Goal: Information Seeking & Learning: Learn about a topic

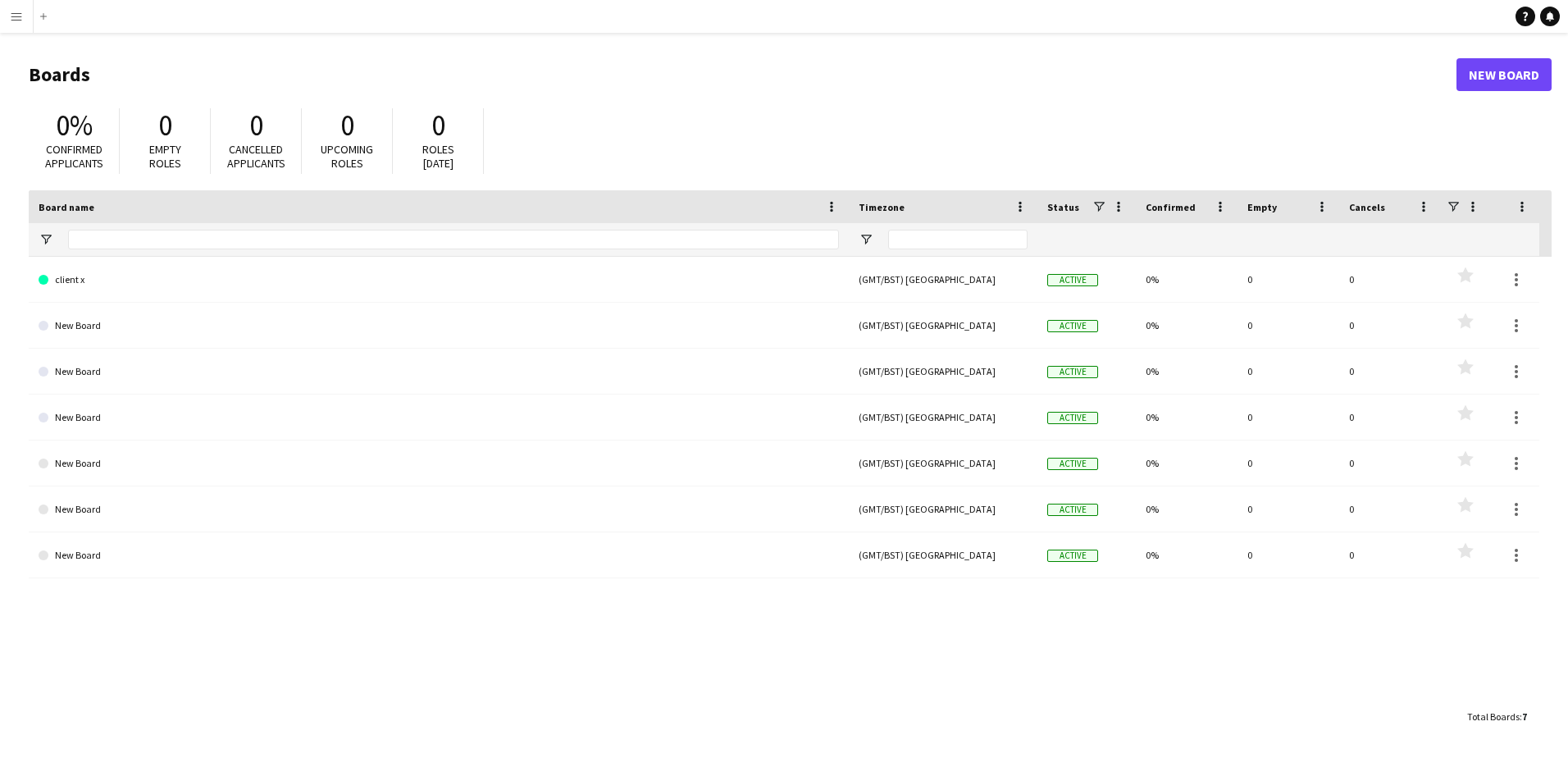
click at [22, 19] on app-icon "Menu" at bounding box center [16, 16] width 13 height 13
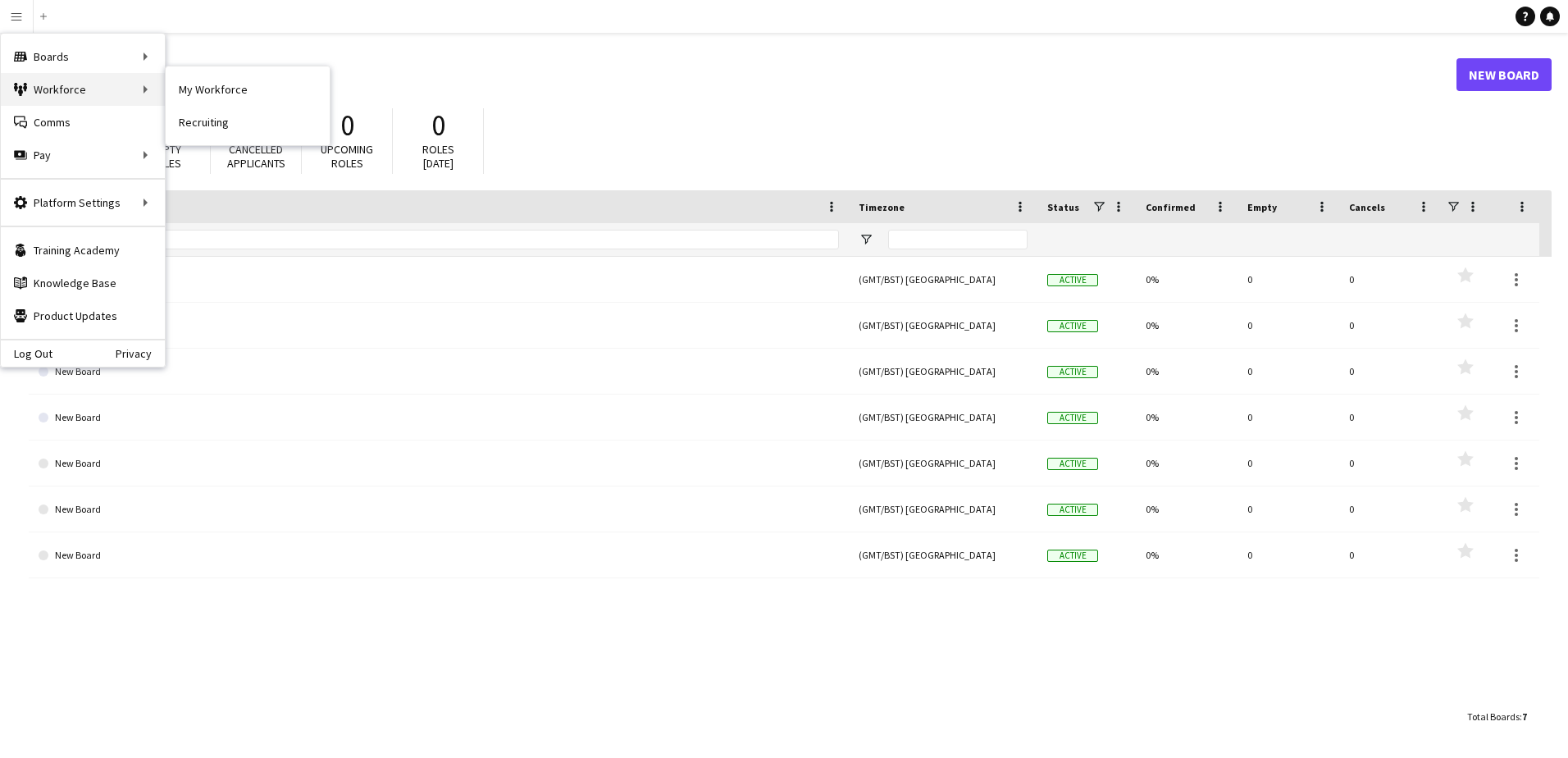
click at [61, 101] on div "Workforce Workforce" at bounding box center [83, 89] width 164 height 33
click at [190, 92] on link "My Workforce" at bounding box center [248, 89] width 164 height 33
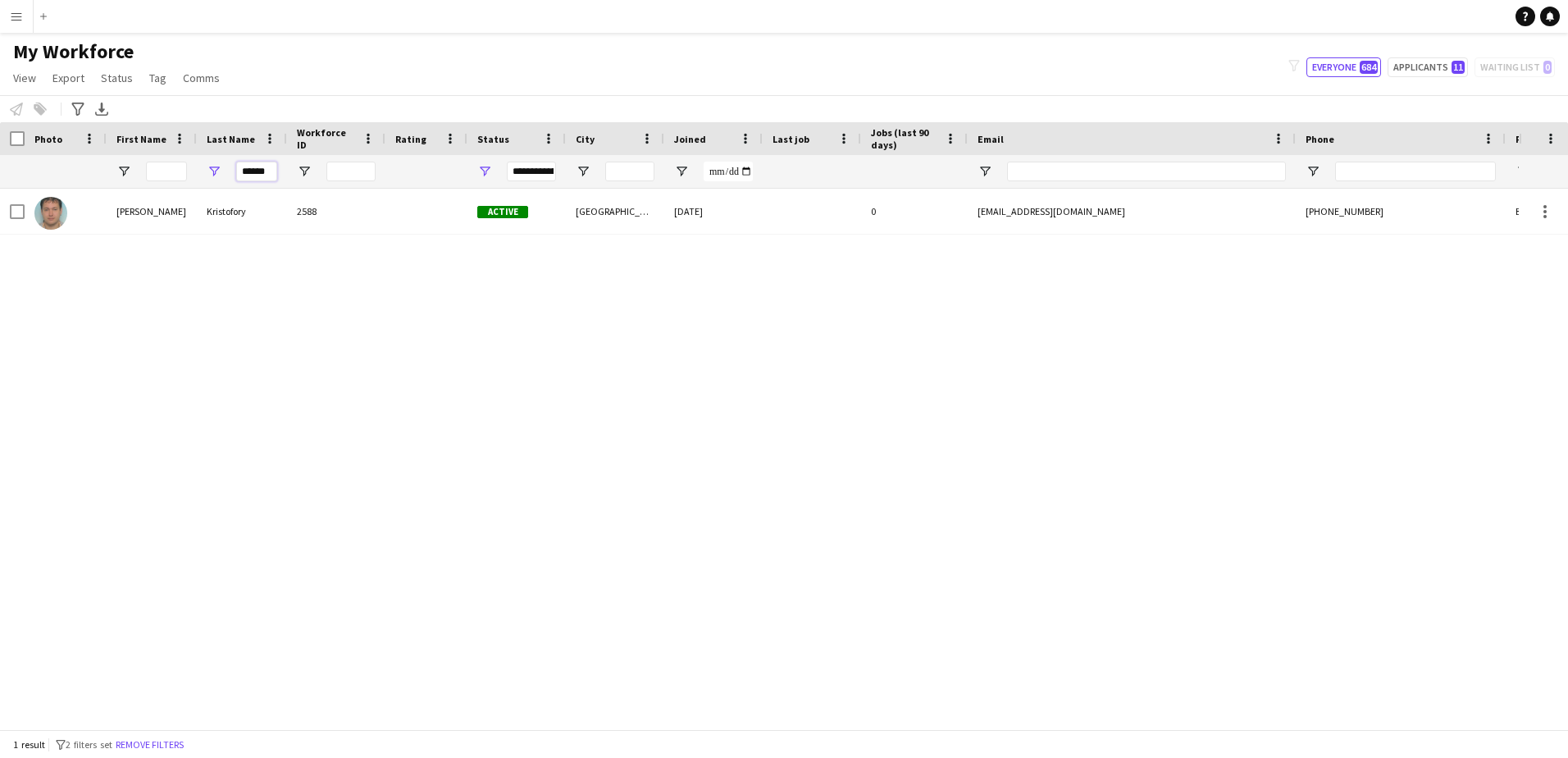
drag, startPoint x: 267, startPoint y: 171, endPoint x: 145, endPoint y: 153, distance: 123.3
click at [145, 153] on div "Workforce Details Photo First Name Age" at bounding box center [889, 155] width 1777 height 66
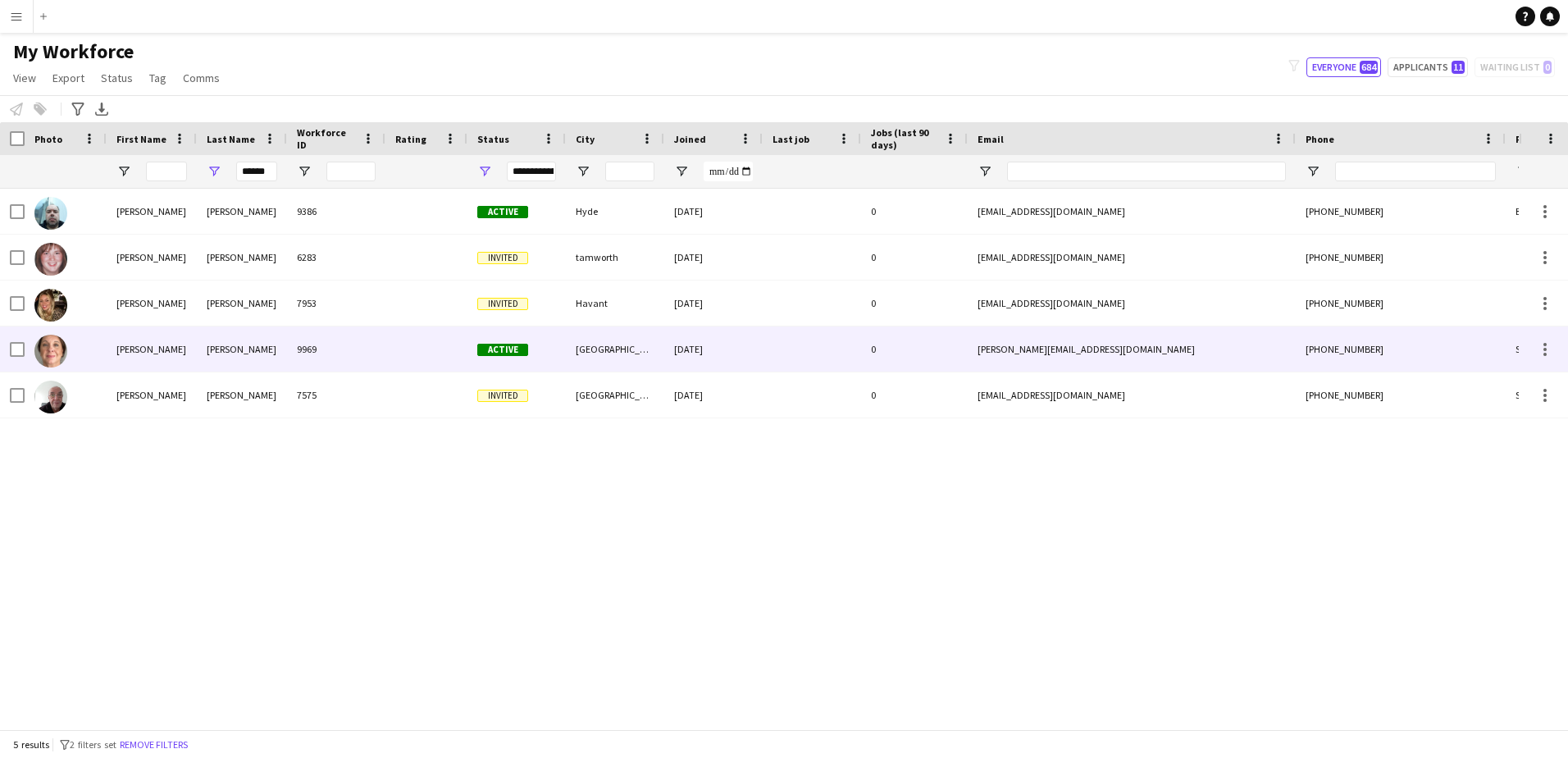
click at [235, 348] on div "[PERSON_NAME]" at bounding box center [241, 349] width 90 height 45
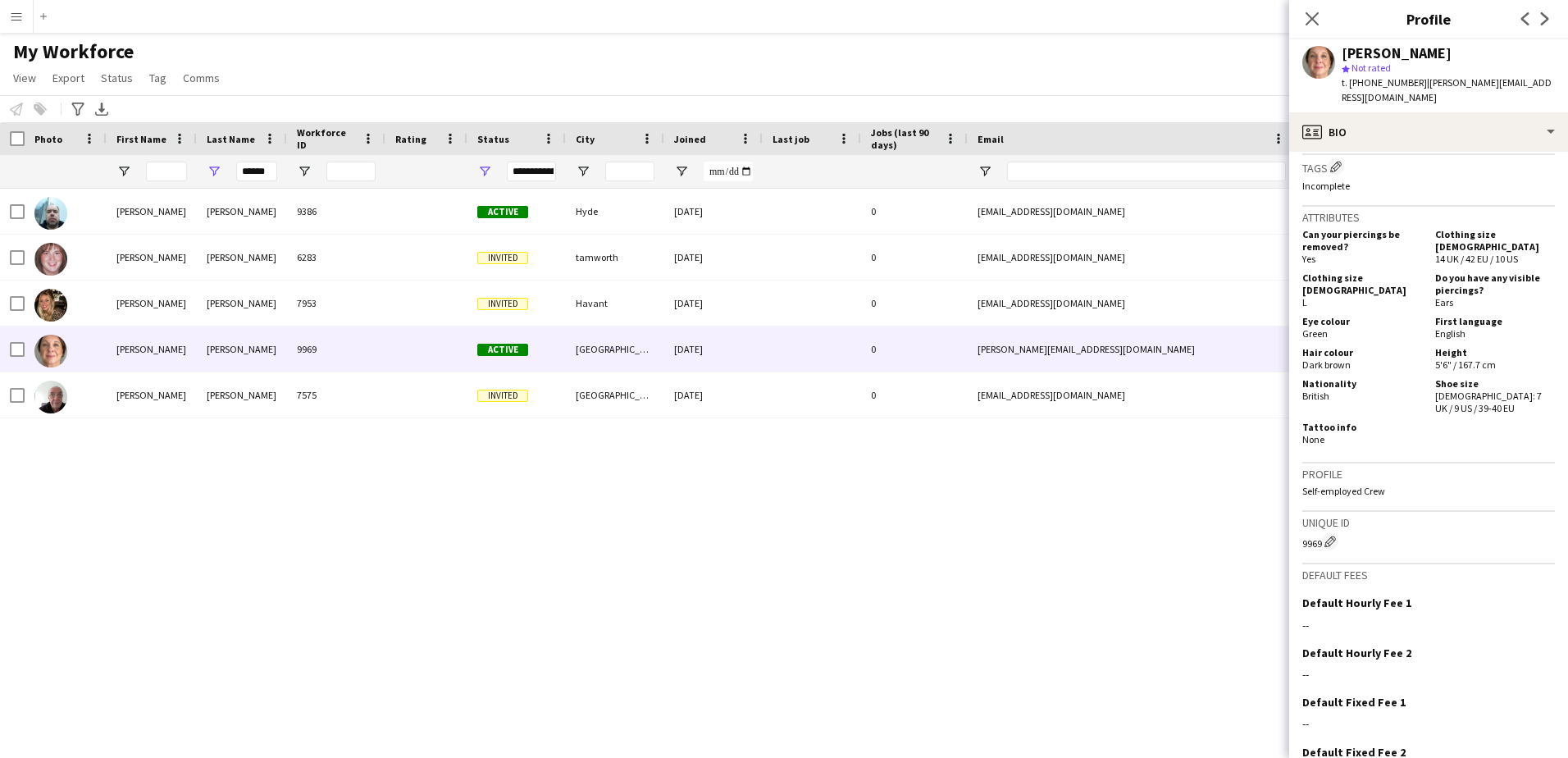
scroll to position [681, 0]
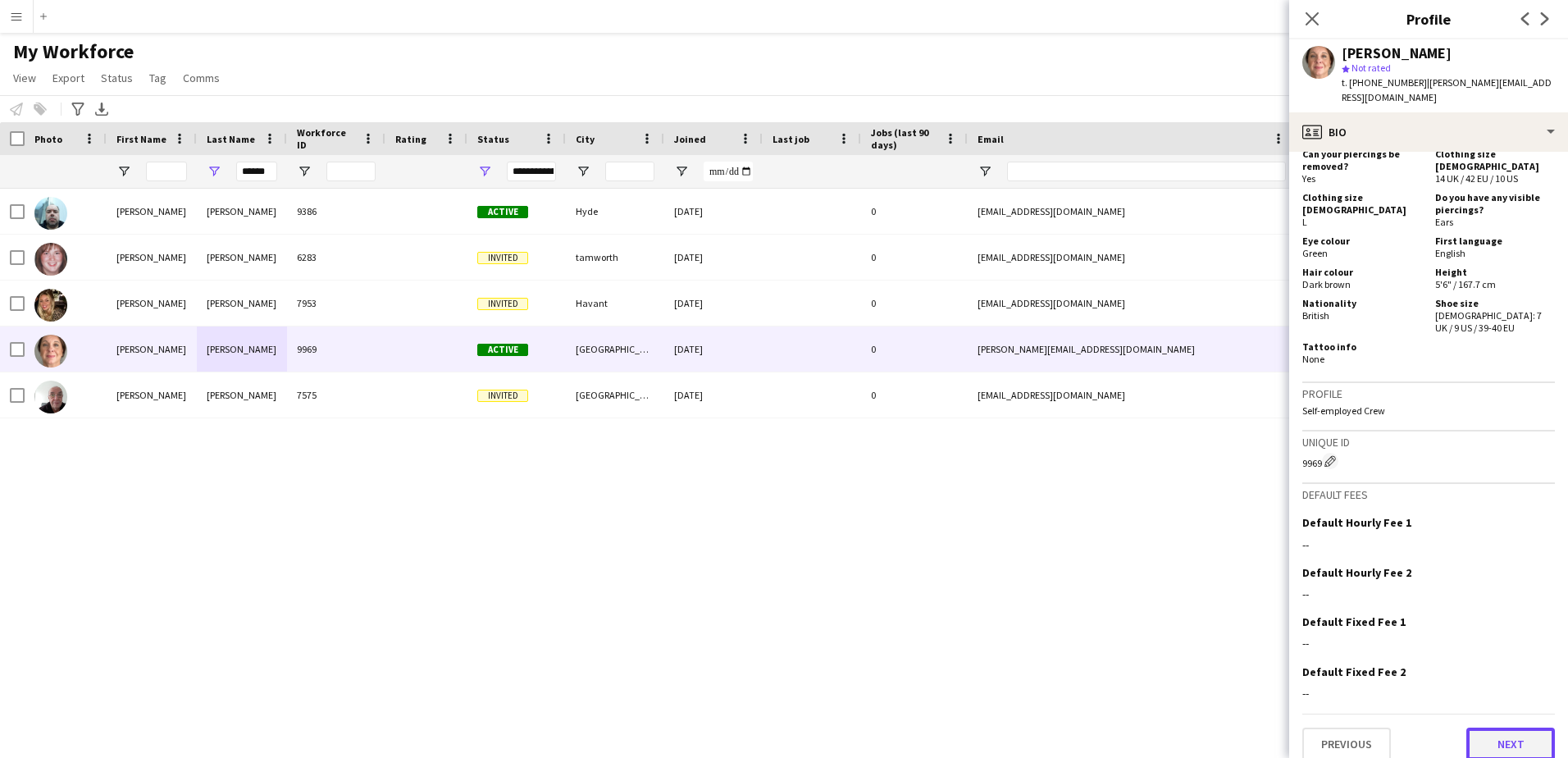
click at [1491, 727] on button "Next" at bounding box center [1510, 744] width 89 height 33
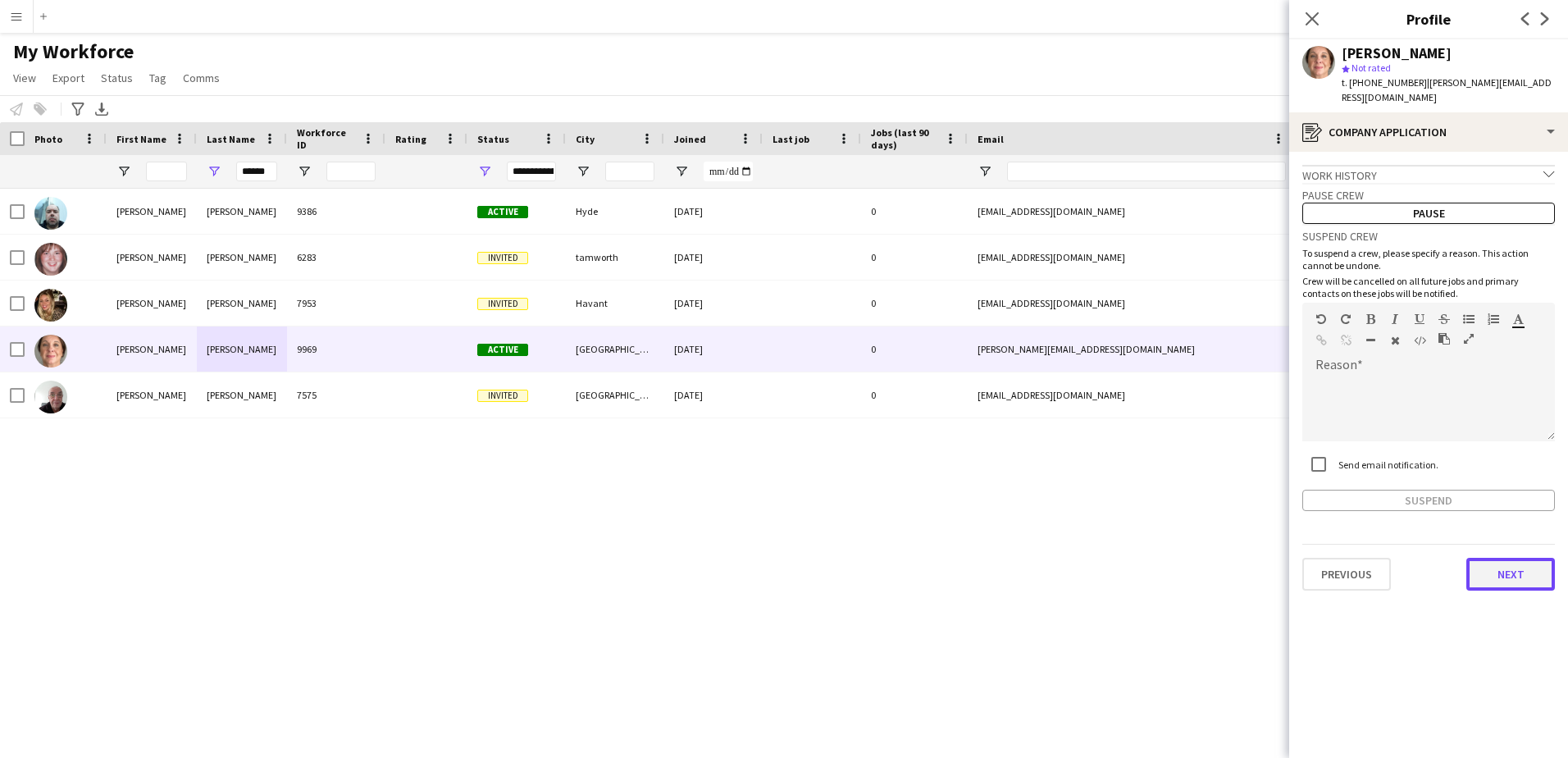
click at [1487, 558] on button "Next" at bounding box center [1510, 574] width 89 height 33
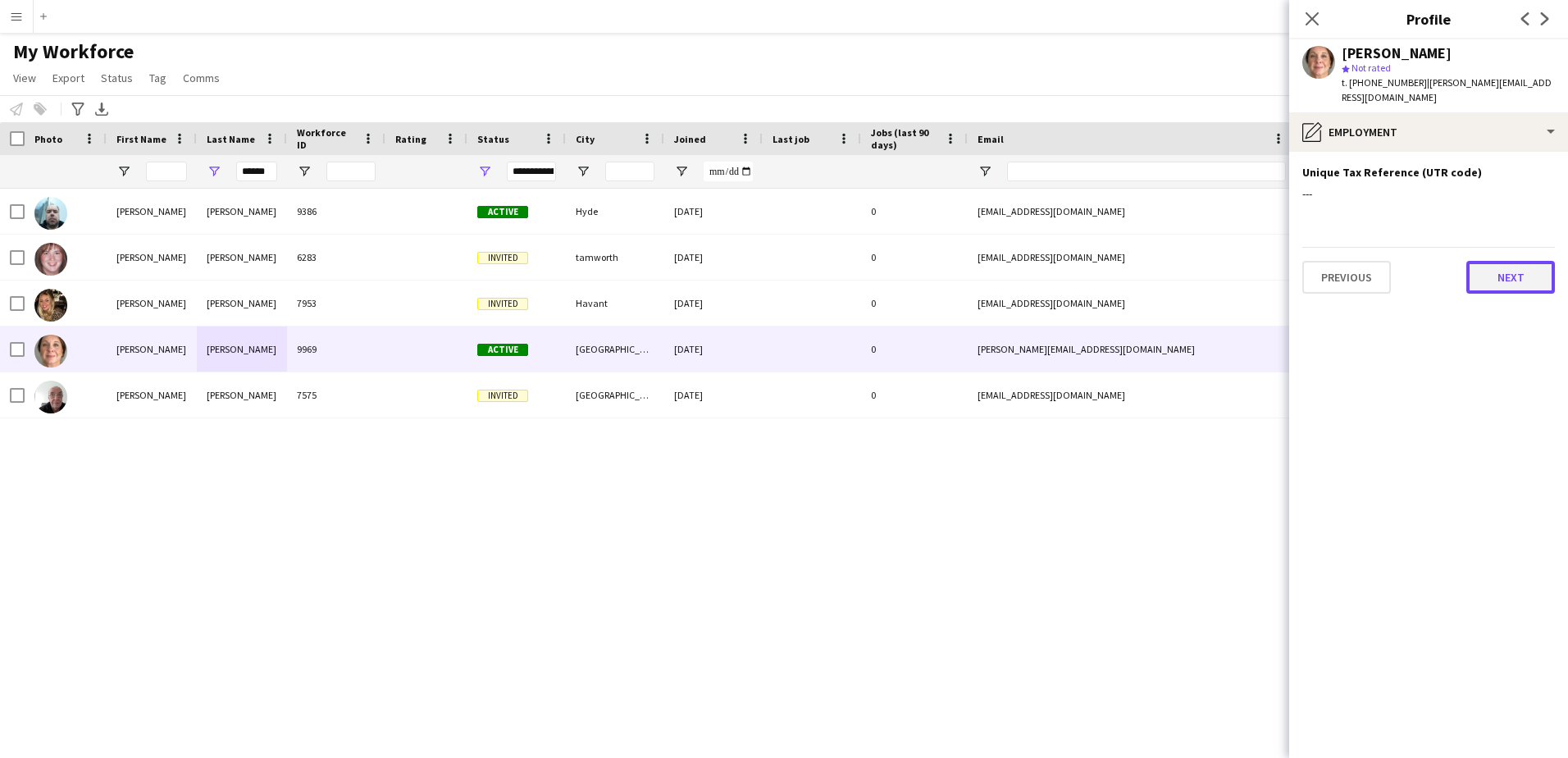
click at [1511, 261] on button "Next" at bounding box center [1510, 277] width 89 height 33
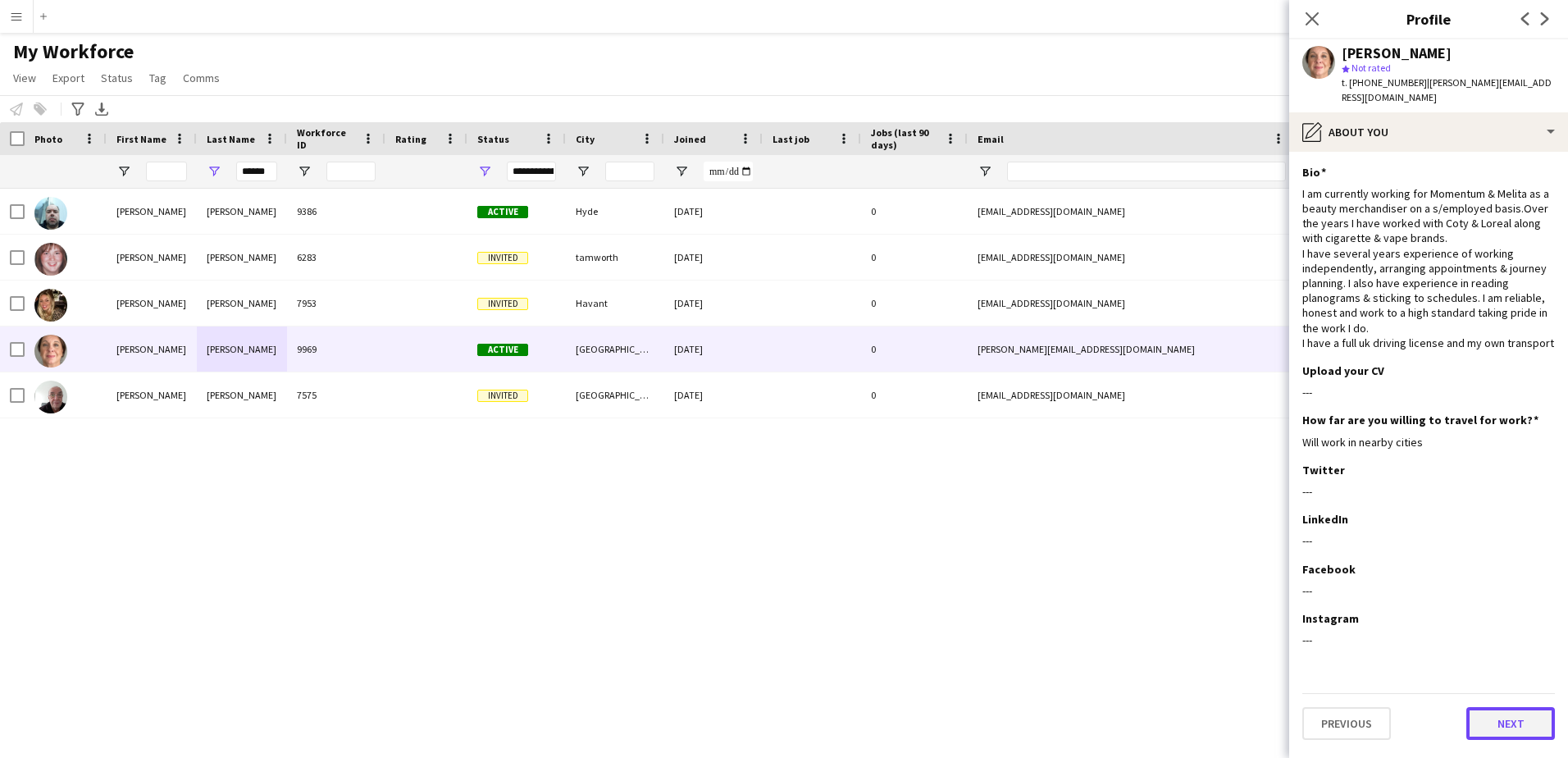
click at [1525, 707] on button "Next" at bounding box center [1510, 723] width 89 height 33
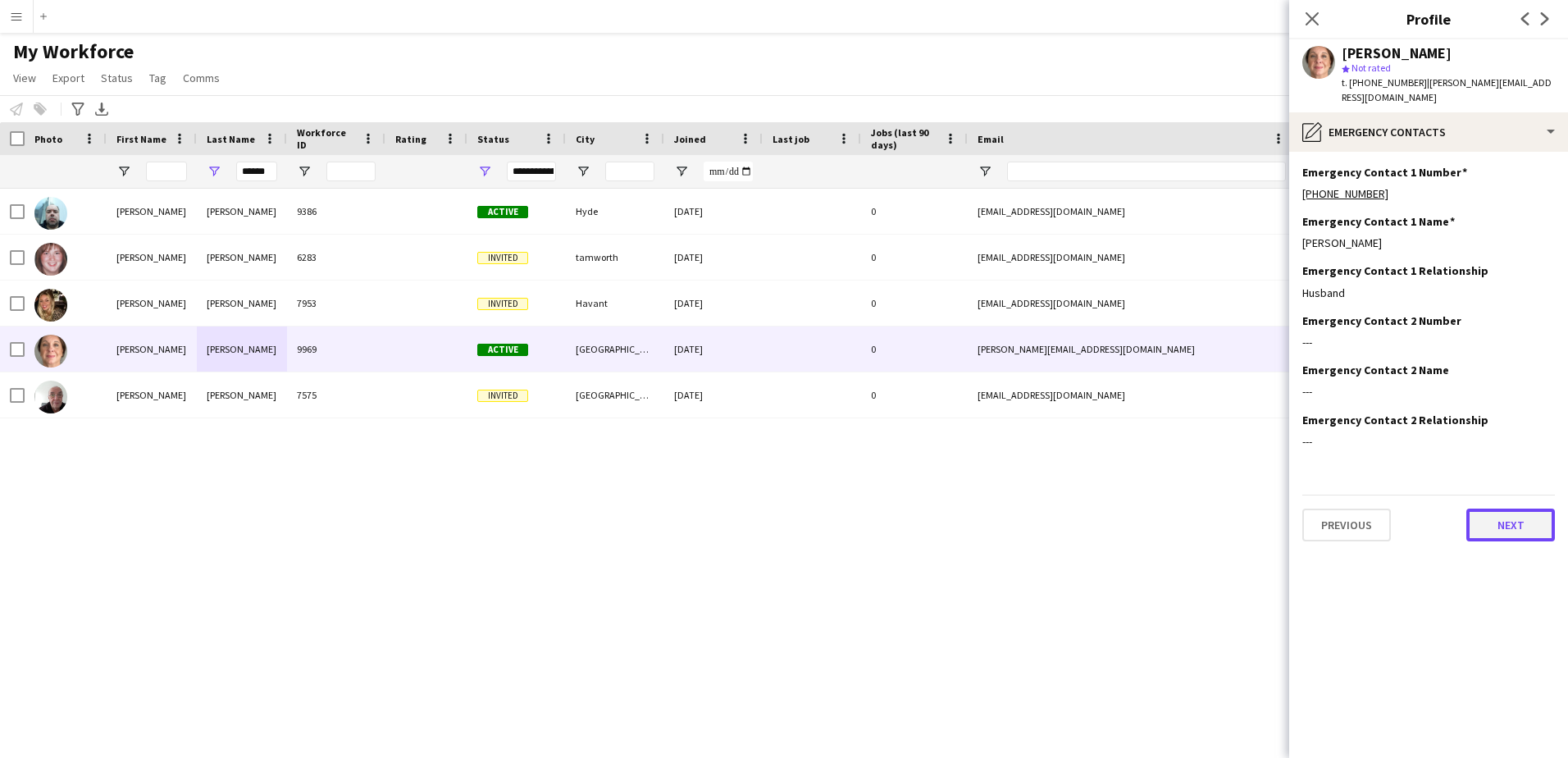
click at [1490, 508] on button "Next" at bounding box center [1510, 524] width 89 height 33
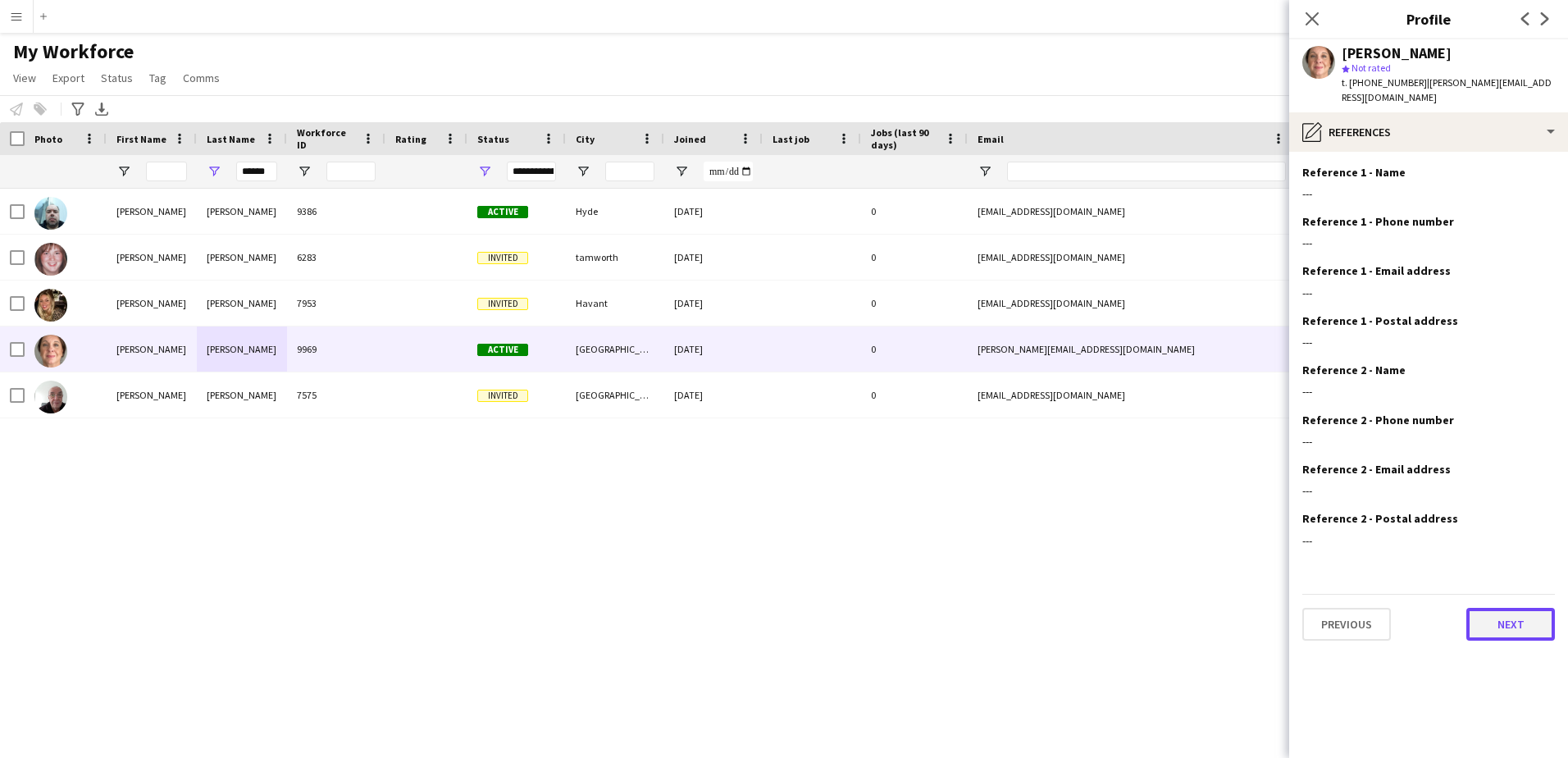
click at [1501, 608] on button "Next" at bounding box center [1510, 624] width 89 height 33
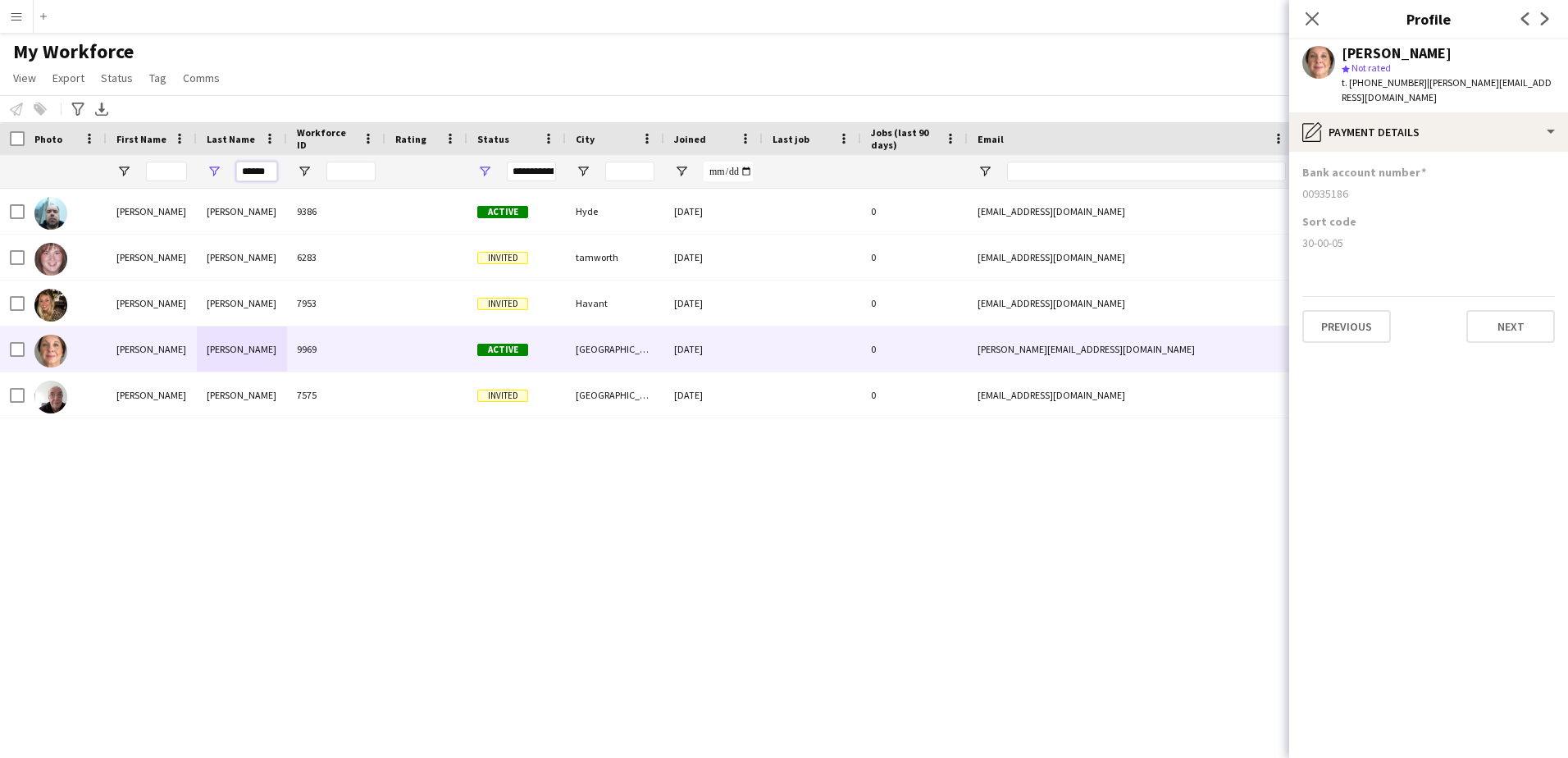
drag, startPoint x: 267, startPoint y: 167, endPoint x: 185, endPoint y: 157, distance: 82.6
click at [185, 157] on div "******" at bounding box center [889, 172] width 1777 height 33
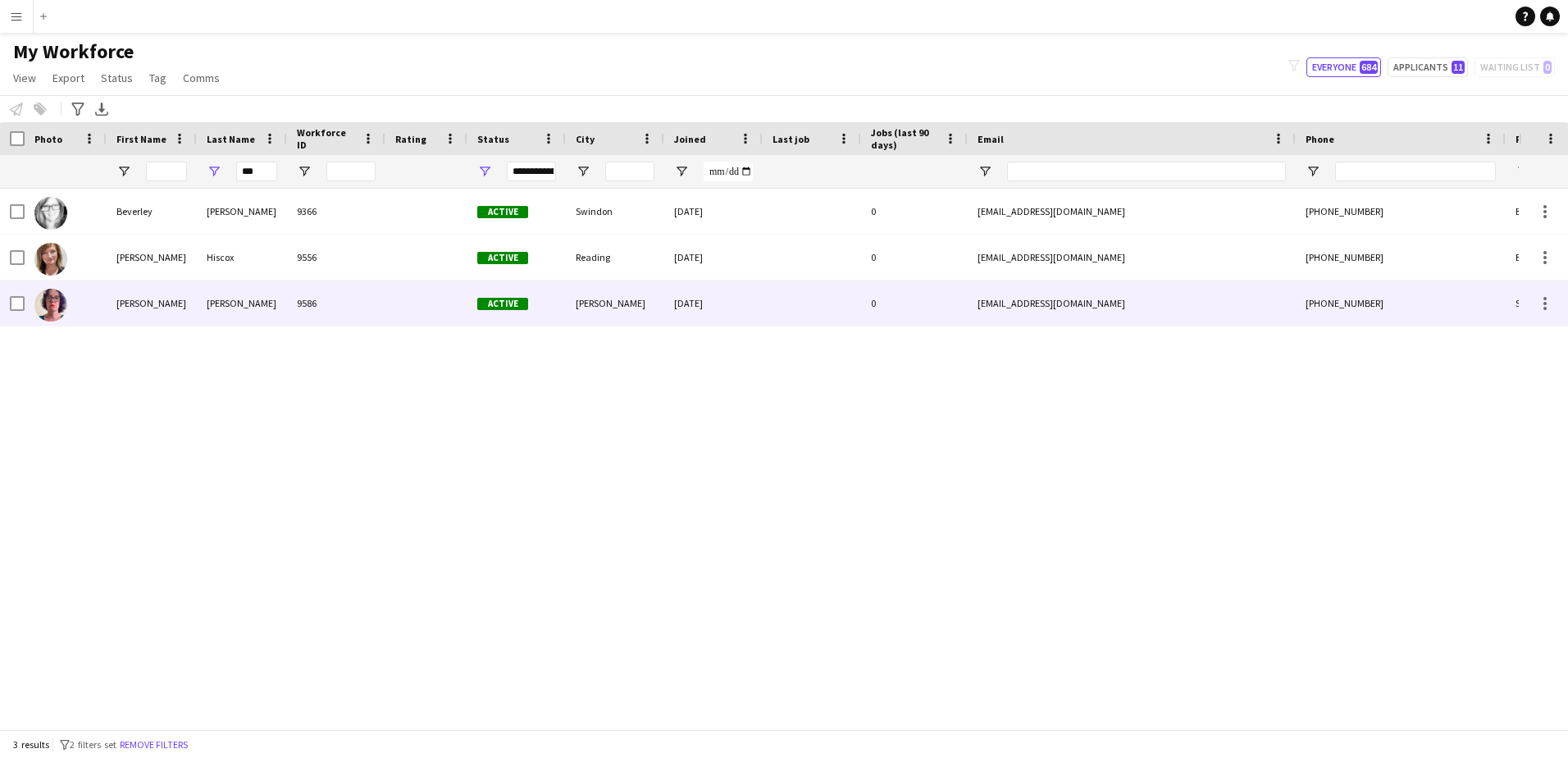
click at [220, 300] on div "[PERSON_NAME]" at bounding box center [241, 303] width 90 height 45
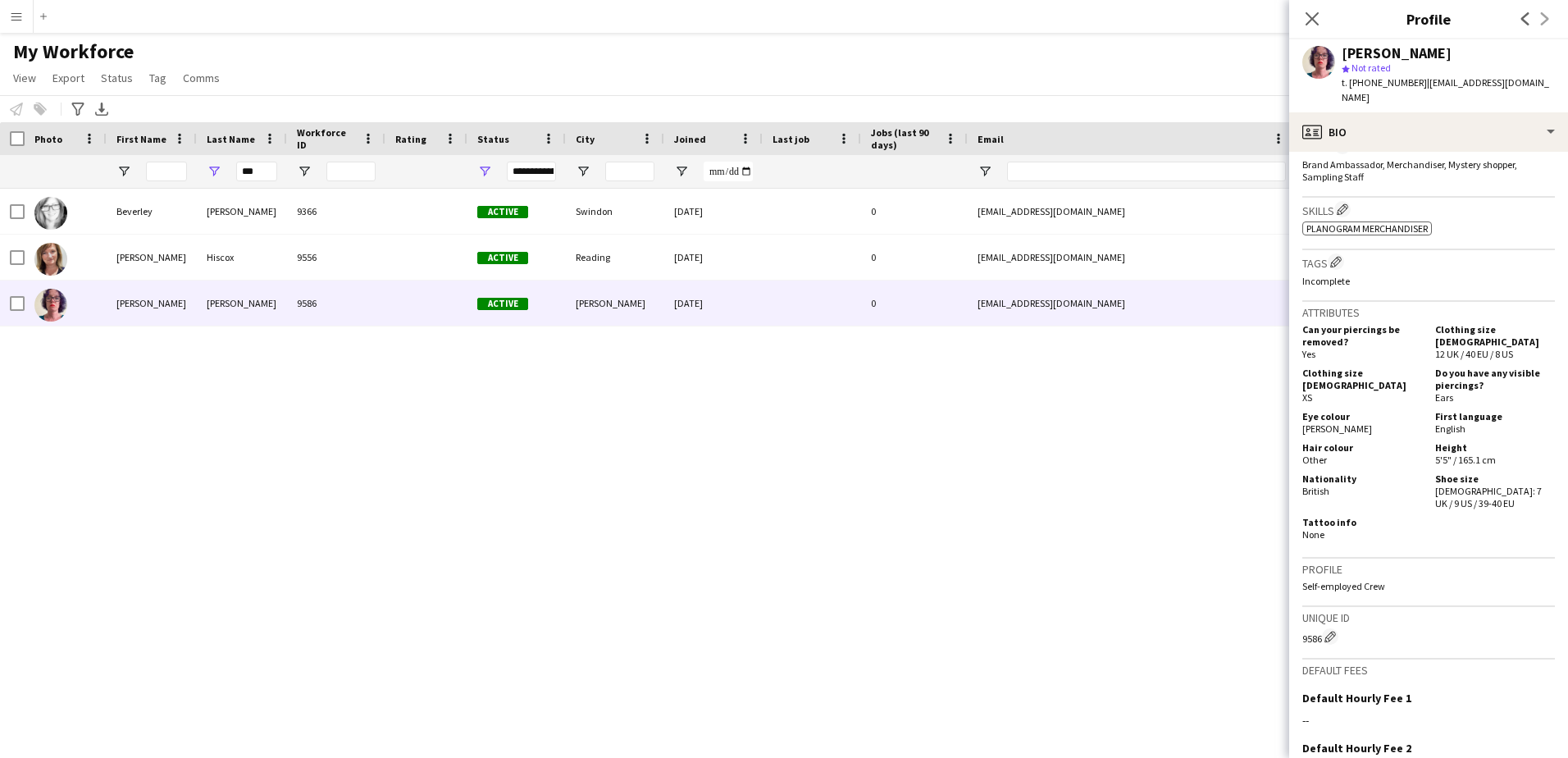
scroll to position [693, 0]
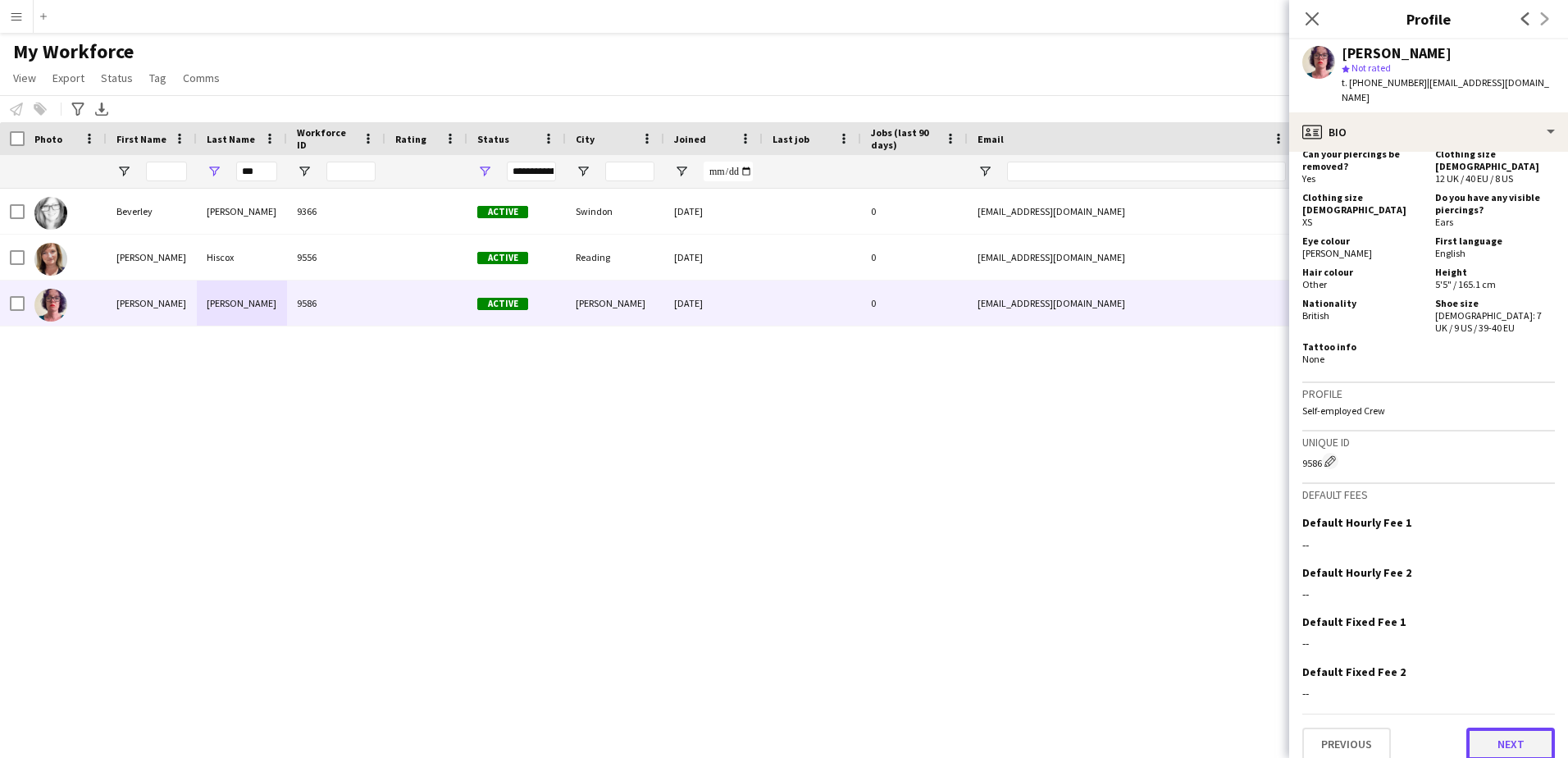
click at [1496, 741] on button "Next" at bounding box center [1510, 744] width 89 height 33
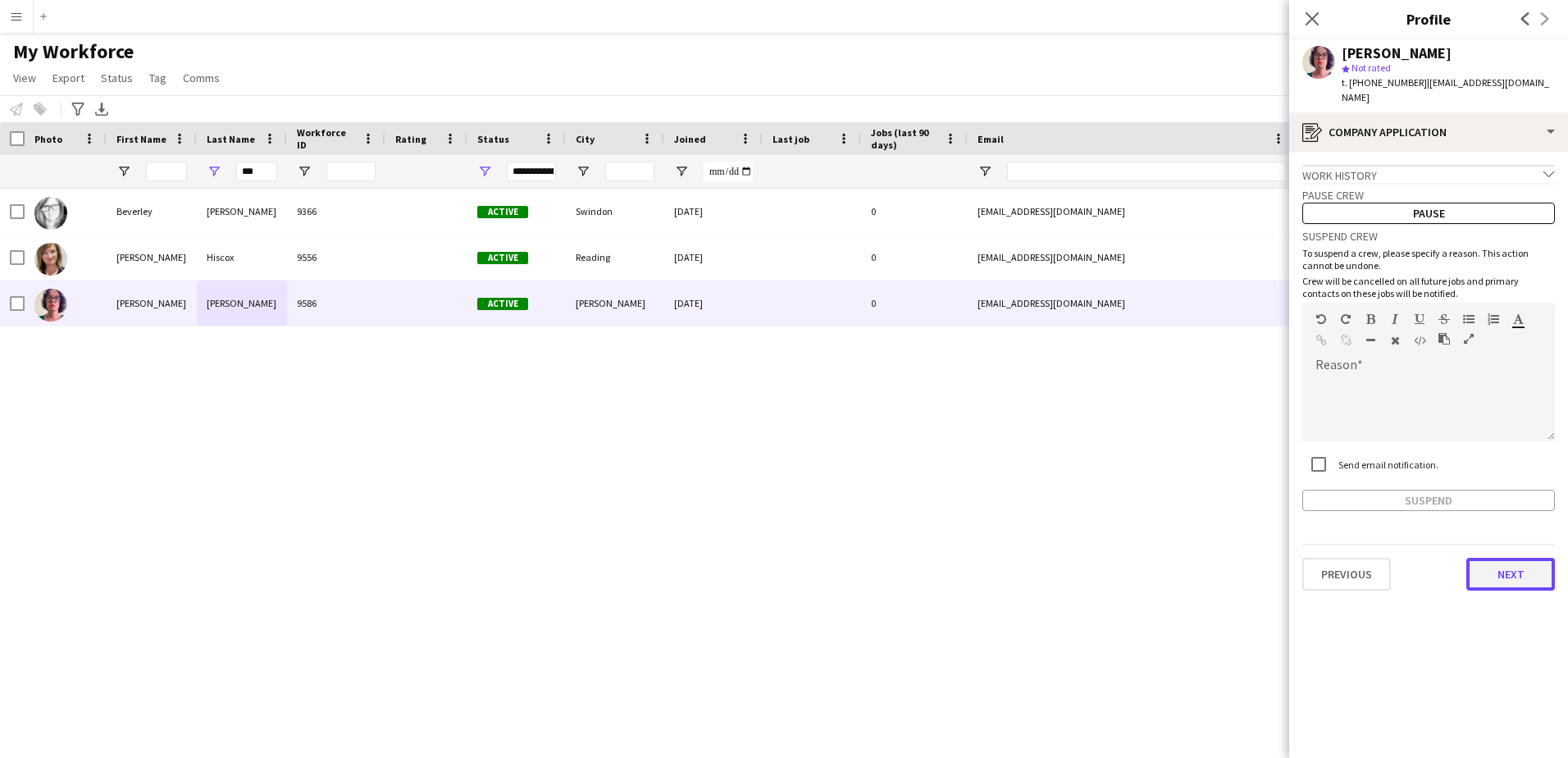
click at [1485, 564] on button "Next" at bounding box center [1510, 574] width 89 height 33
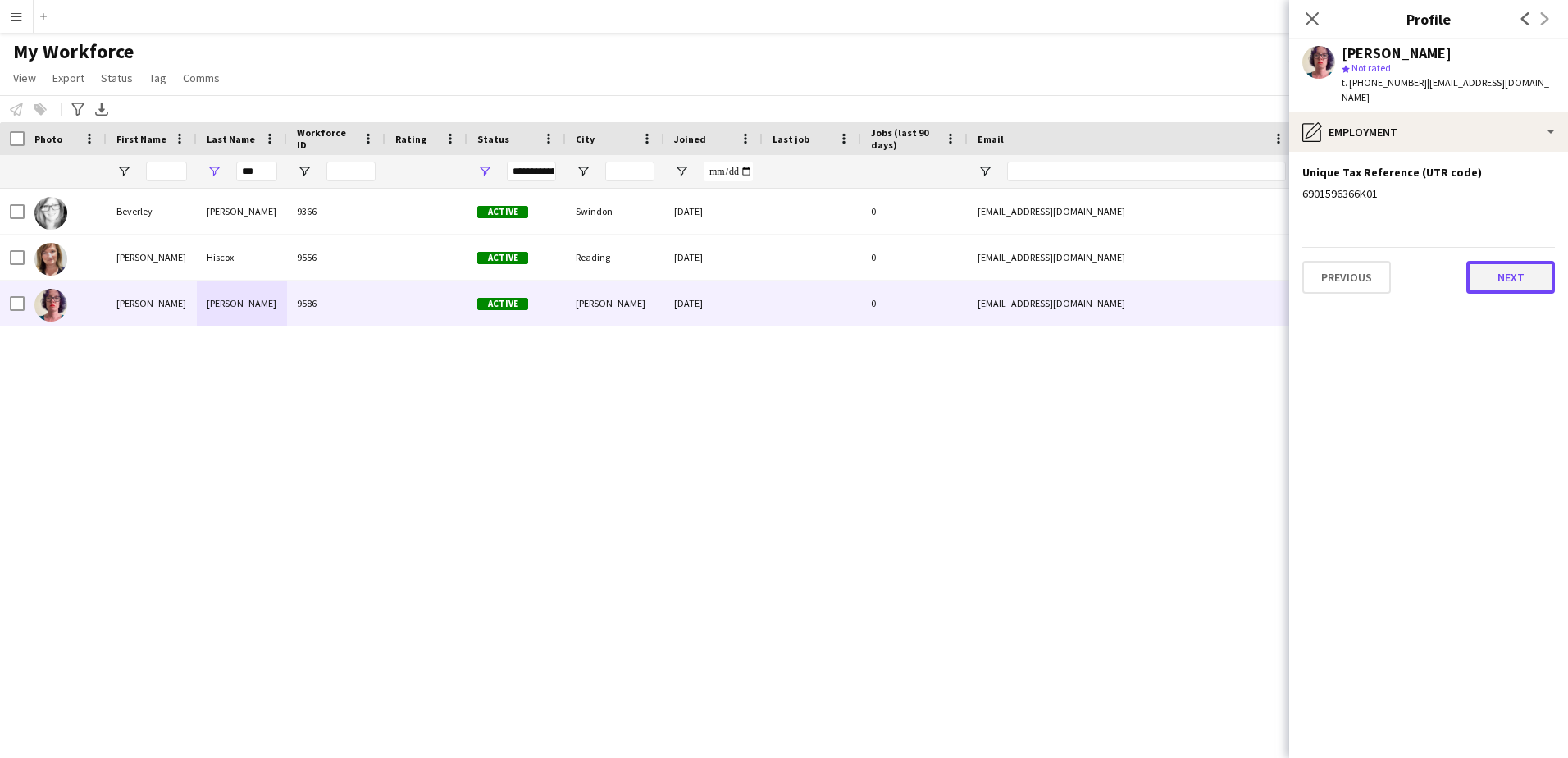
click at [1492, 265] on button "Next" at bounding box center [1510, 277] width 89 height 33
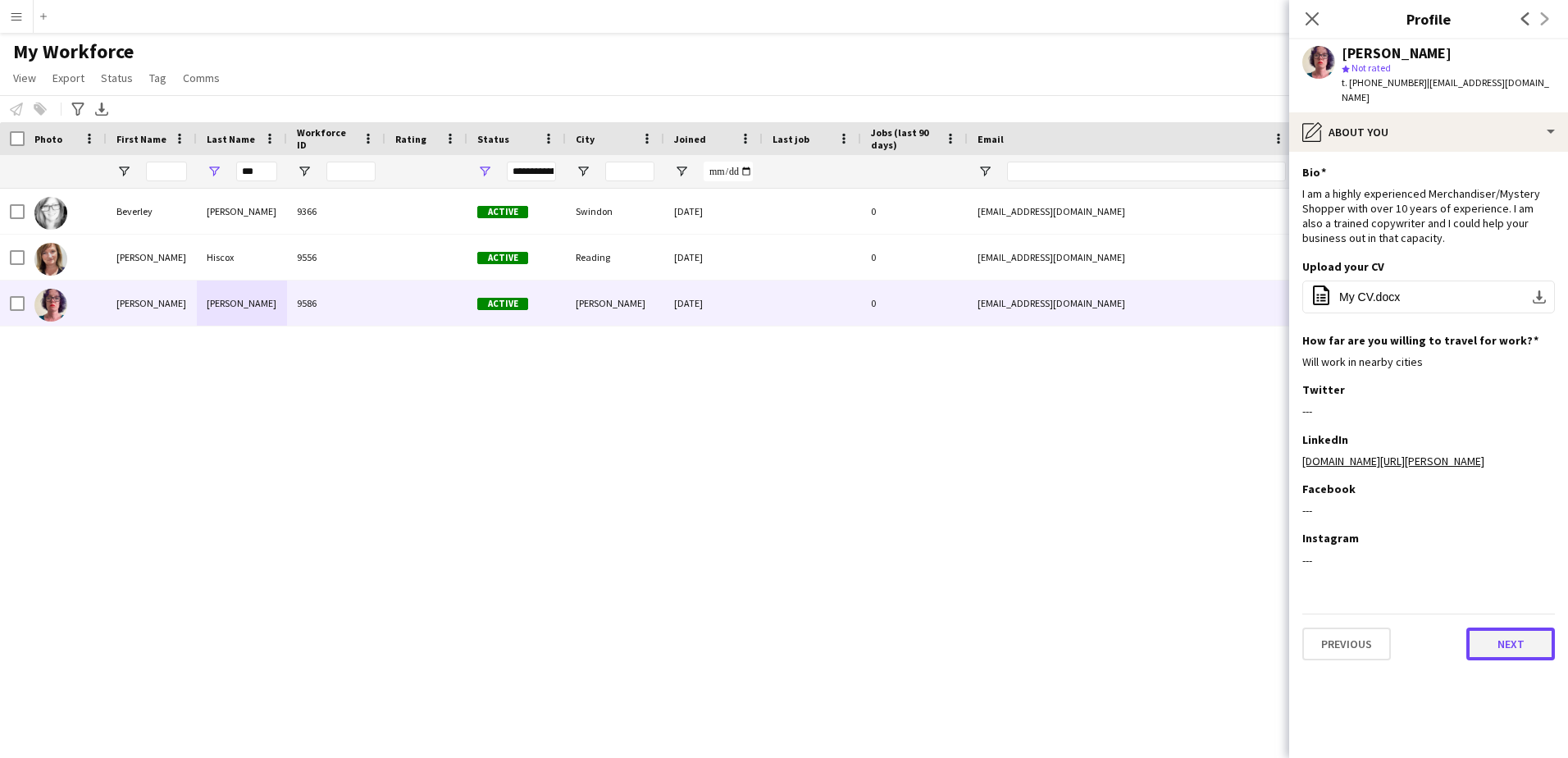
click at [1526, 636] on button "Next" at bounding box center [1510, 644] width 89 height 33
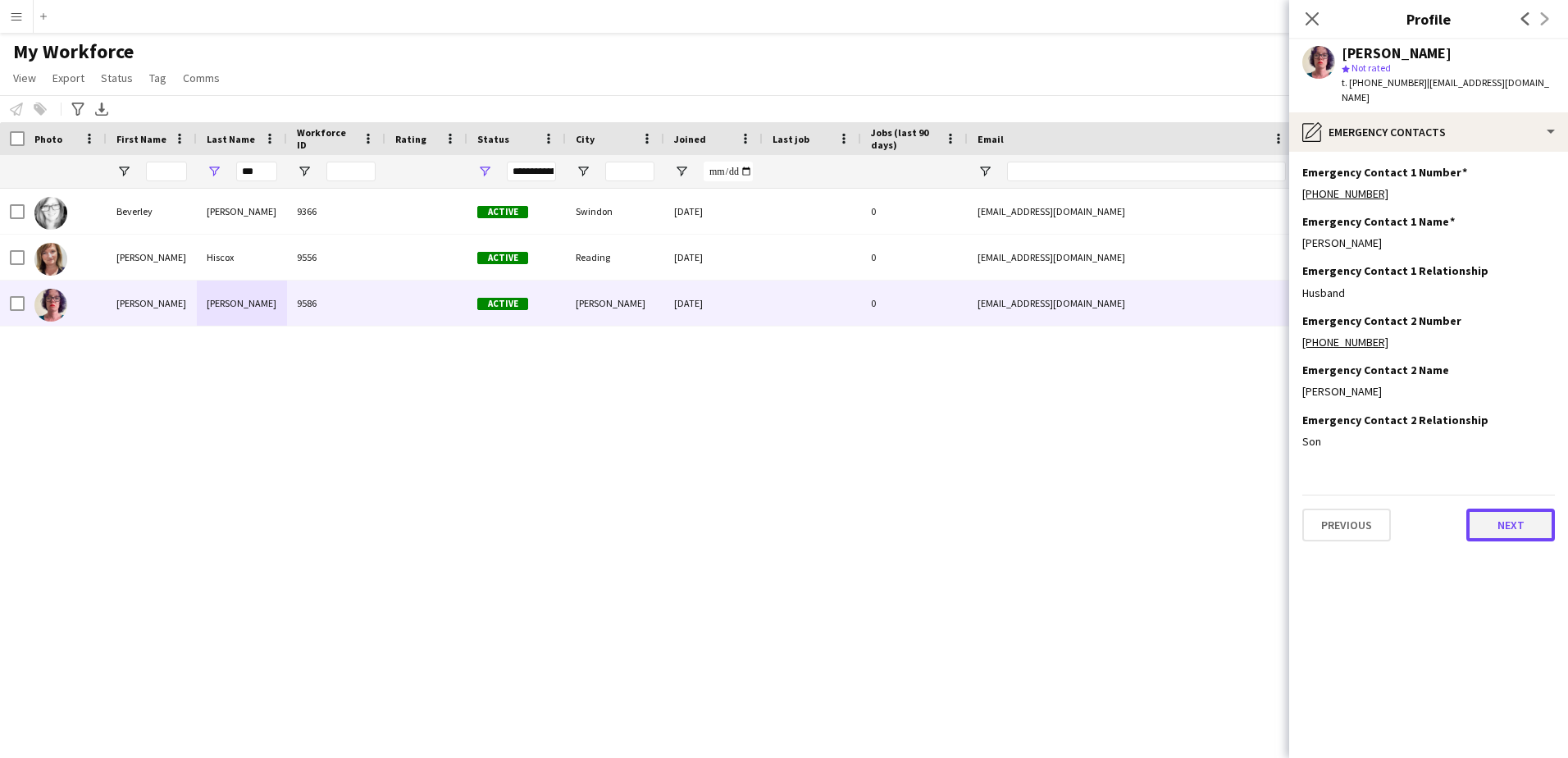
click at [1504, 520] on button "Next" at bounding box center [1510, 524] width 89 height 33
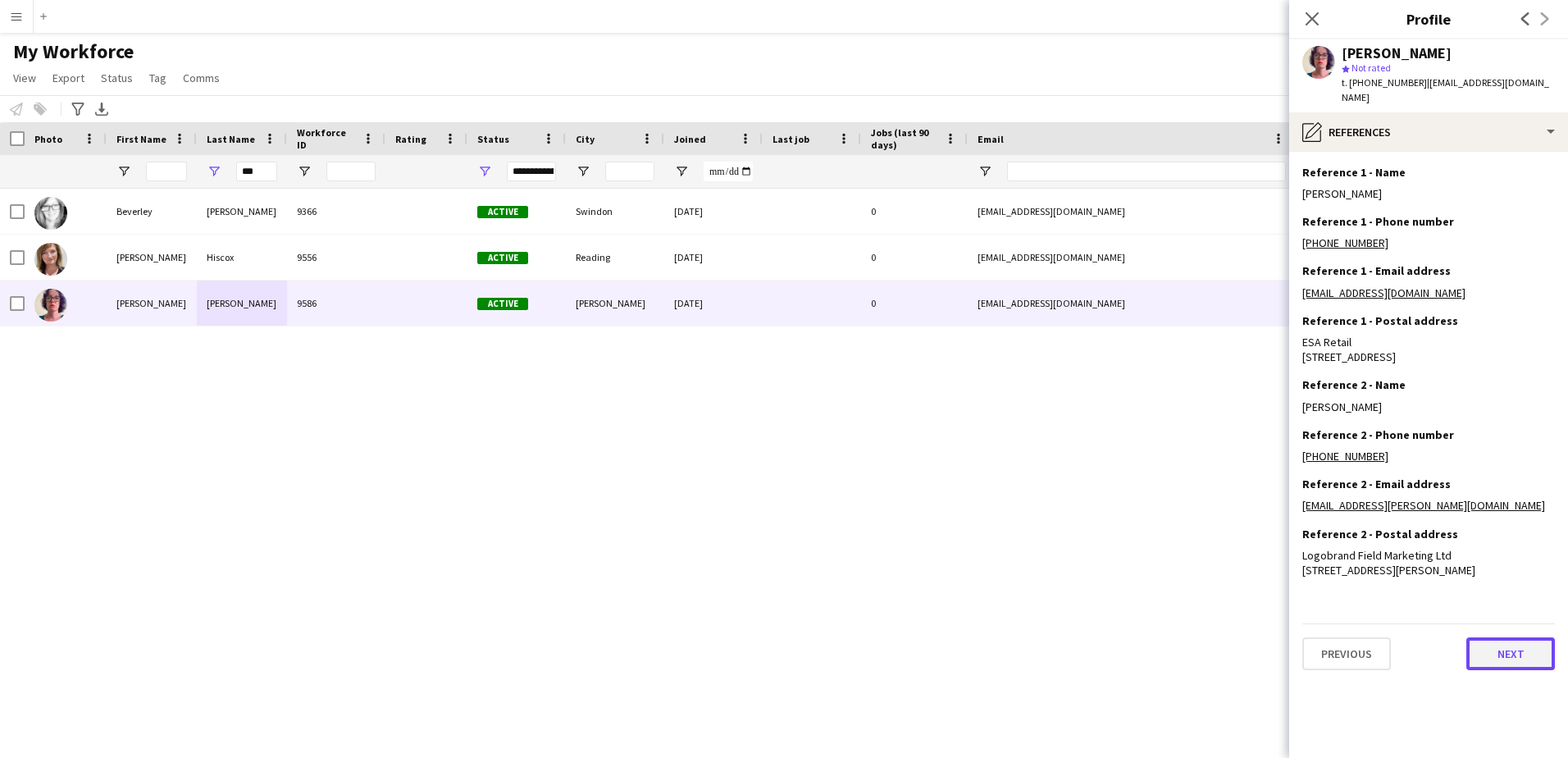
click at [1502, 670] on button "Next" at bounding box center [1510, 654] width 89 height 33
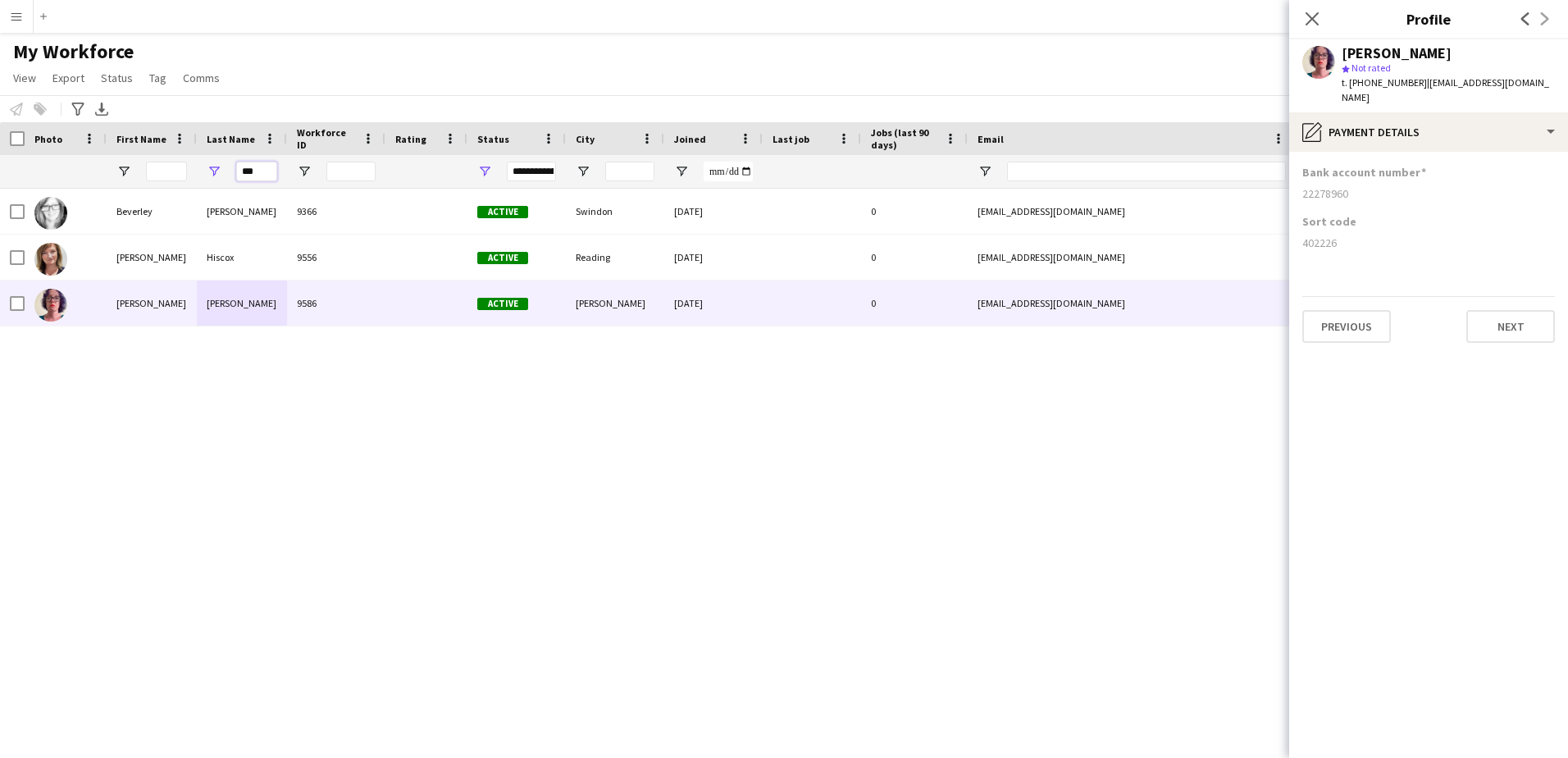
drag, startPoint x: 260, startPoint y: 177, endPoint x: 147, endPoint y: 178, distance: 113.0
click at [148, 178] on div "***" at bounding box center [889, 172] width 1777 height 33
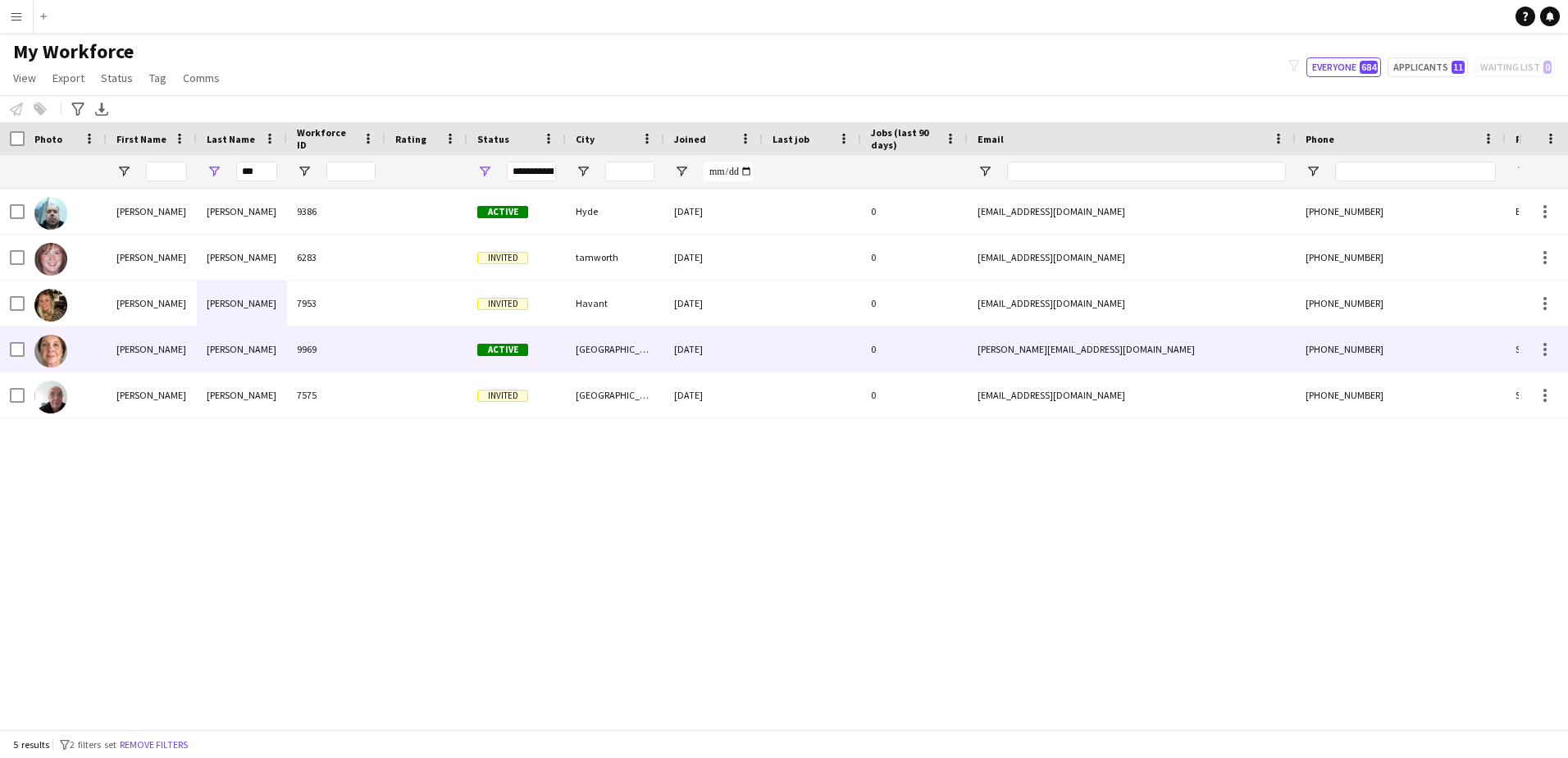
click at [215, 345] on div "[PERSON_NAME]" at bounding box center [241, 349] width 90 height 45
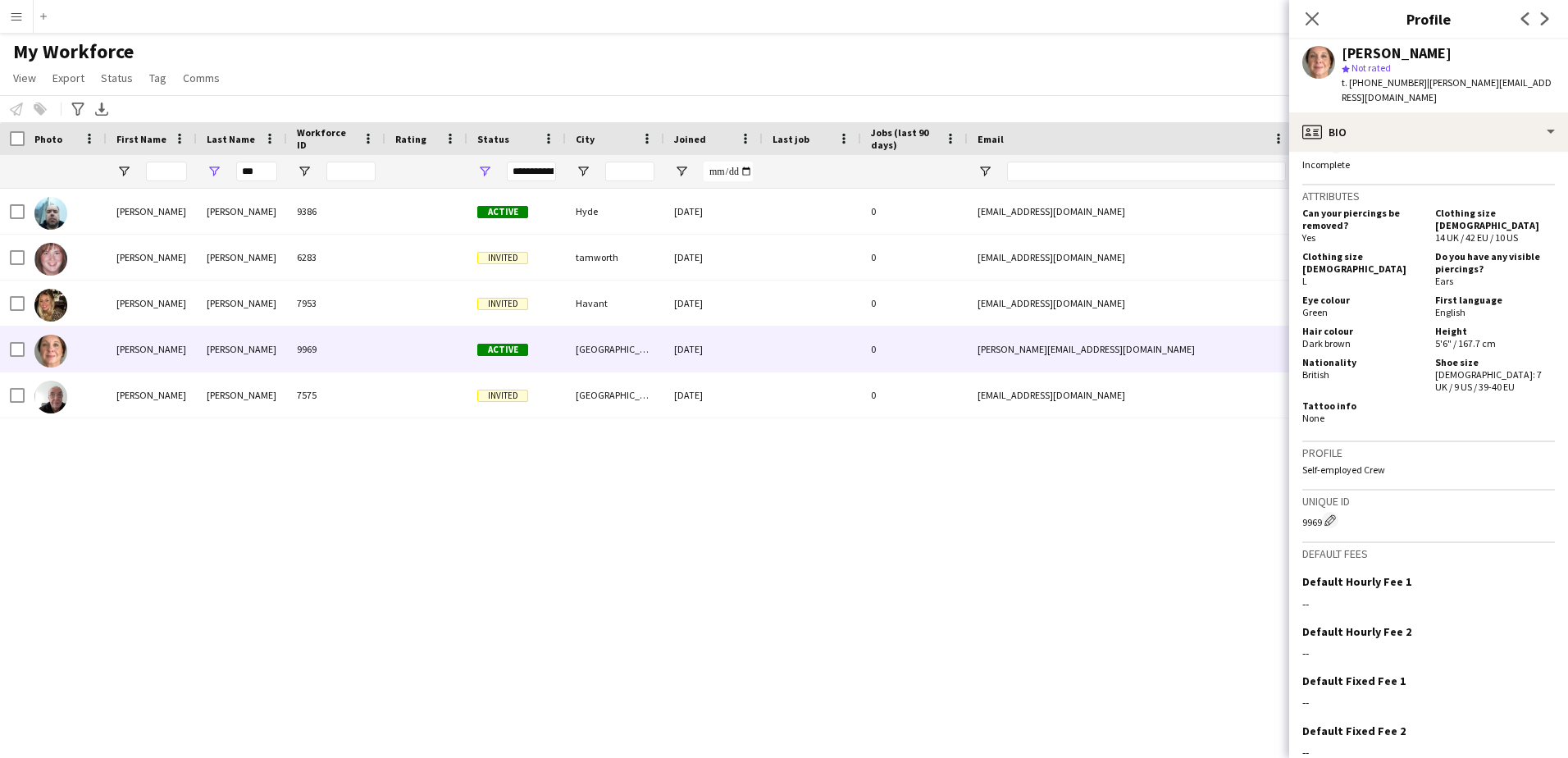
scroll to position [681, 0]
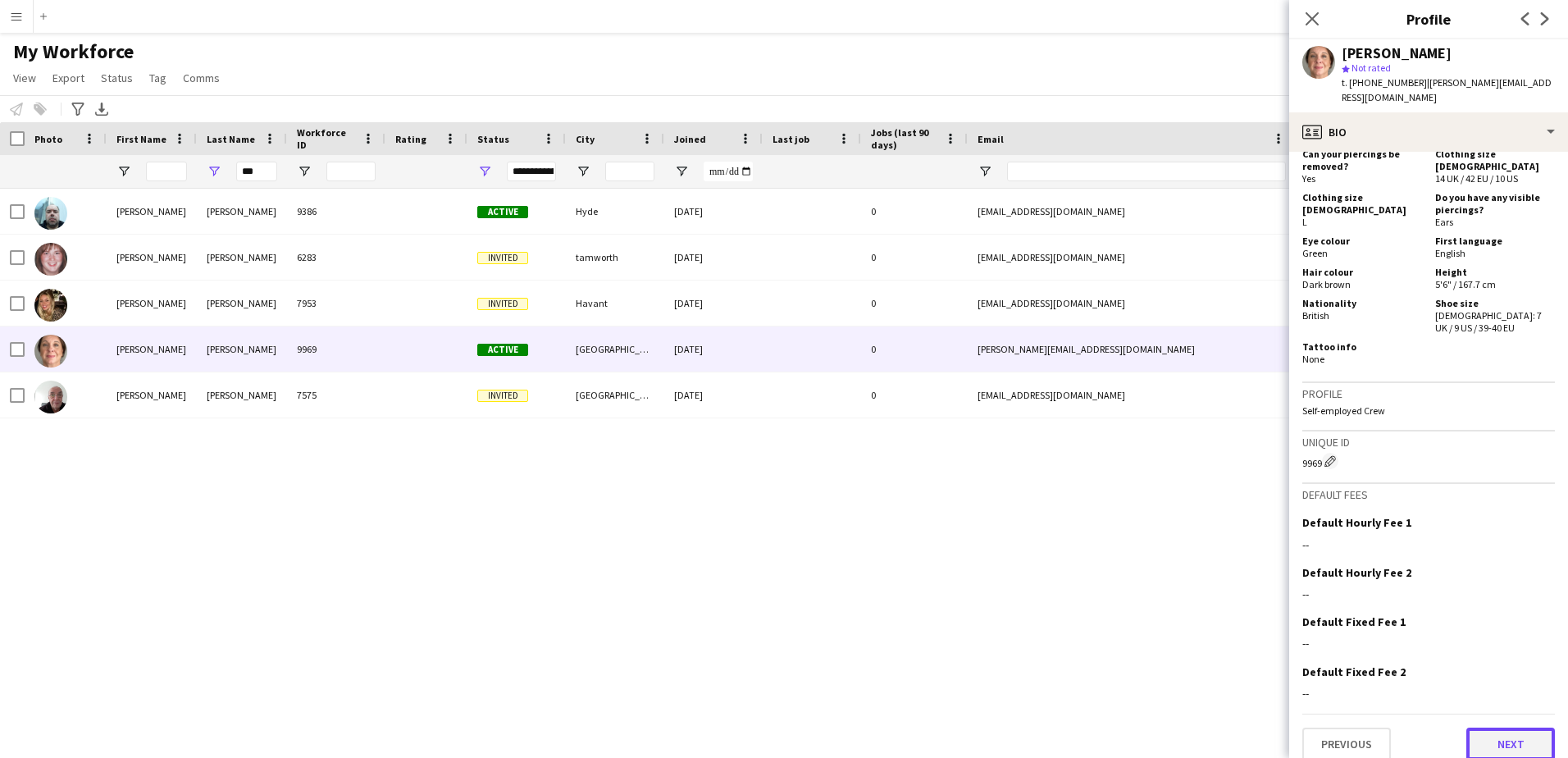
click at [1496, 729] on button "Next" at bounding box center [1510, 744] width 89 height 33
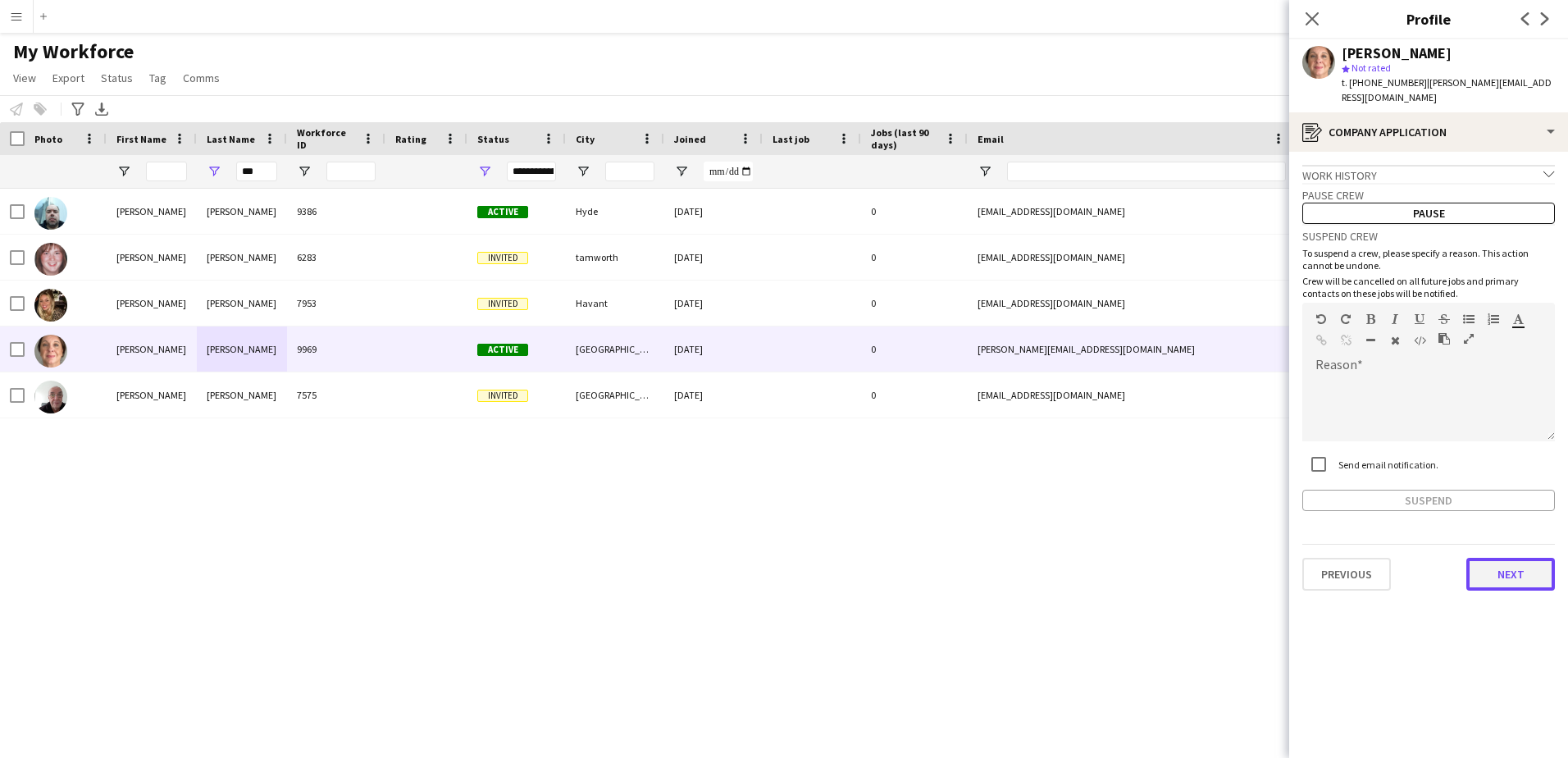
click at [1481, 564] on button "Next" at bounding box center [1510, 574] width 89 height 33
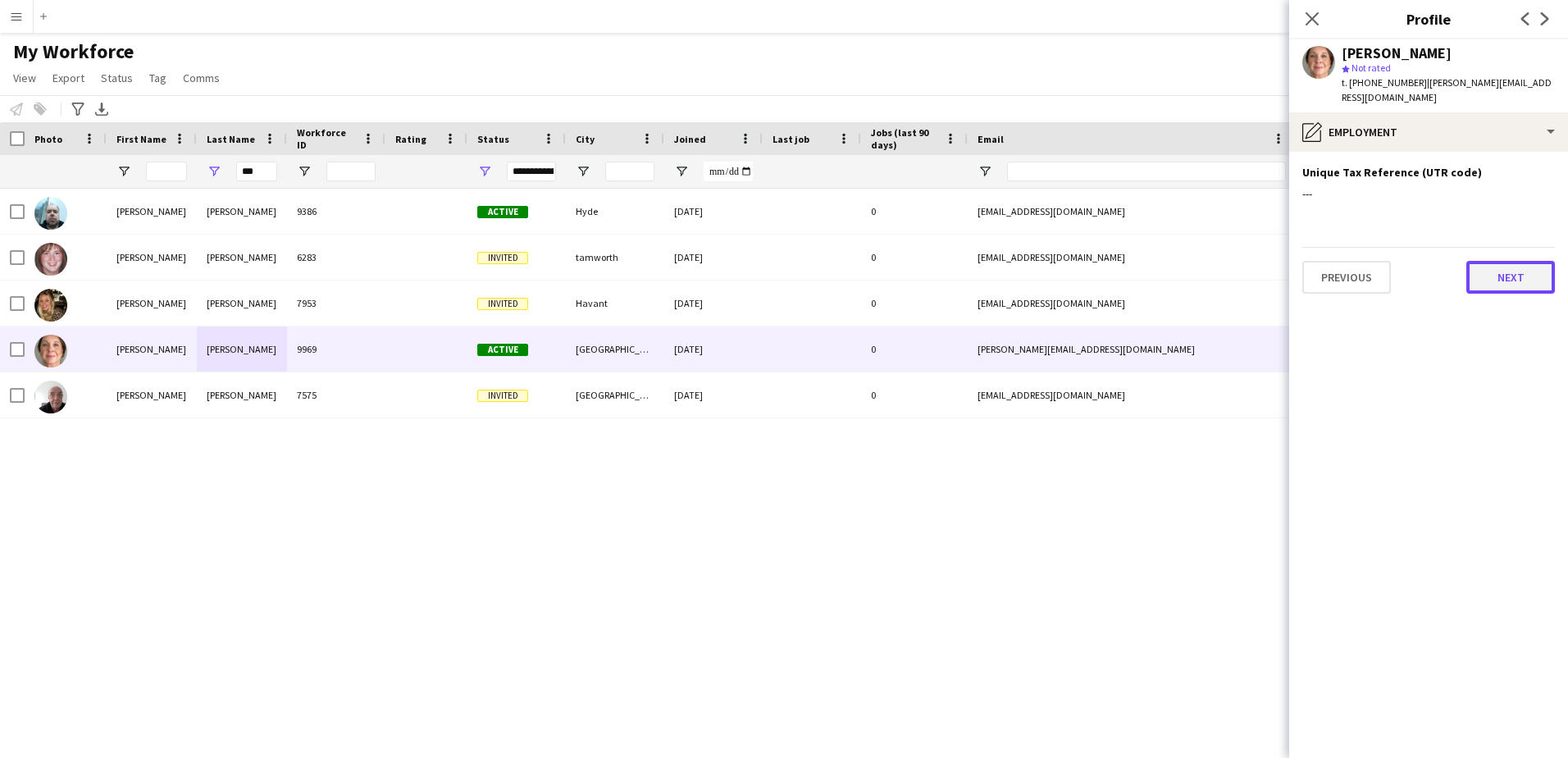
click at [1476, 260] on button "Next" at bounding box center [1510, 277] width 89 height 33
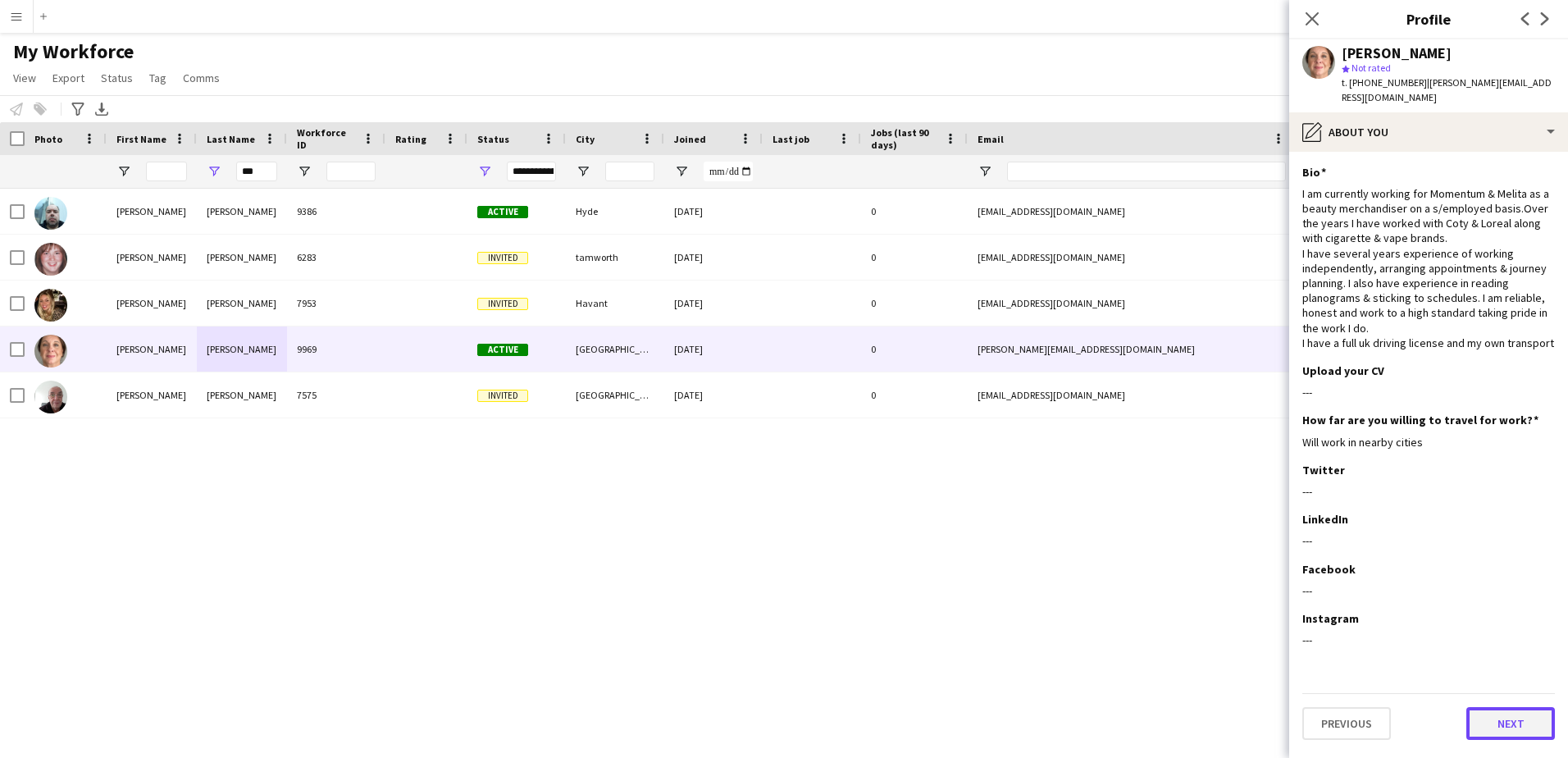
click at [1529, 707] on button "Next" at bounding box center [1510, 723] width 89 height 33
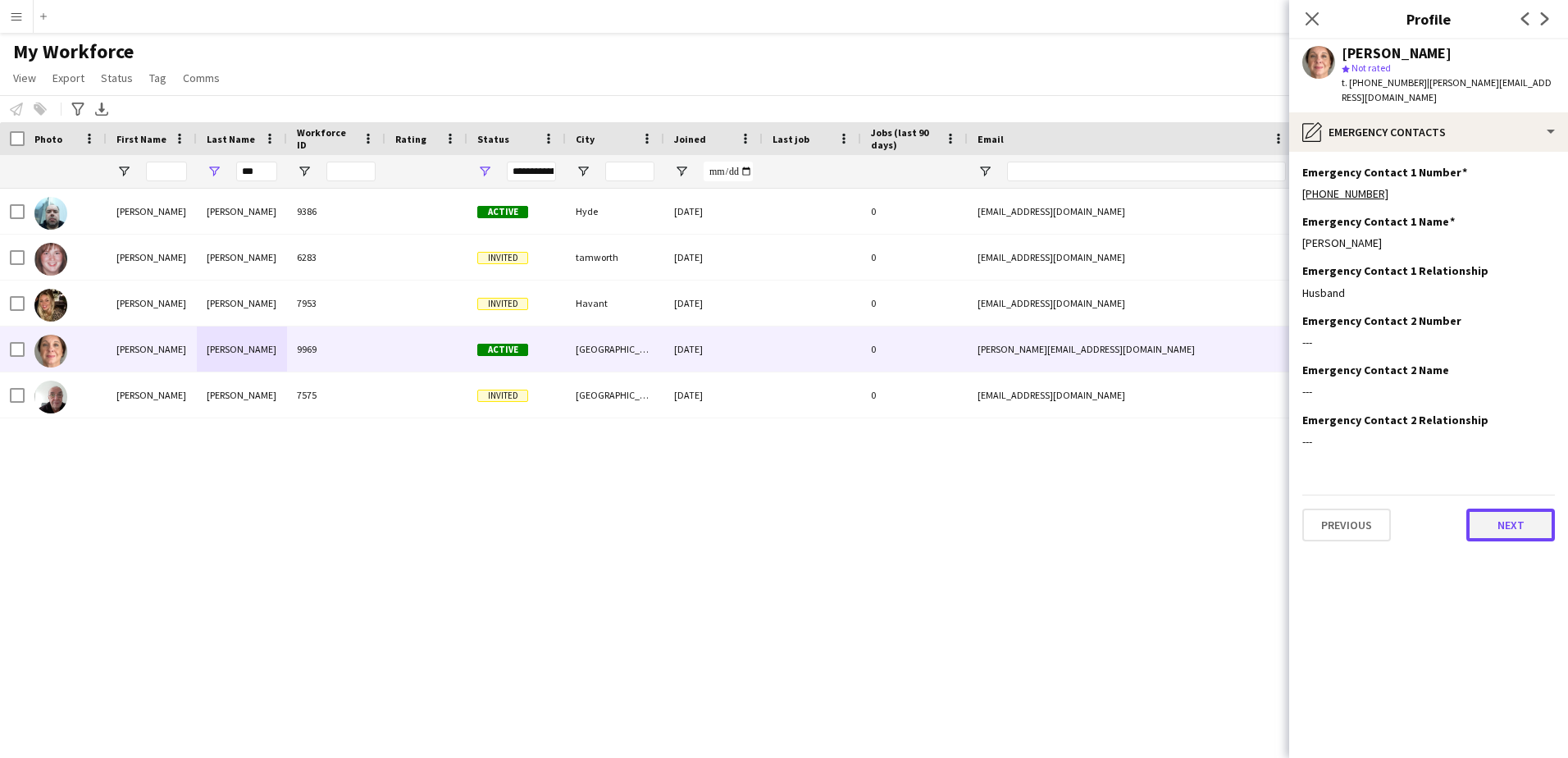
click at [1511, 508] on button "Next" at bounding box center [1510, 524] width 89 height 33
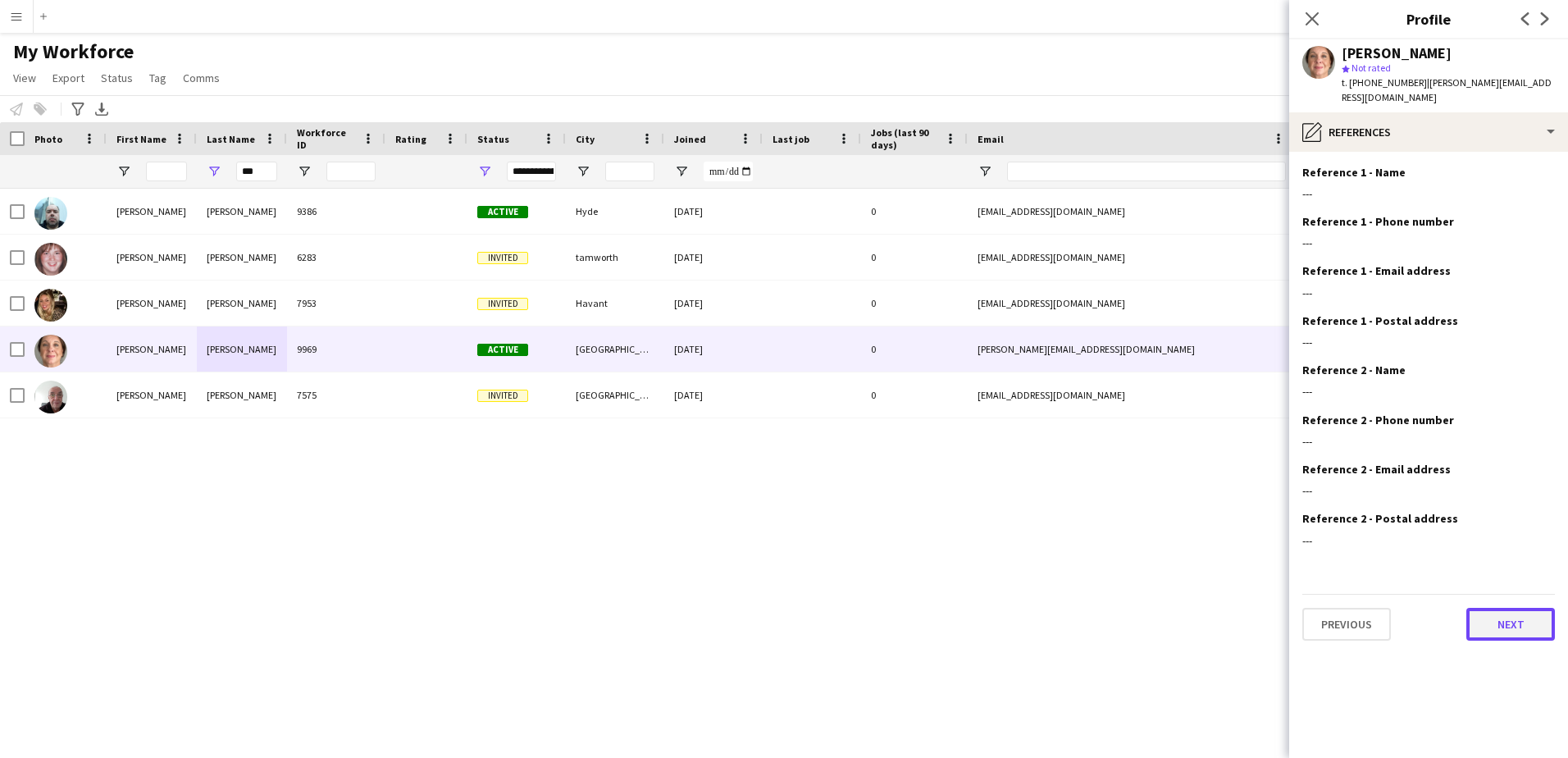
click at [1489, 608] on button "Next" at bounding box center [1510, 624] width 89 height 33
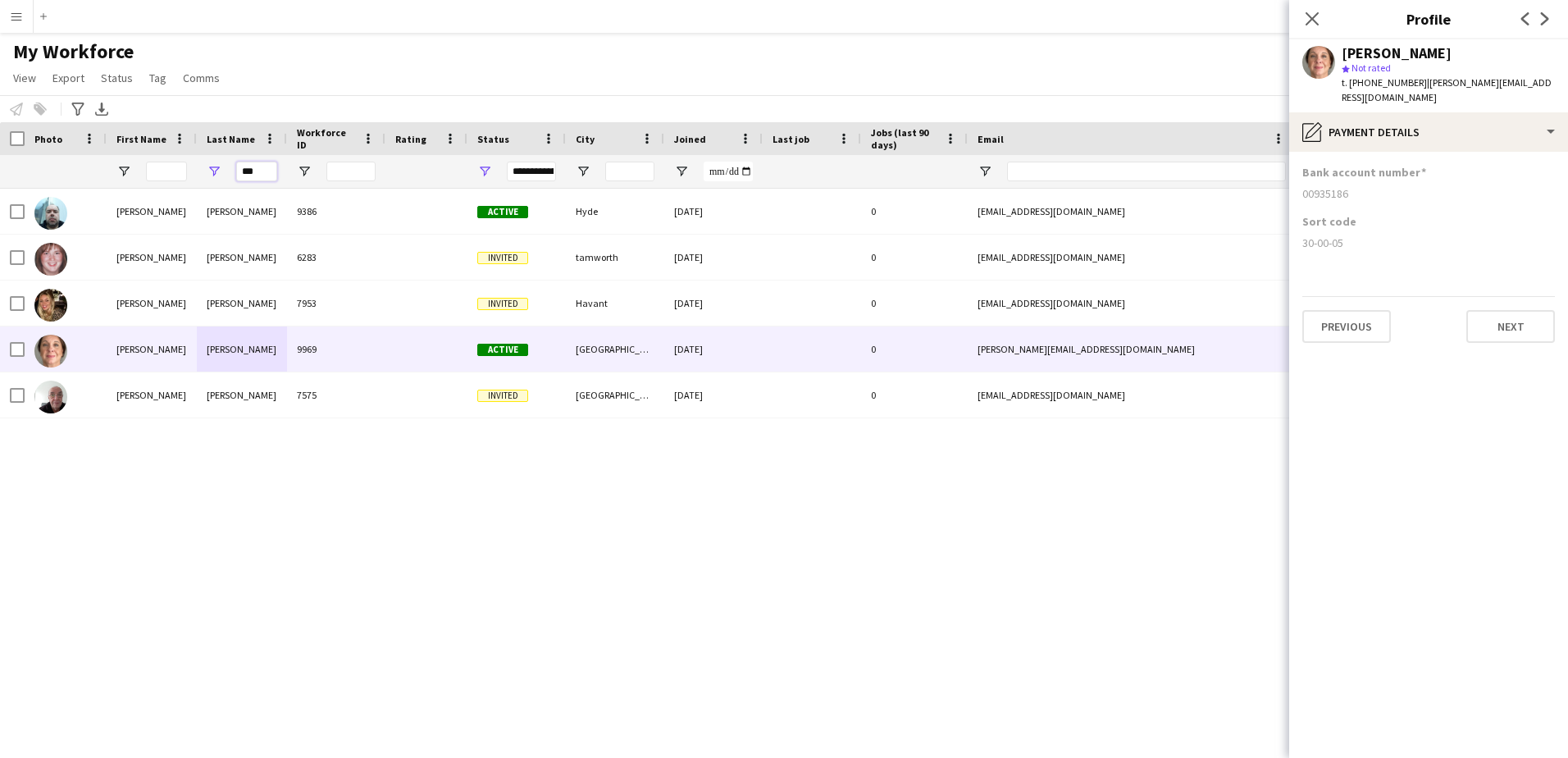
drag, startPoint x: 217, startPoint y: 170, endPoint x: 240, endPoint y: 172, distance: 23.1
click at [218, 170] on div "***" at bounding box center [241, 172] width 90 height 33
drag, startPoint x: 260, startPoint y: 173, endPoint x: 206, endPoint y: 173, distance: 54.0
click at [206, 173] on div "***" at bounding box center [241, 172] width 90 height 33
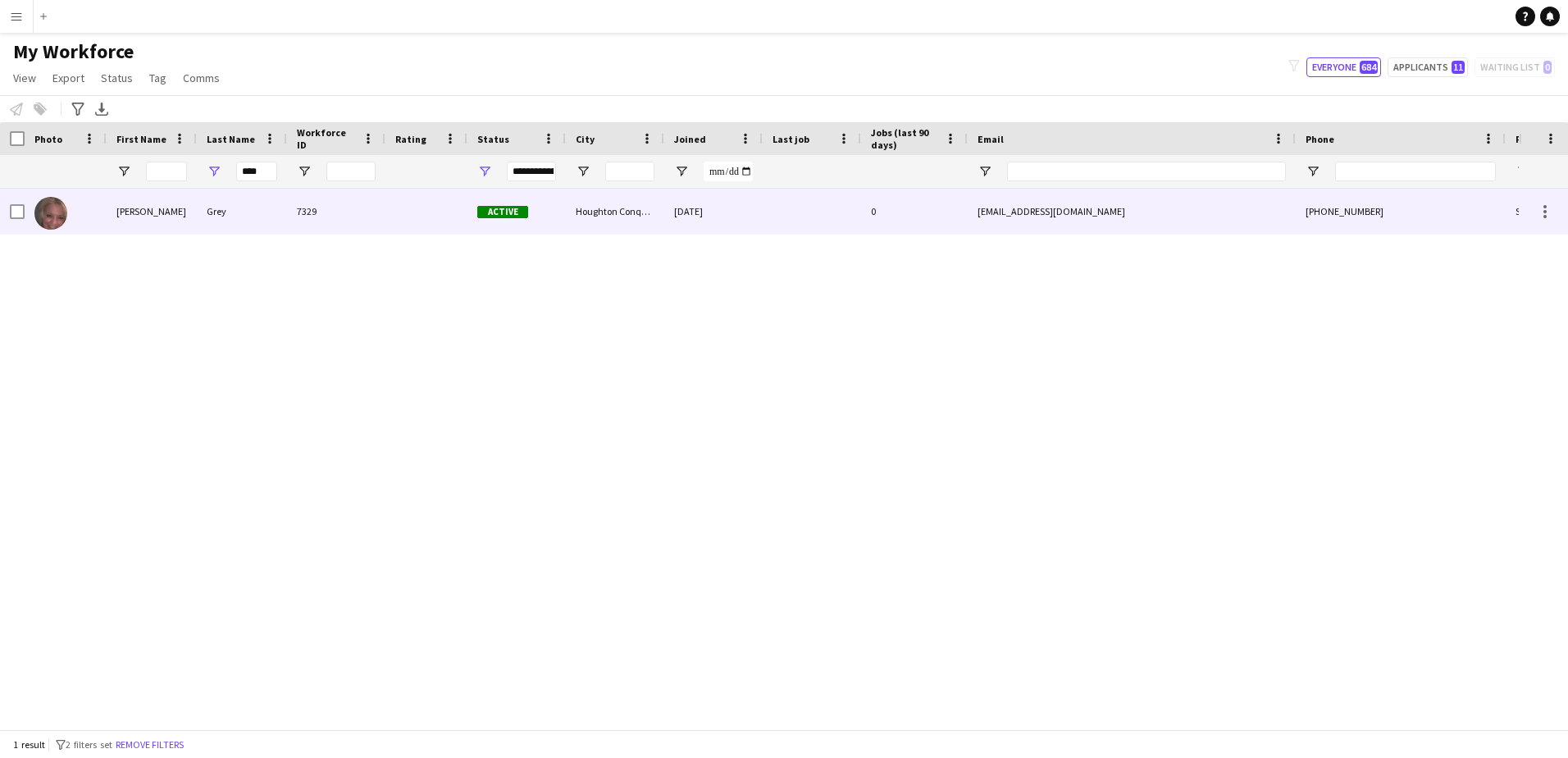
click at [229, 210] on div "Grey" at bounding box center [241, 211] width 90 height 45
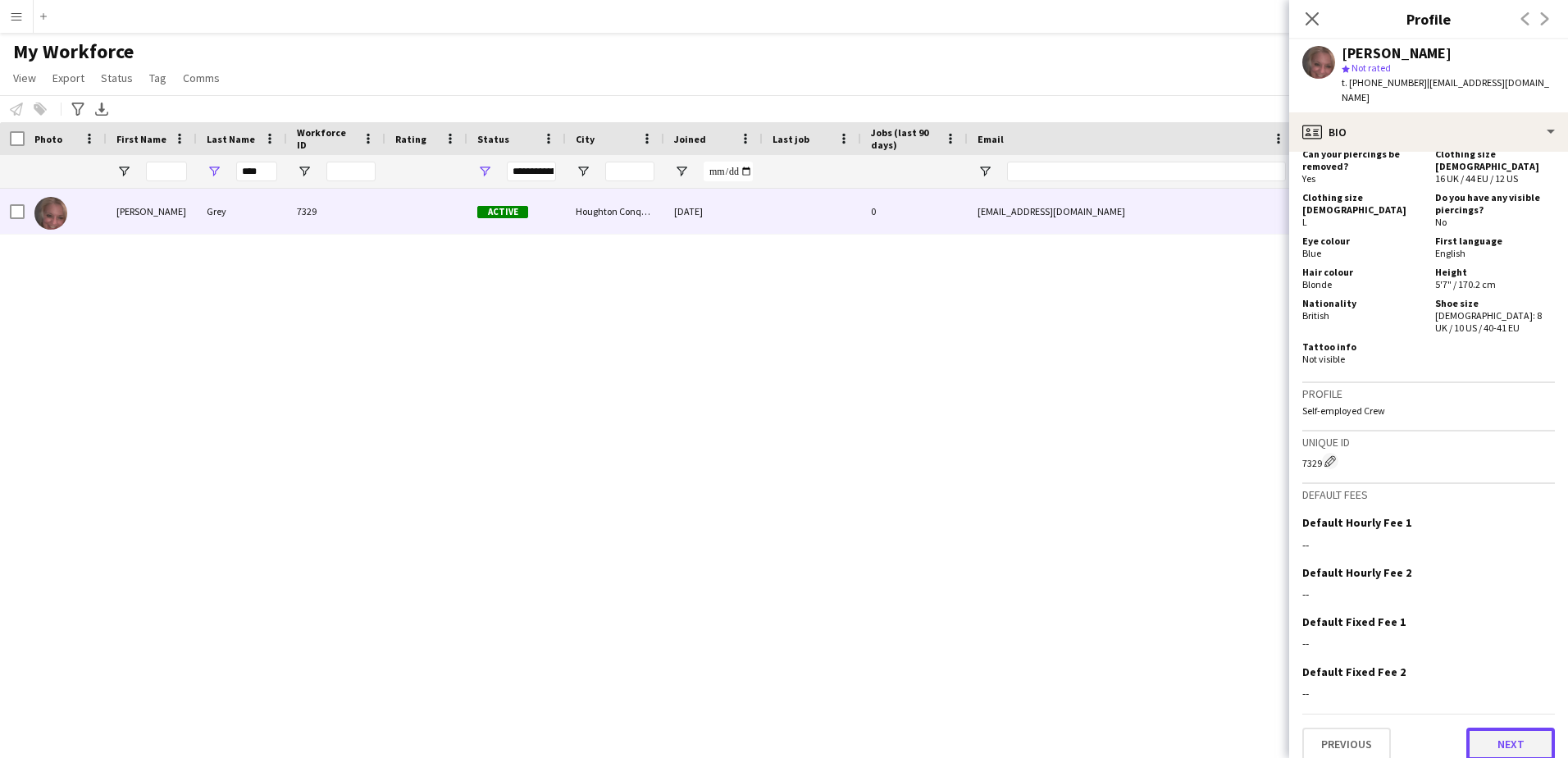
click at [1481, 727] on button "Next" at bounding box center [1510, 744] width 89 height 33
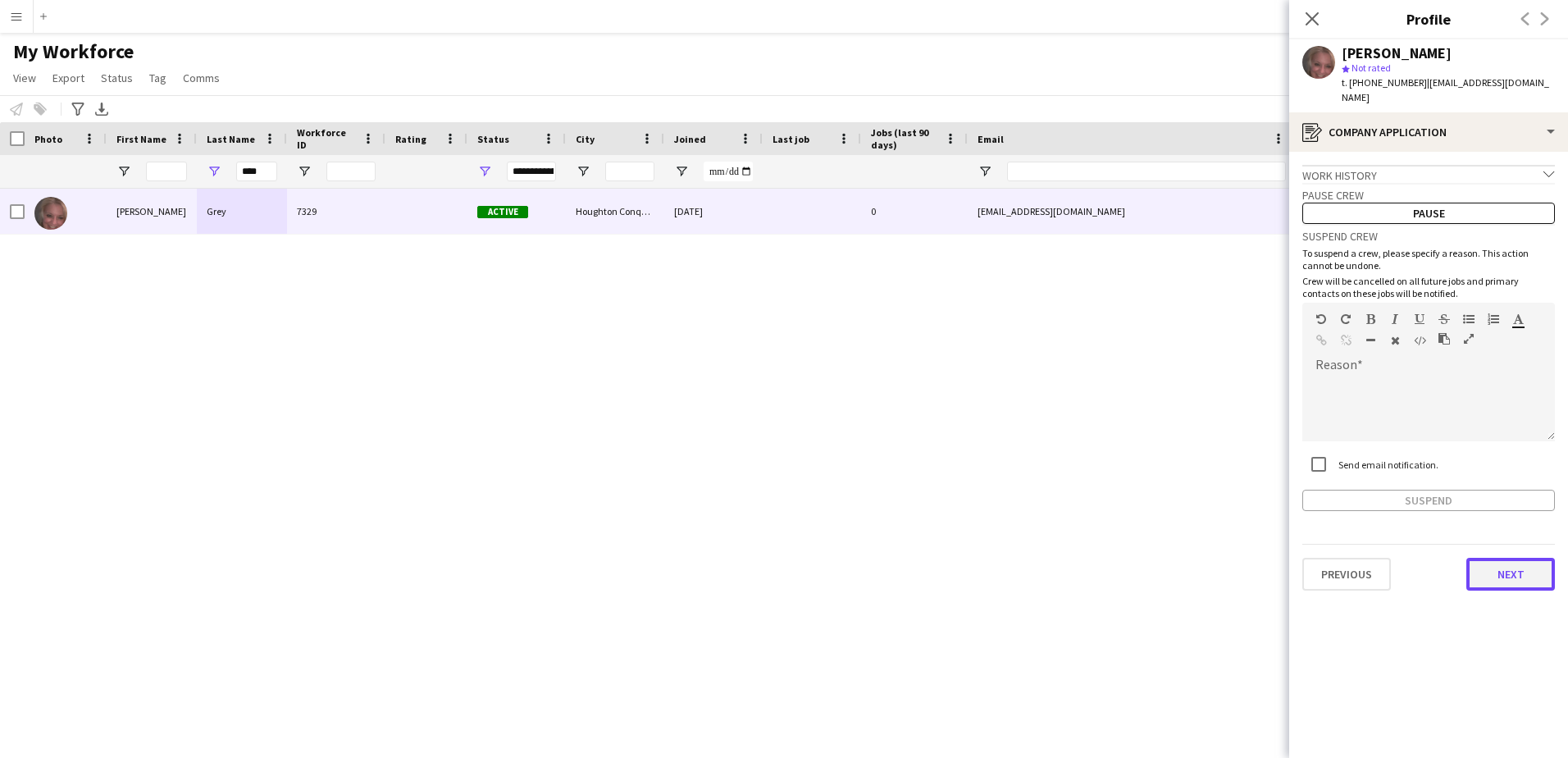
click at [1511, 560] on button "Next" at bounding box center [1510, 574] width 89 height 33
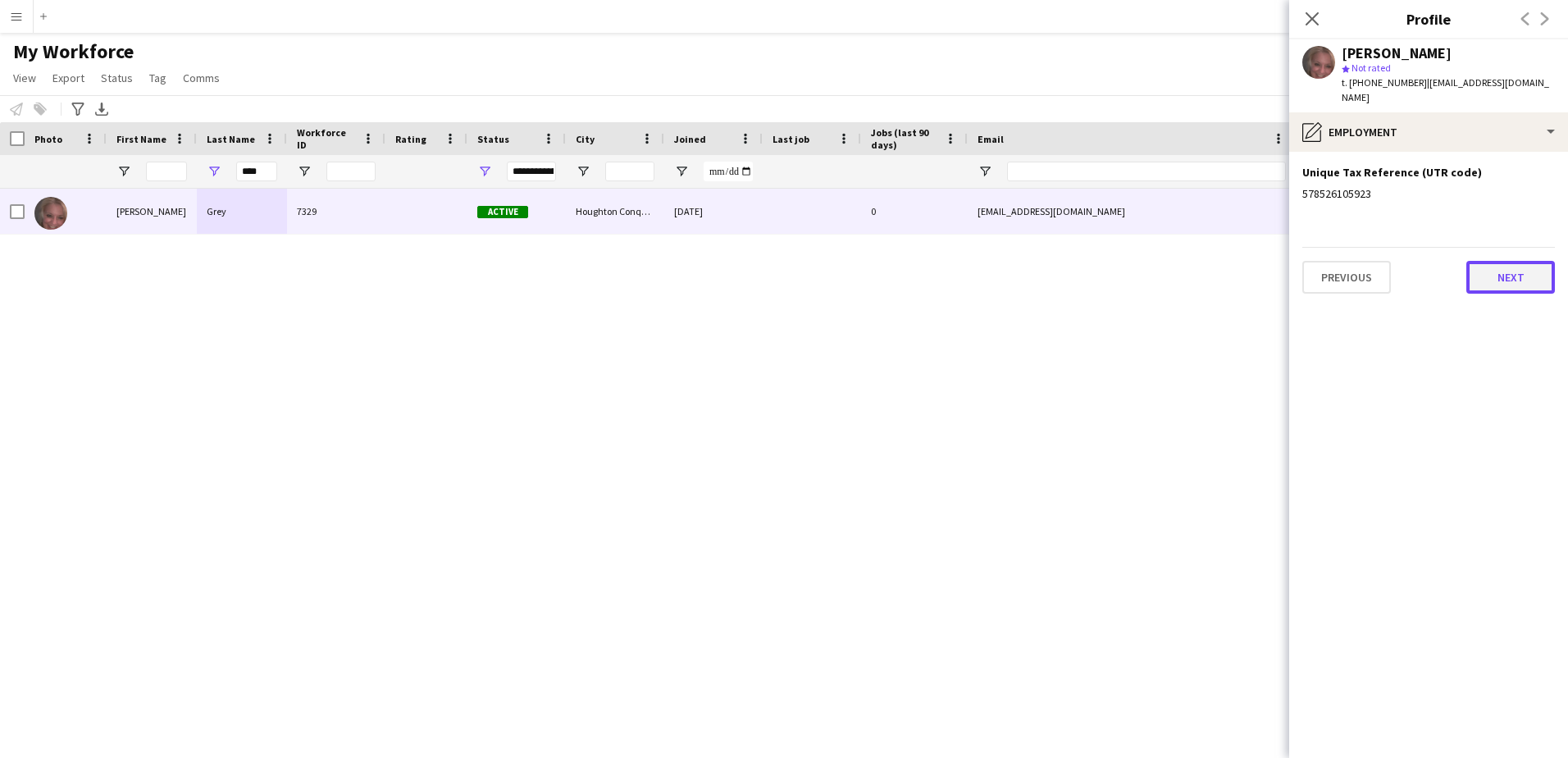
click at [1501, 270] on button "Next" at bounding box center [1510, 277] width 89 height 33
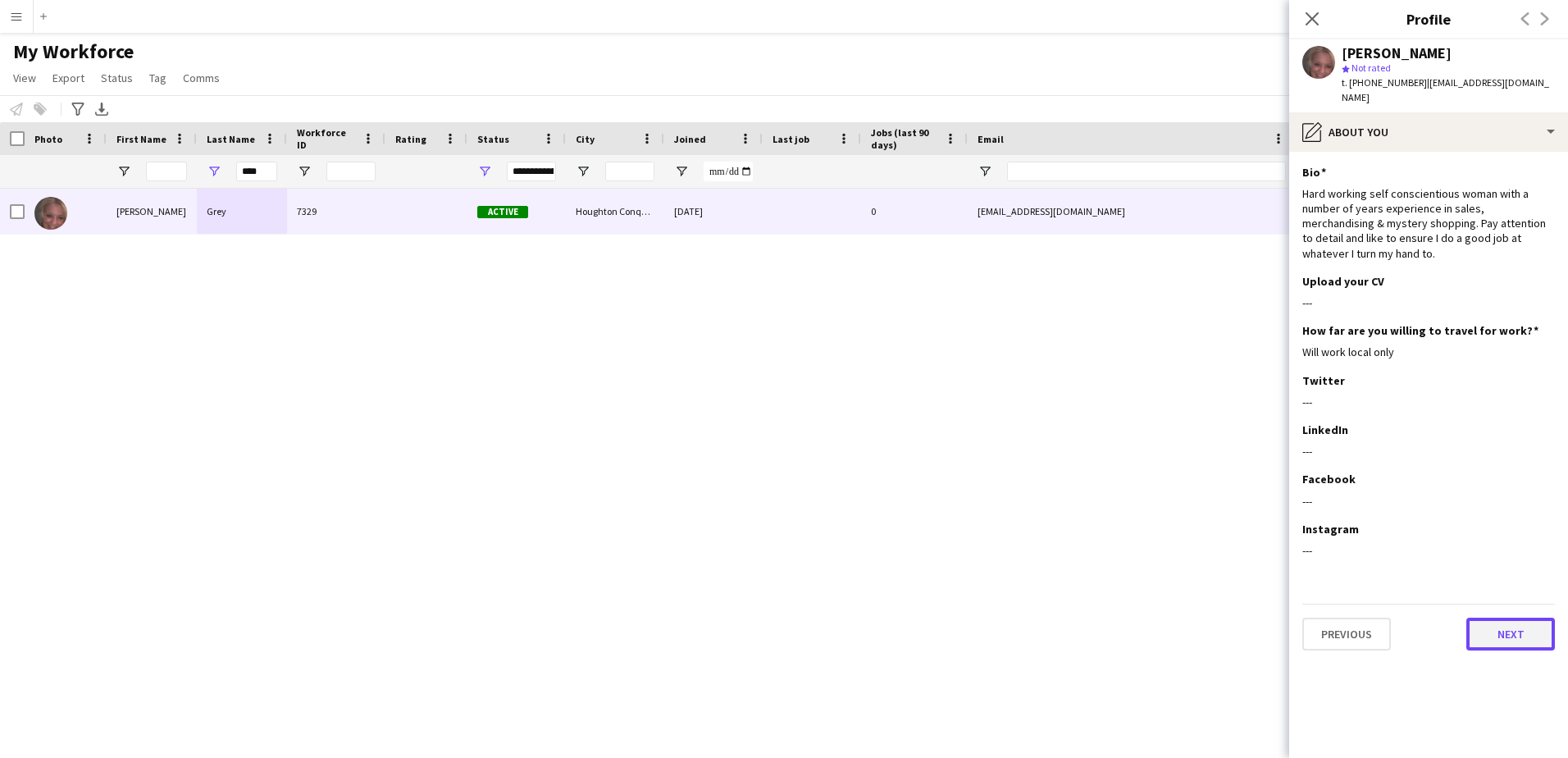
click at [1526, 618] on button "Next" at bounding box center [1510, 634] width 89 height 33
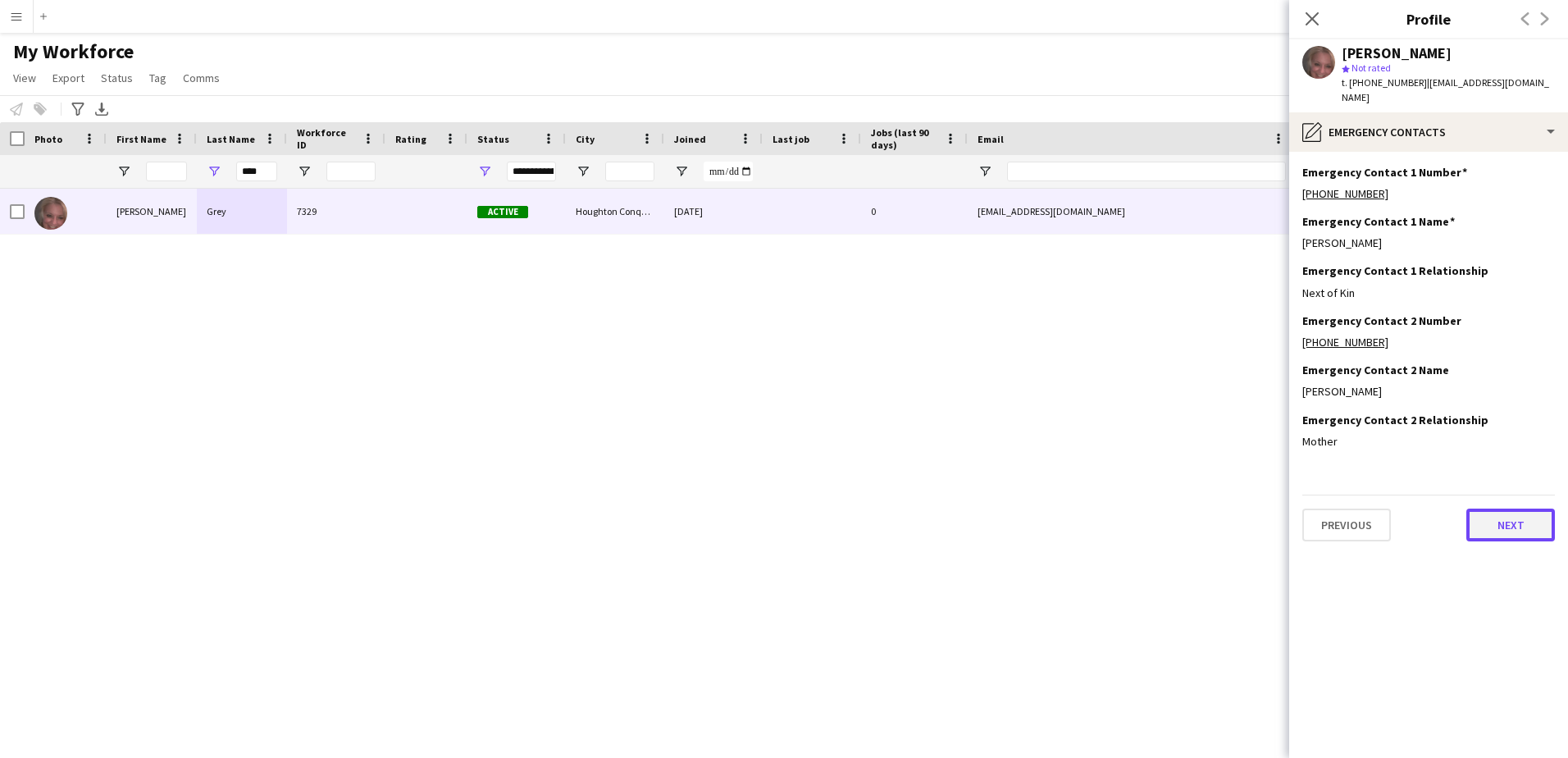
click at [1521, 508] on button "Next" at bounding box center [1510, 524] width 89 height 33
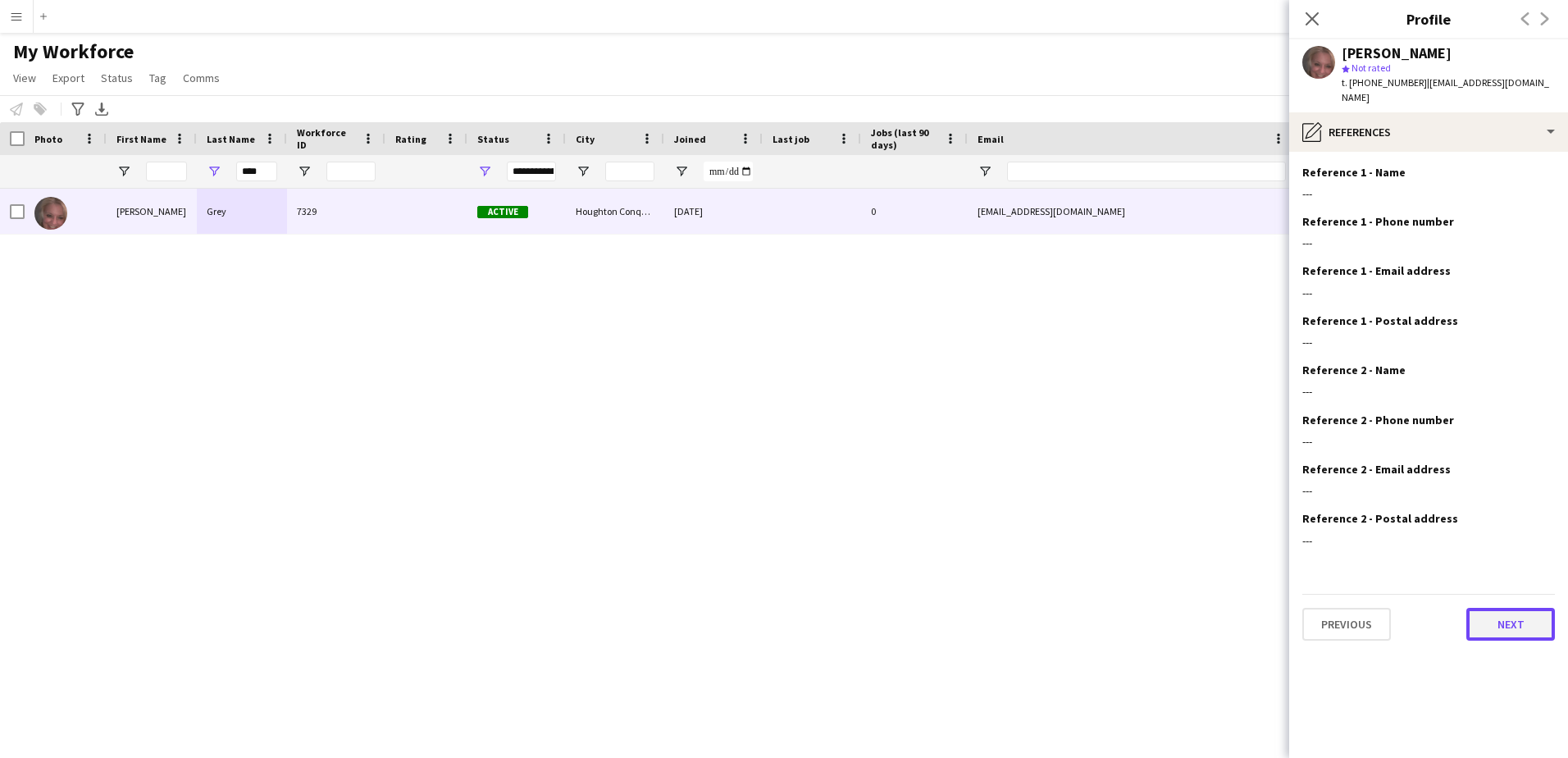
click at [1492, 617] on button "Next" at bounding box center [1510, 624] width 89 height 33
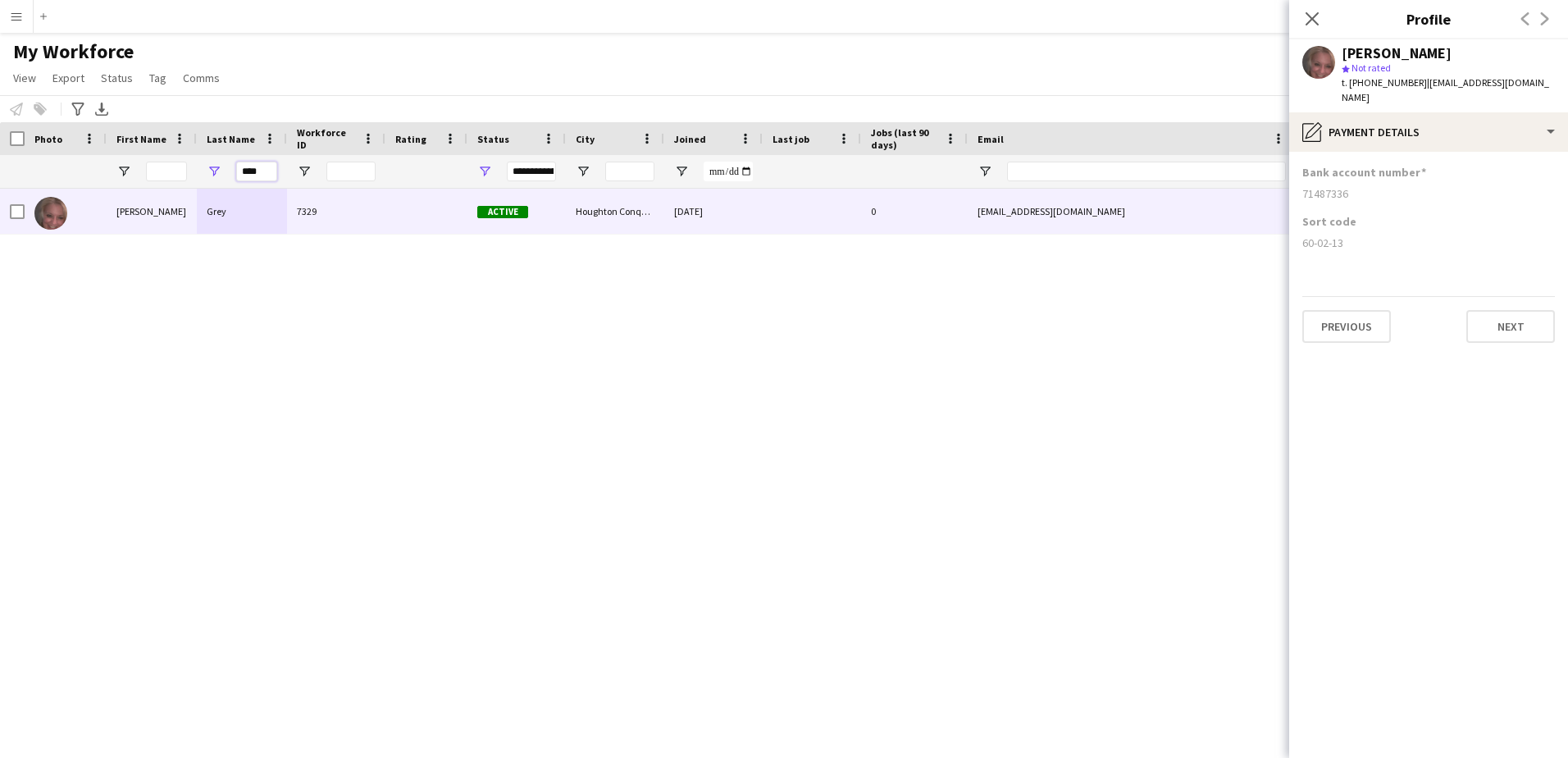
drag, startPoint x: 257, startPoint y: 165, endPoint x: 172, endPoint y: 165, distance: 85.0
click at [172, 165] on div "****" at bounding box center [889, 172] width 1777 height 33
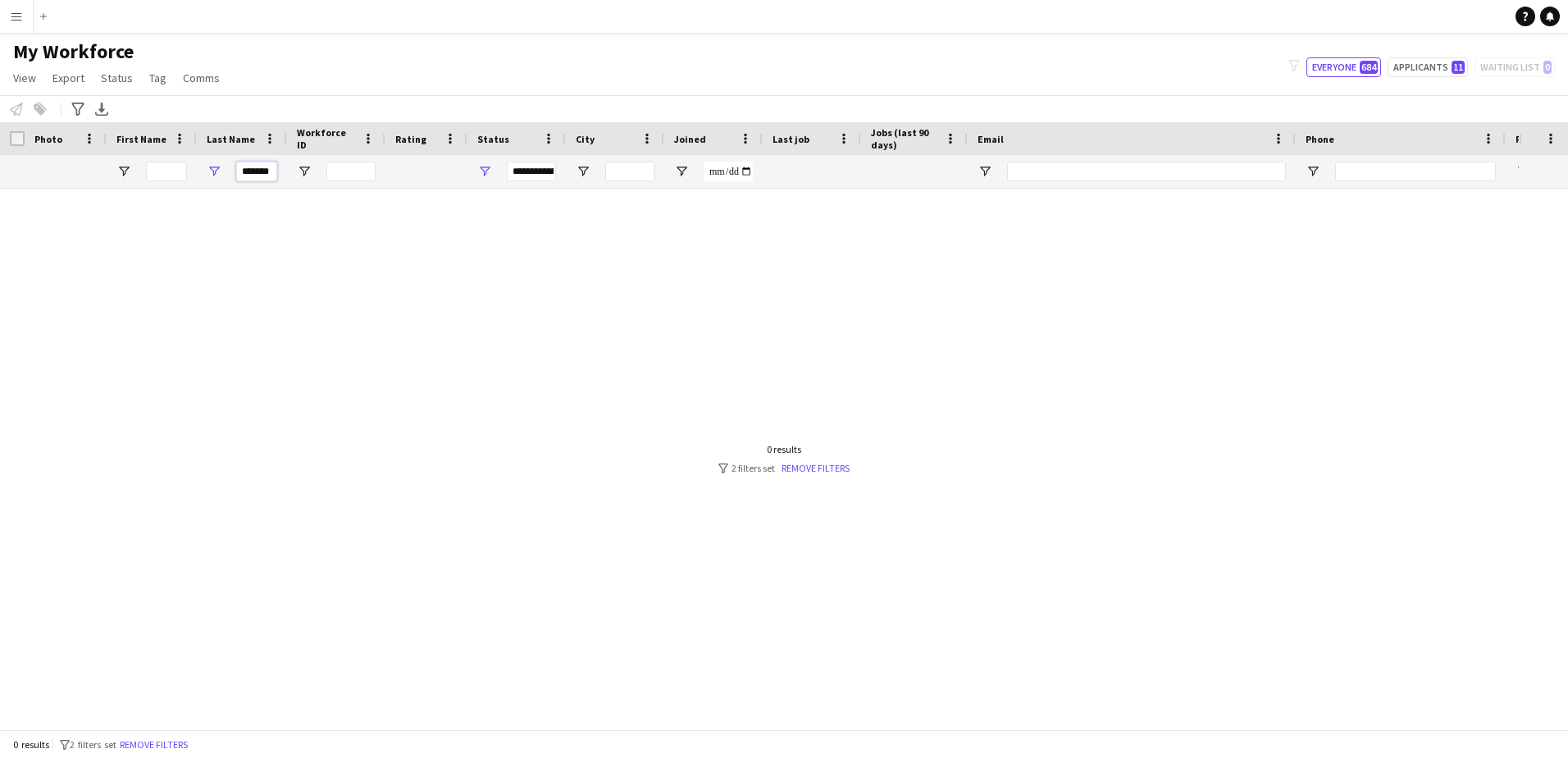
scroll to position [0, 4]
drag, startPoint x: 239, startPoint y: 170, endPoint x: 337, endPoint y: 169, distance: 98.0
click at [337, 169] on div "*******" at bounding box center [889, 172] width 1777 height 33
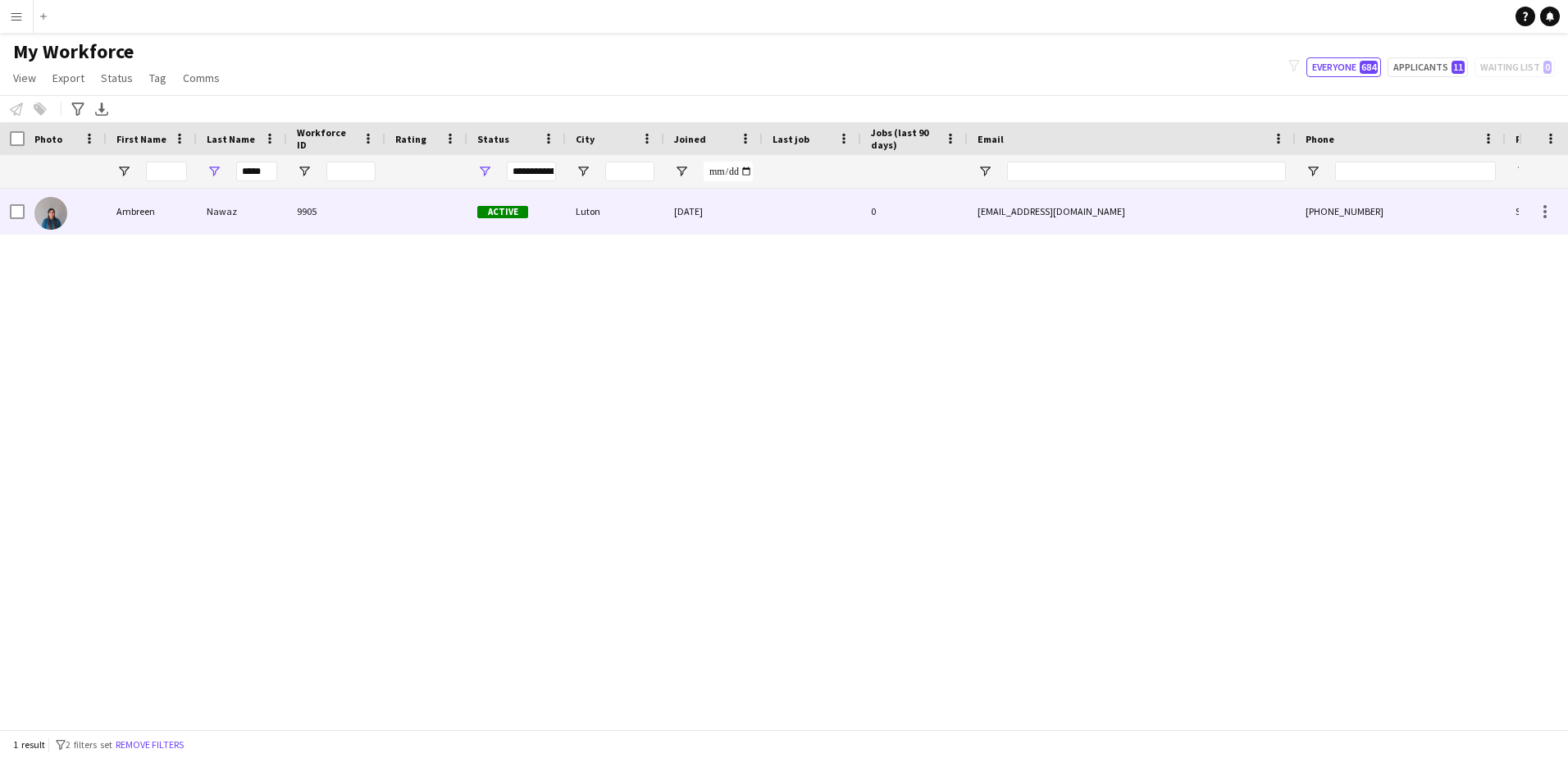
click at [238, 209] on div "Nawaz" at bounding box center [241, 211] width 90 height 45
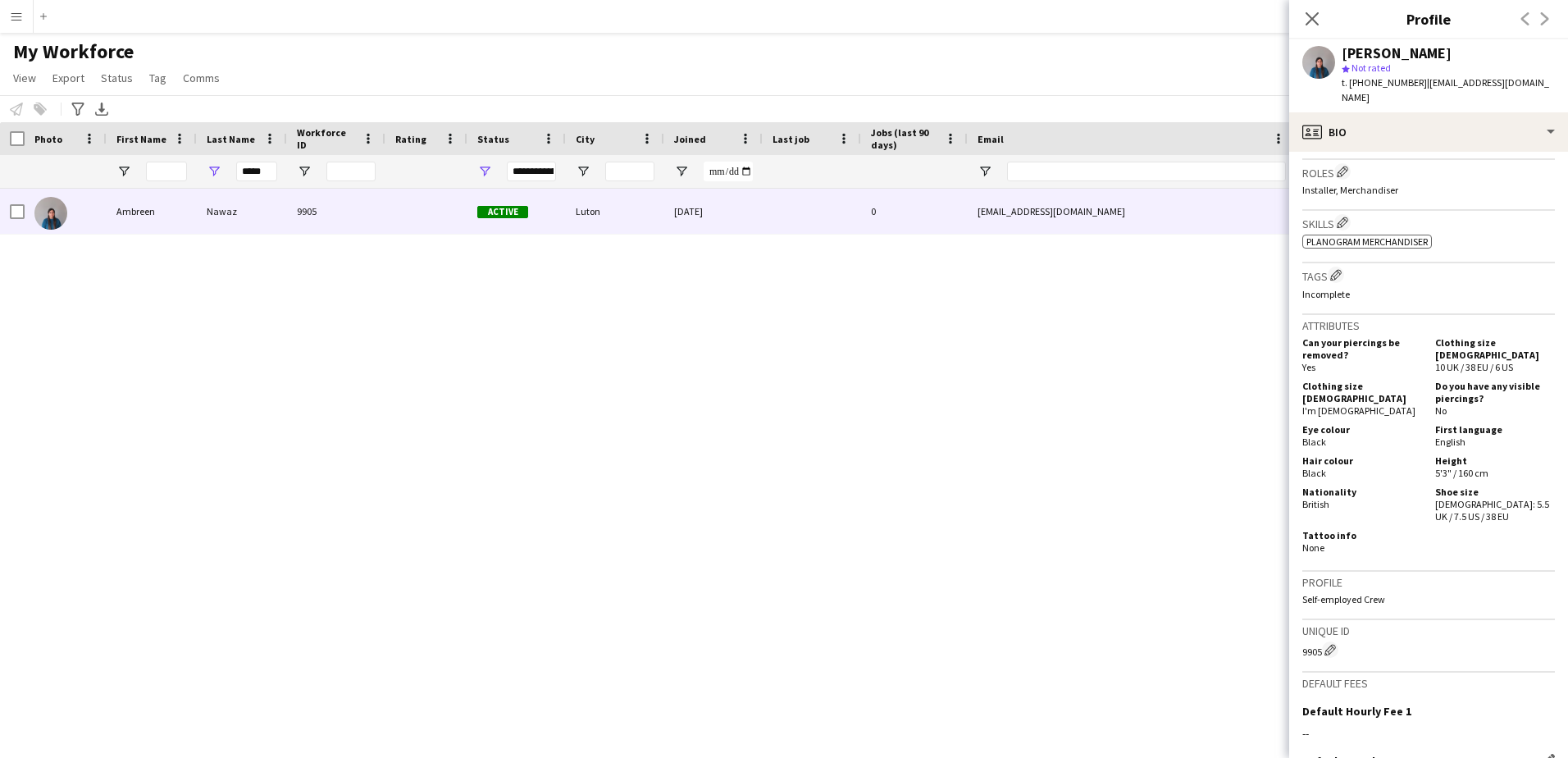
scroll to position [681, 0]
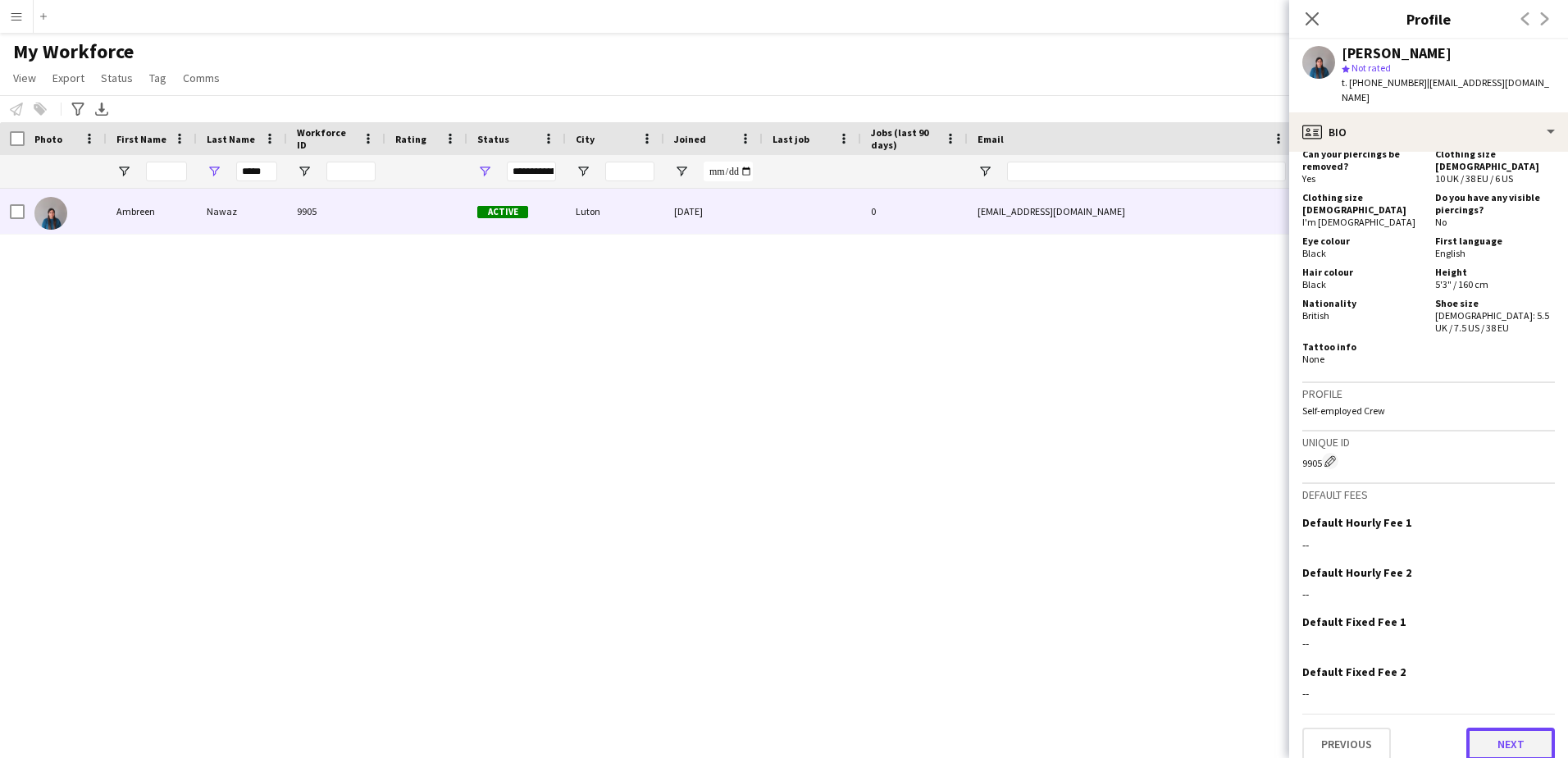
click at [1494, 727] on button "Next" at bounding box center [1510, 744] width 89 height 33
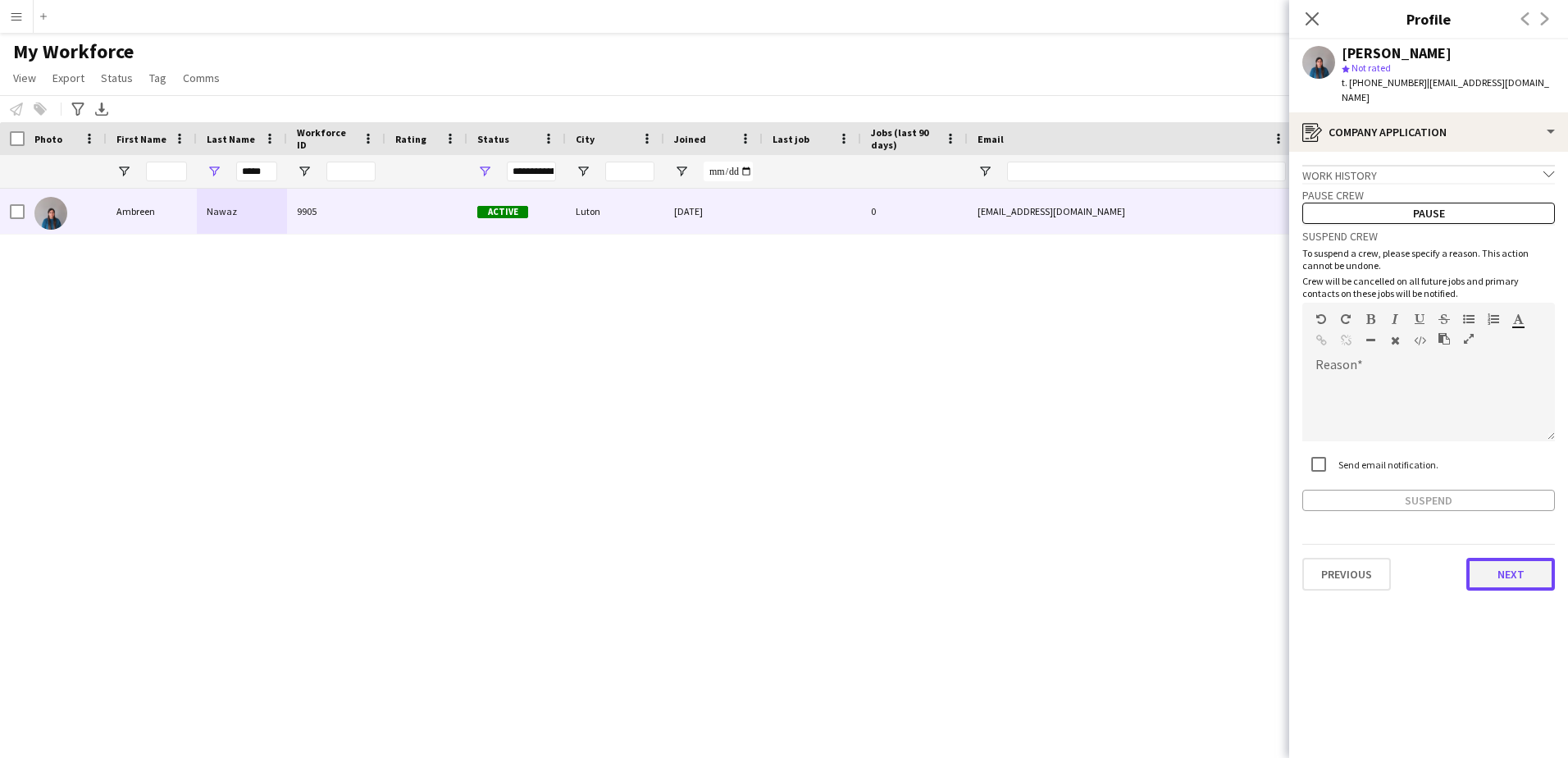
click at [1491, 569] on button "Next" at bounding box center [1510, 574] width 89 height 33
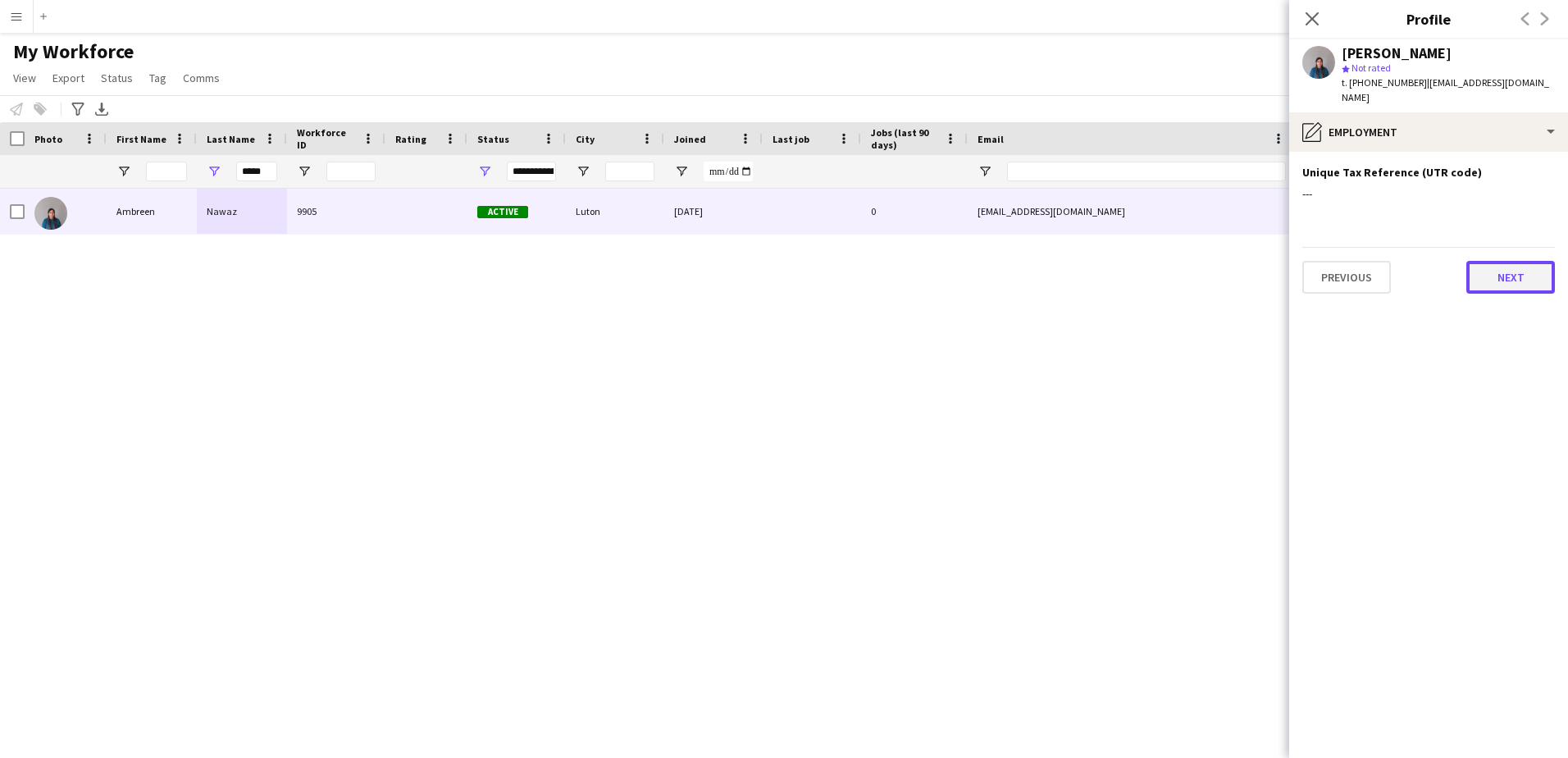
click at [1486, 262] on button "Next" at bounding box center [1510, 277] width 89 height 33
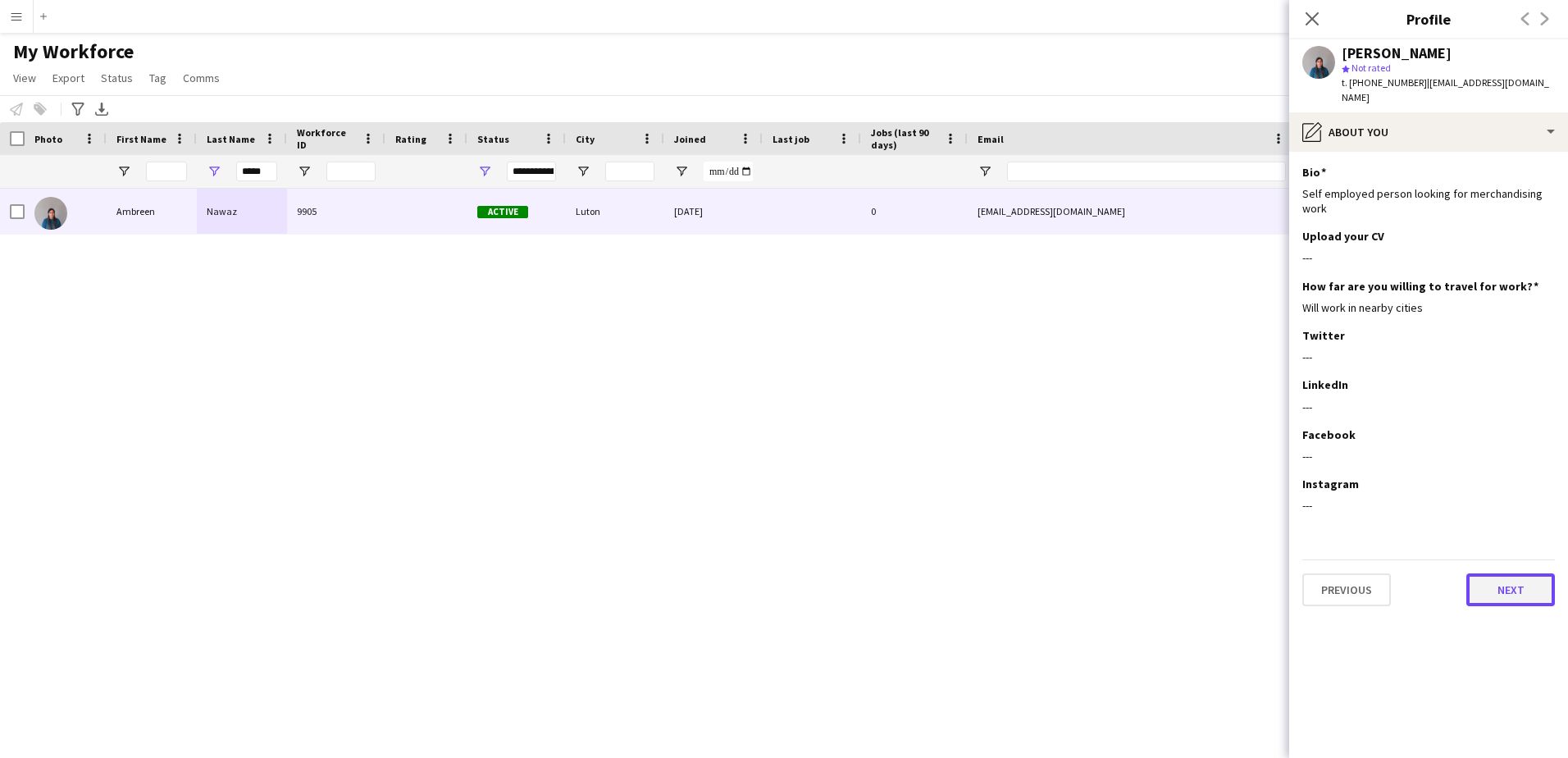
click at [1501, 574] on button "Next" at bounding box center [1510, 590] width 89 height 33
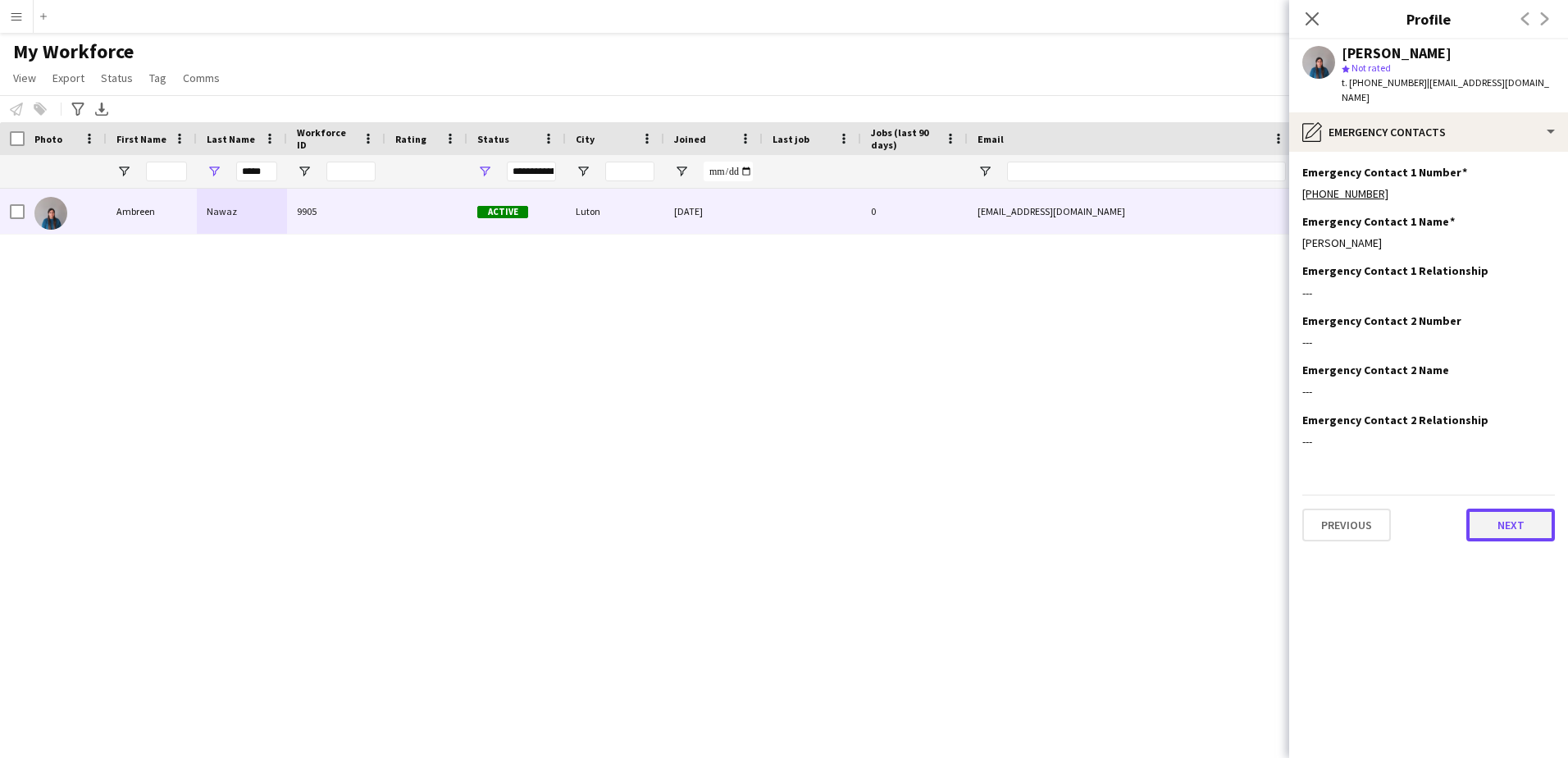
click at [1492, 513] on button "Next" at bounding box center [1510, 524] width 89 height 33
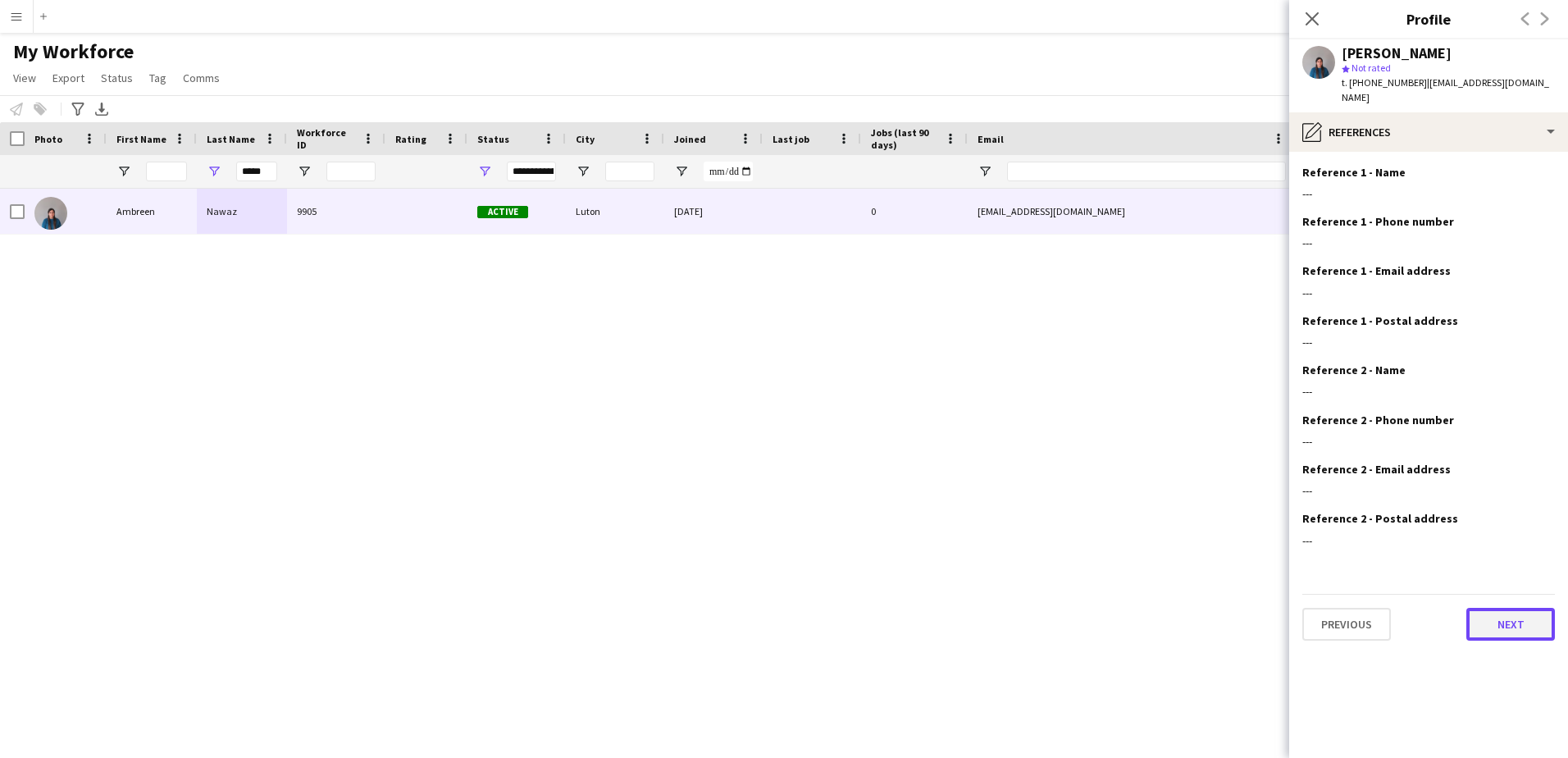
click at [1494, 608] on button "Next" at bounding box center [1510, 624] width 89 height 33
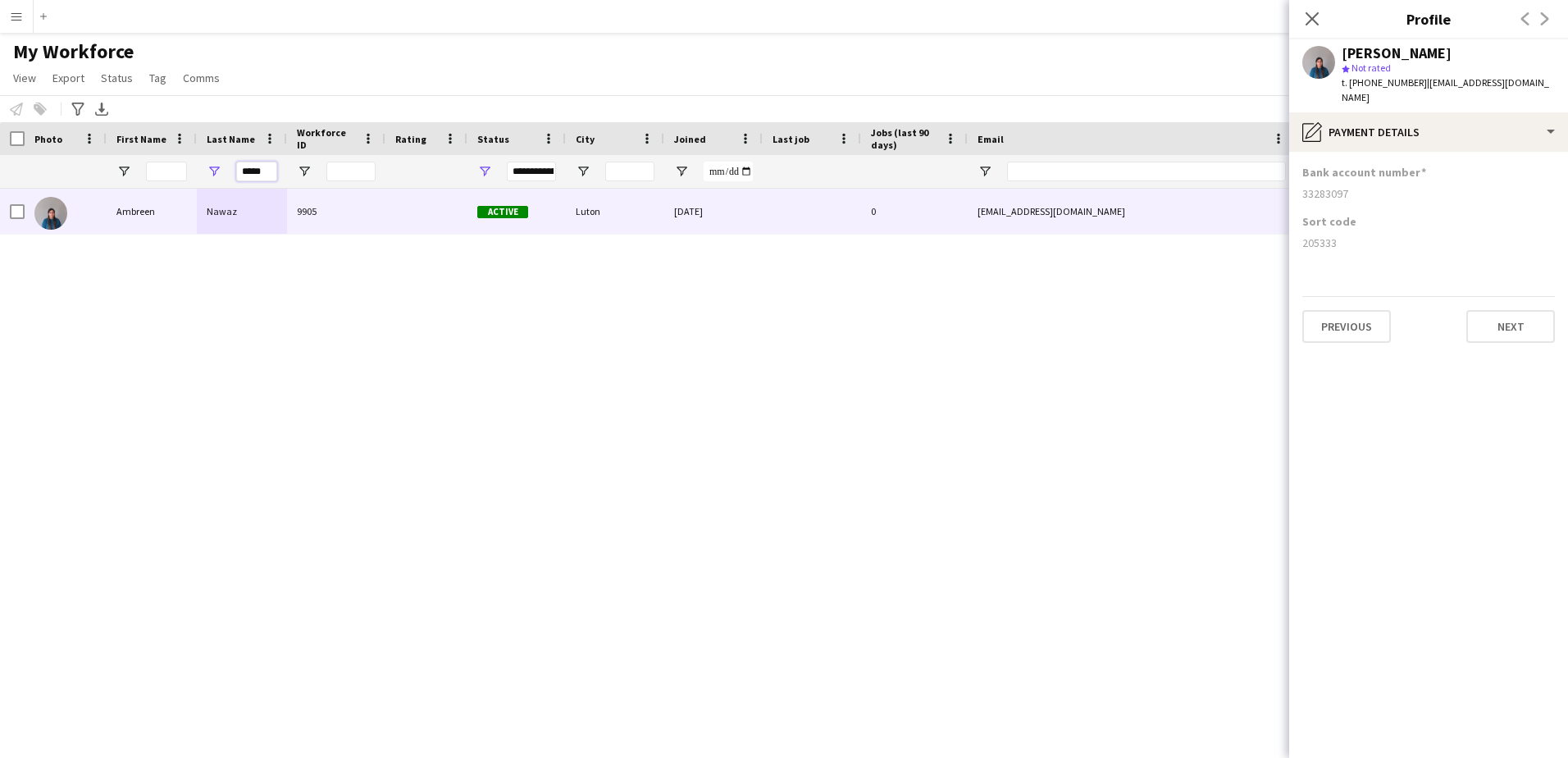
drag, startPoint x: 270, startPoint y: 172, endPoint x: 150, endPoint y: 172, distance: 120.0
click at [150, 172] on div "*****" at bounding box center [889, 172] width 1777 height 33
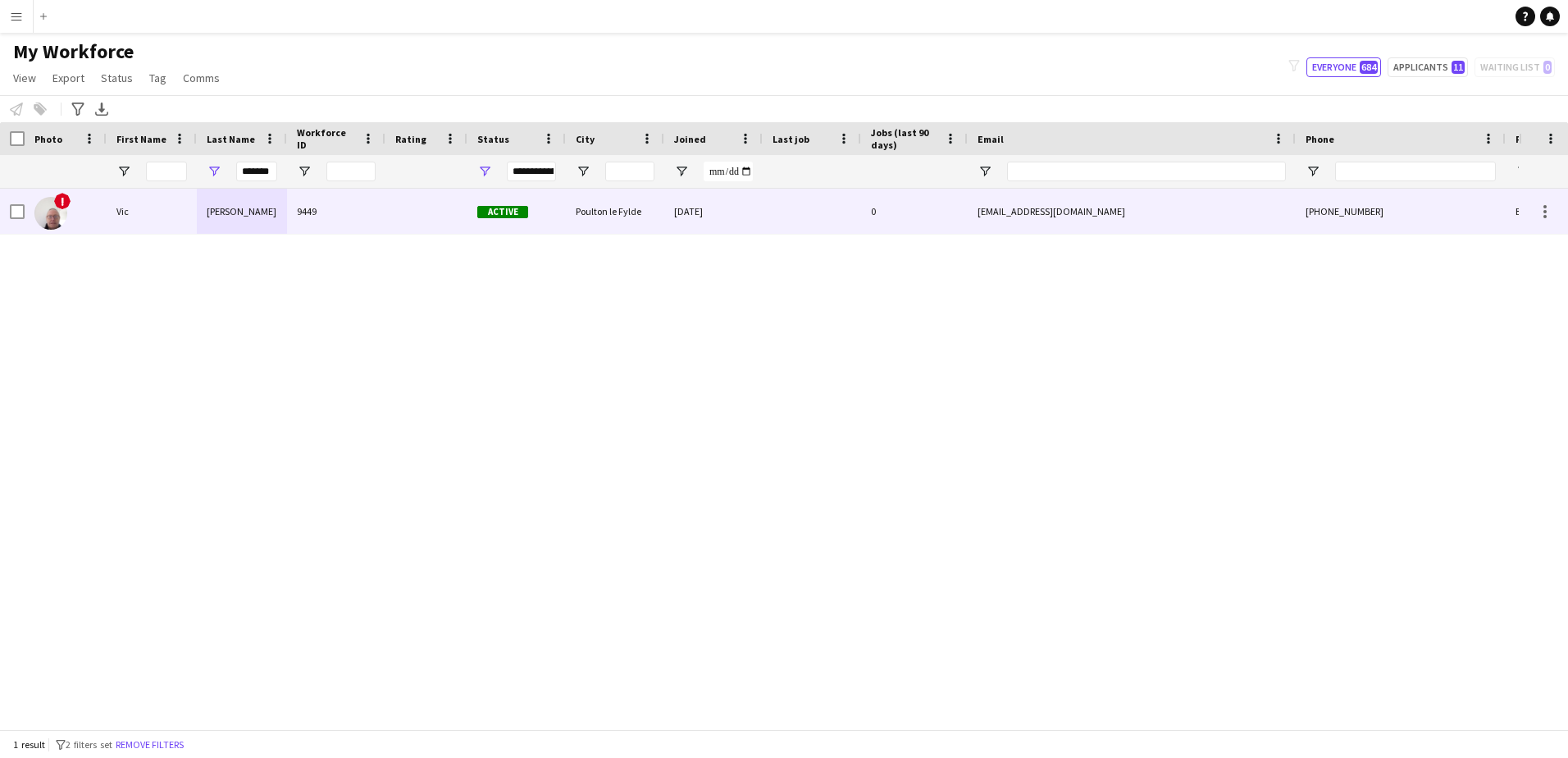
click at [220, 214] on div "[PERSON_NAME]" at bounding box center [241, 211] width 90 height 45
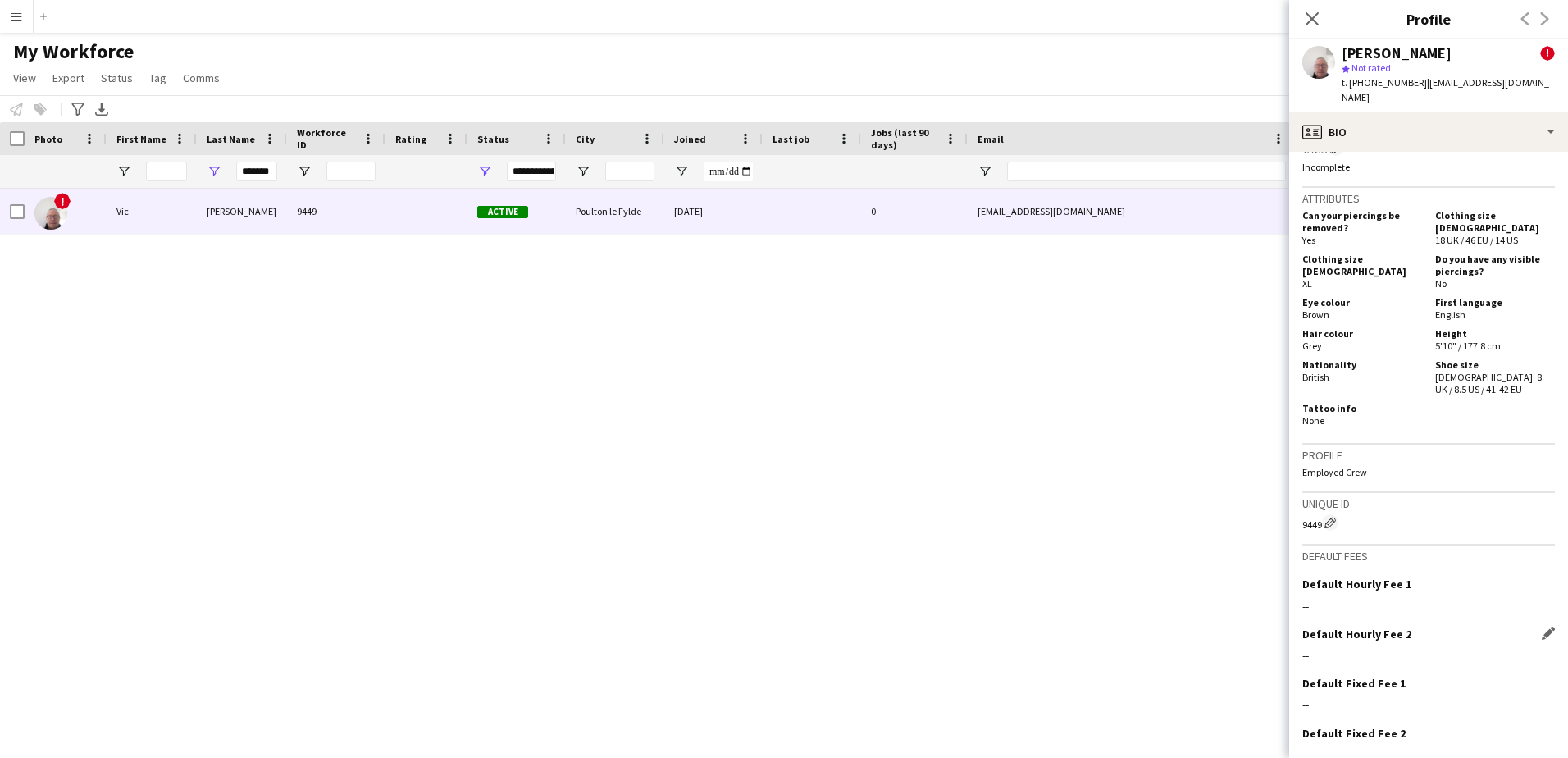
scroll to position [899, 0]
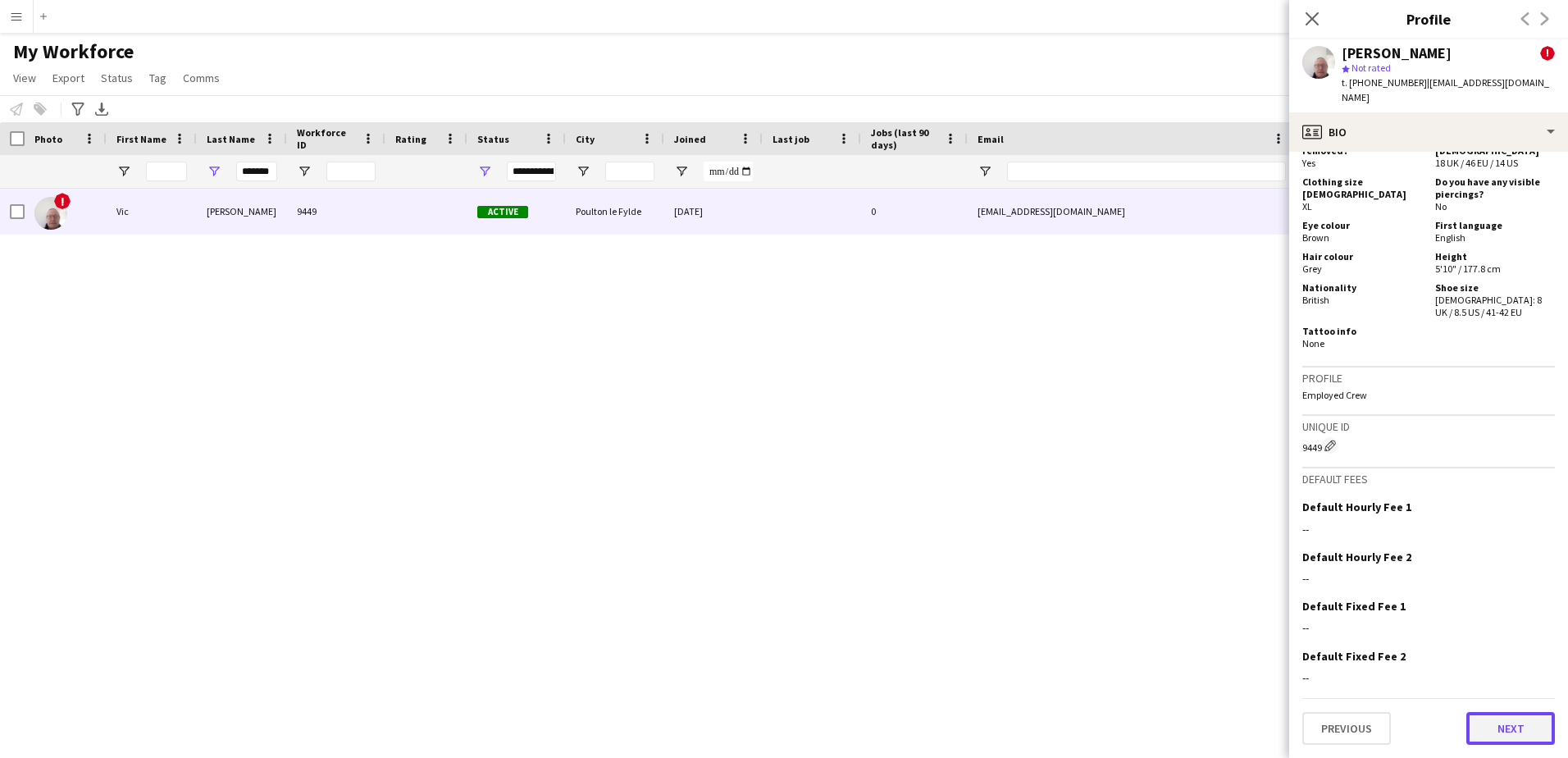
click at [1510, 736] on button "Next" at bounding box center [1510, 728] width 89 height 33
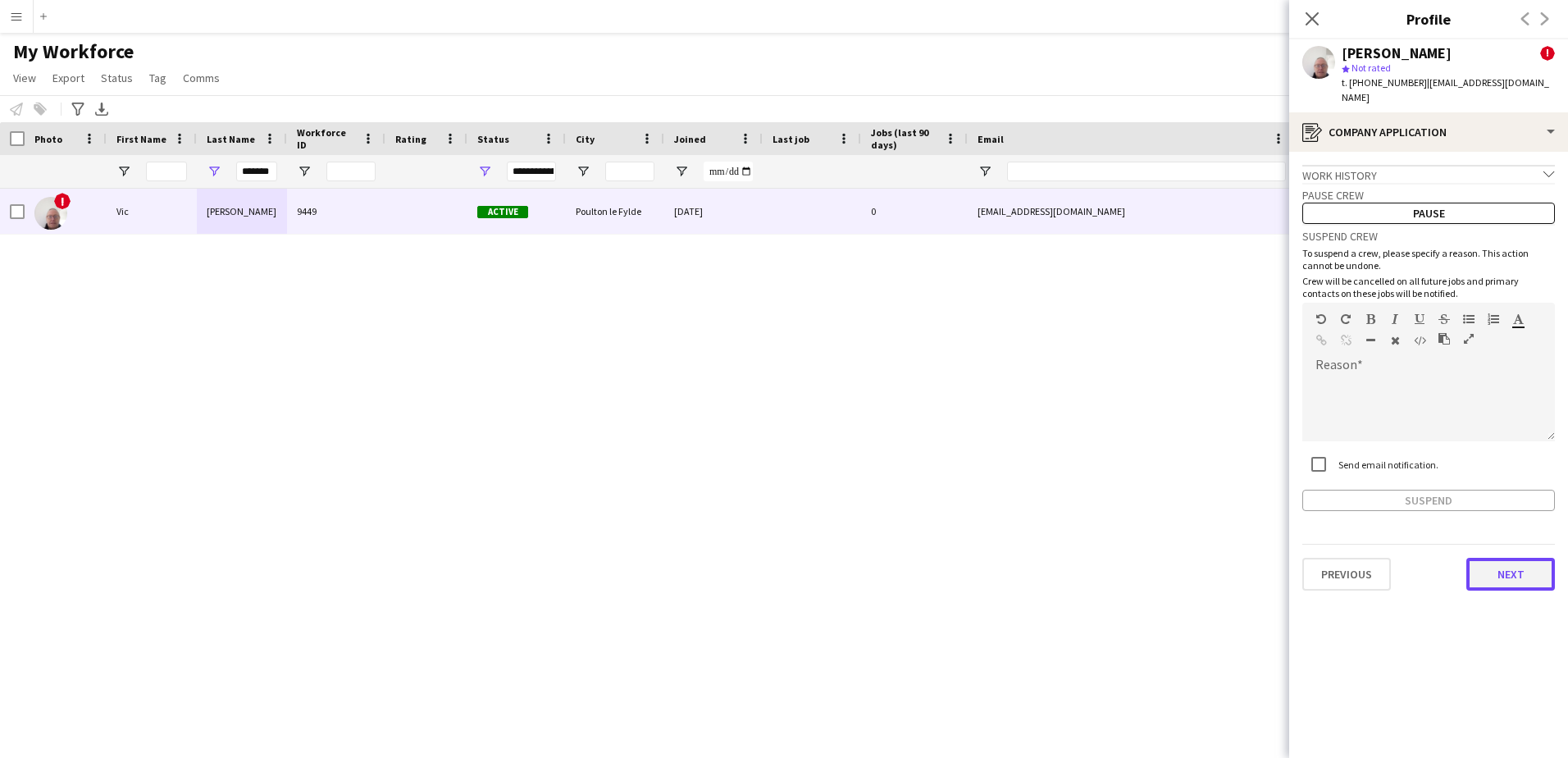
click at [1506, 567] on button "Next" at bounding box center [1510, 574] width 89 height 33
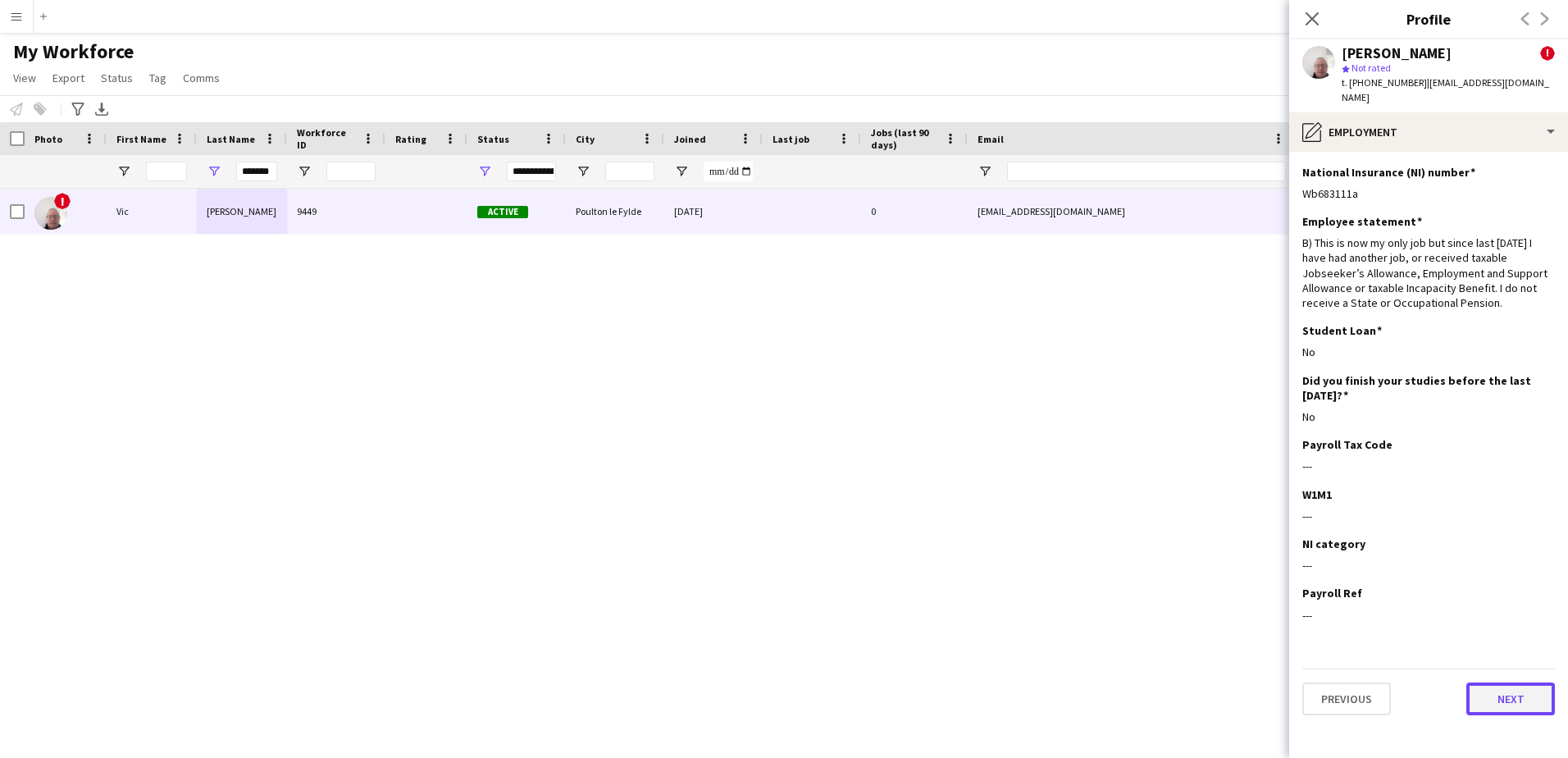
click at [1490, 685] on button "Next" at bounding box center [1510, 699] width 89 height 33
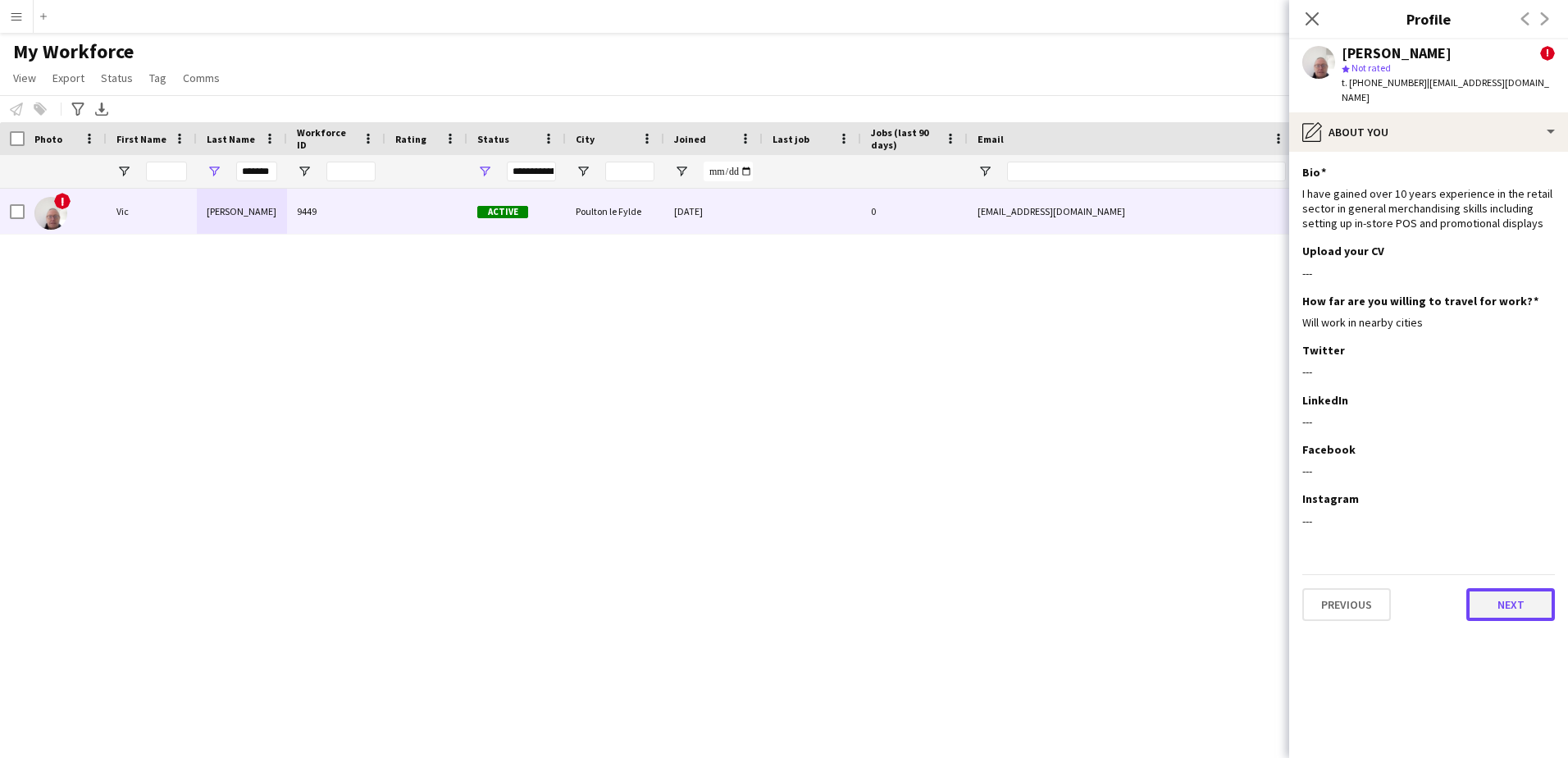
click at [1494, 588] on button "Next" at bounding box center [1510, 604] width 89 height 33
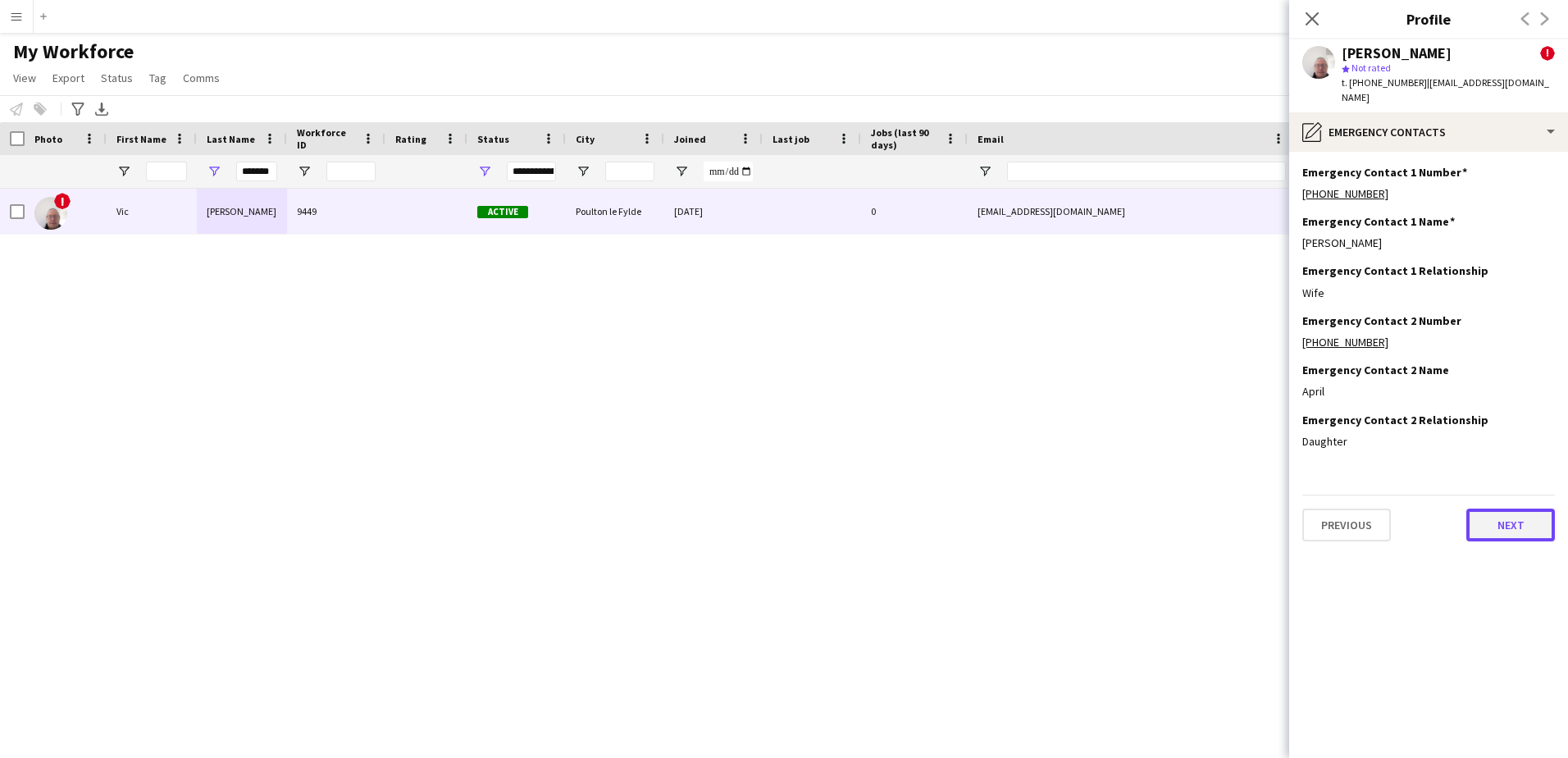
click at [1494, 516] on button "Next" at bounding box center [1510, 524] width 89 height 33
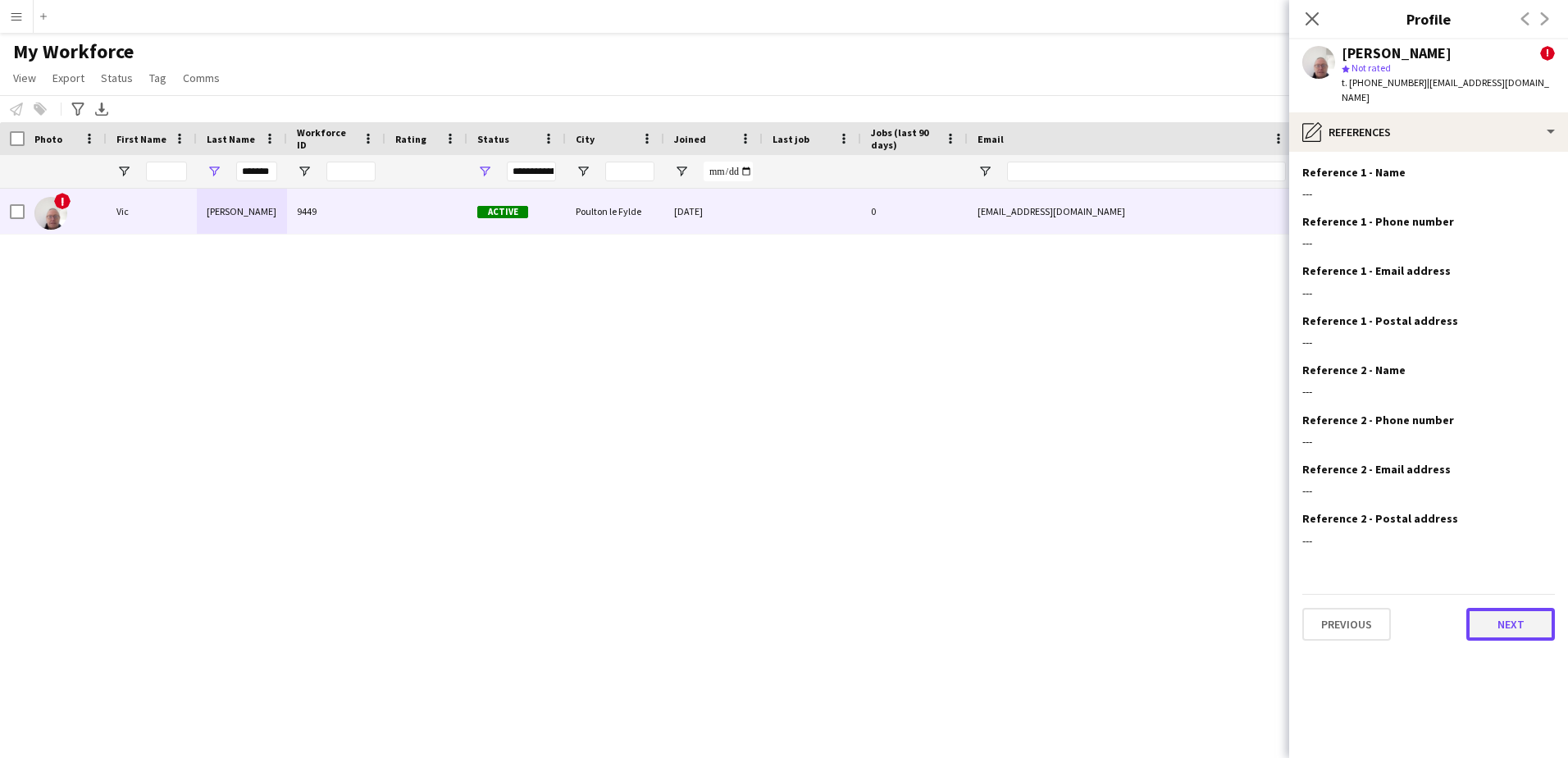
click at [1512, 621] on button "Next" at bounding box center [1510, 624] width 89 height 33
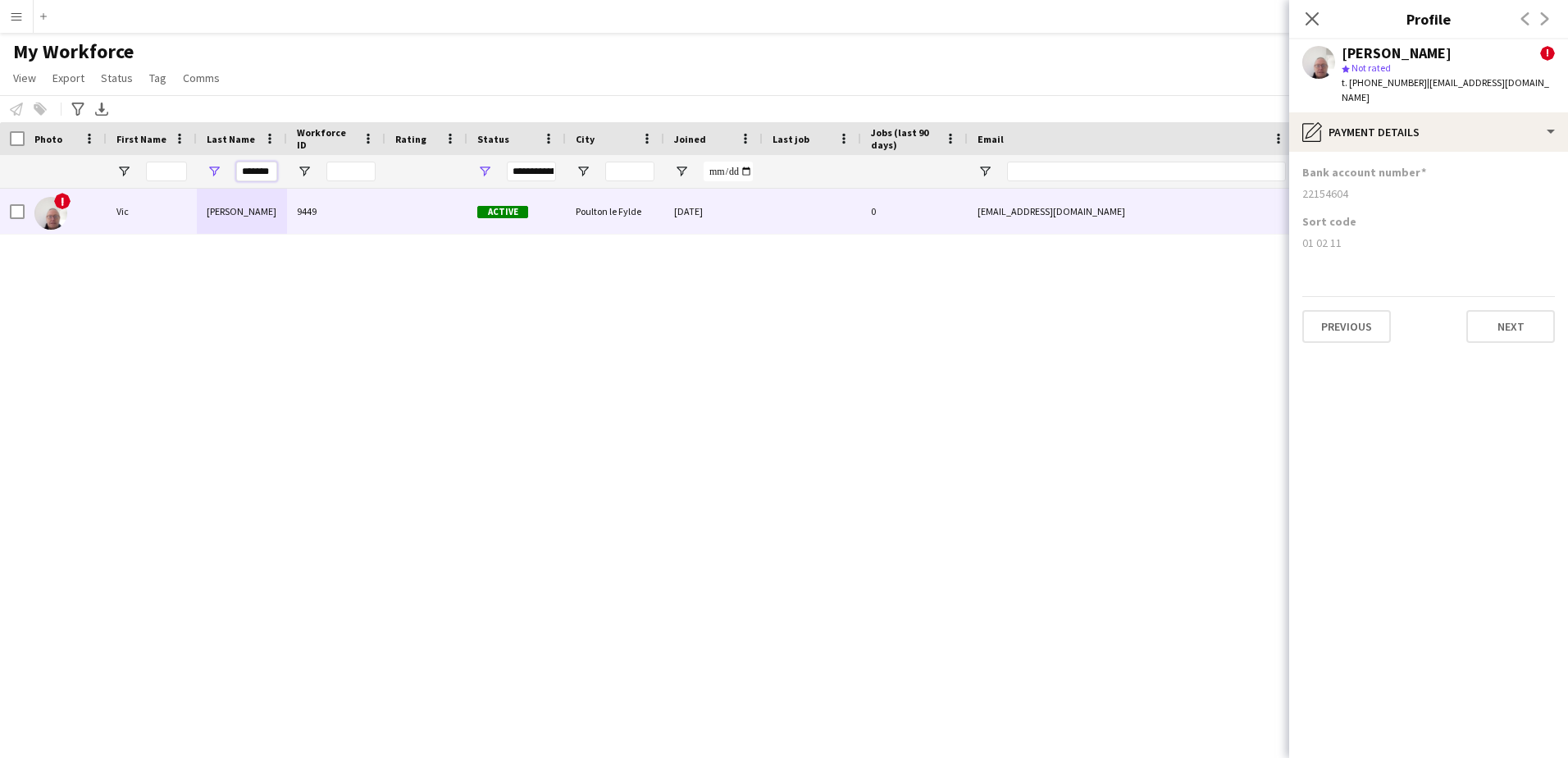
drag, startPoint x: 276, startPoint y: 170, endPoint x: 106, endPoint y: 171, distance: 170.0
click at [106, 171] on div "*******" at bounding box center [889, 172] width 1777 height 33
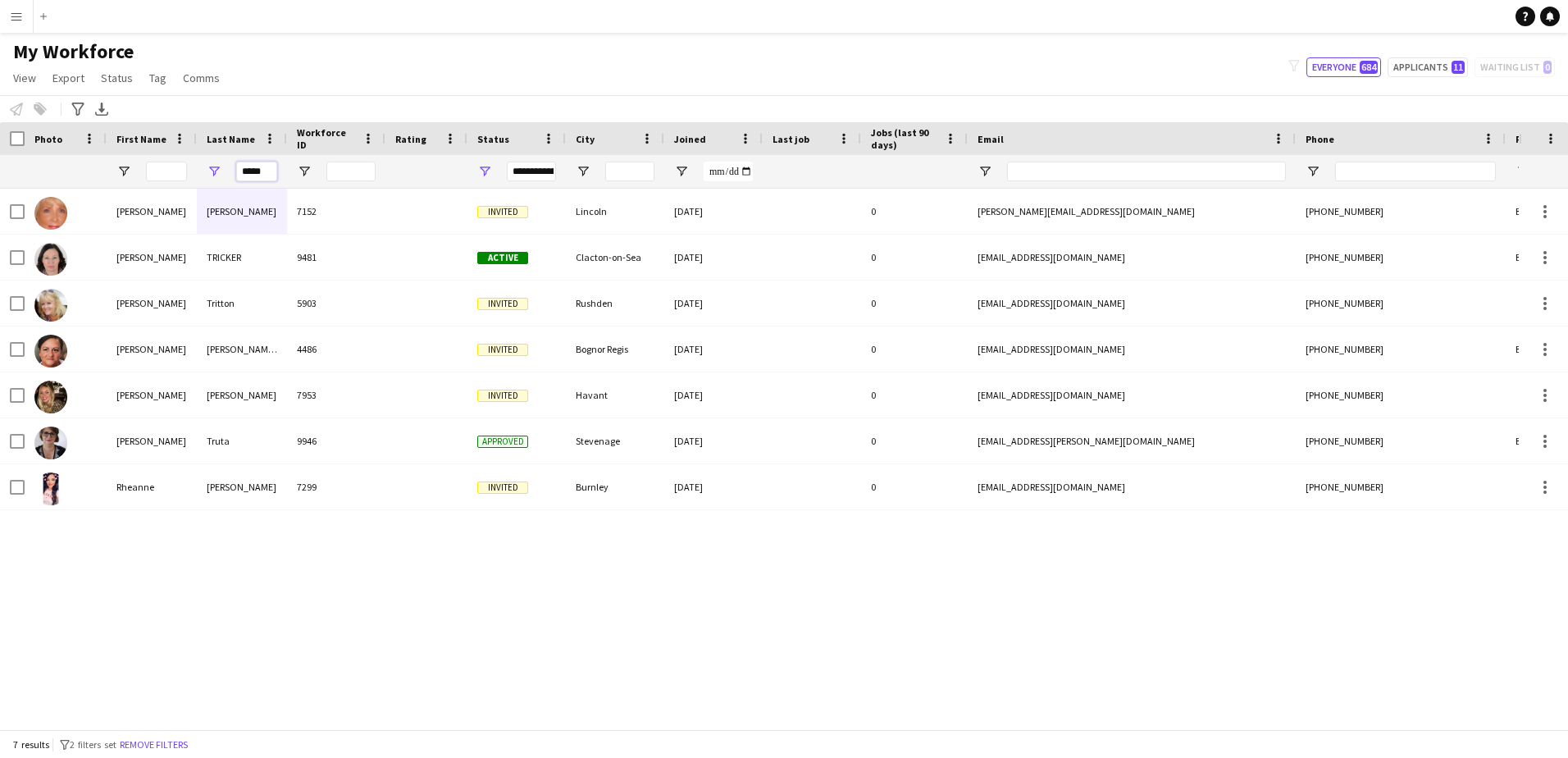
type input "*****"
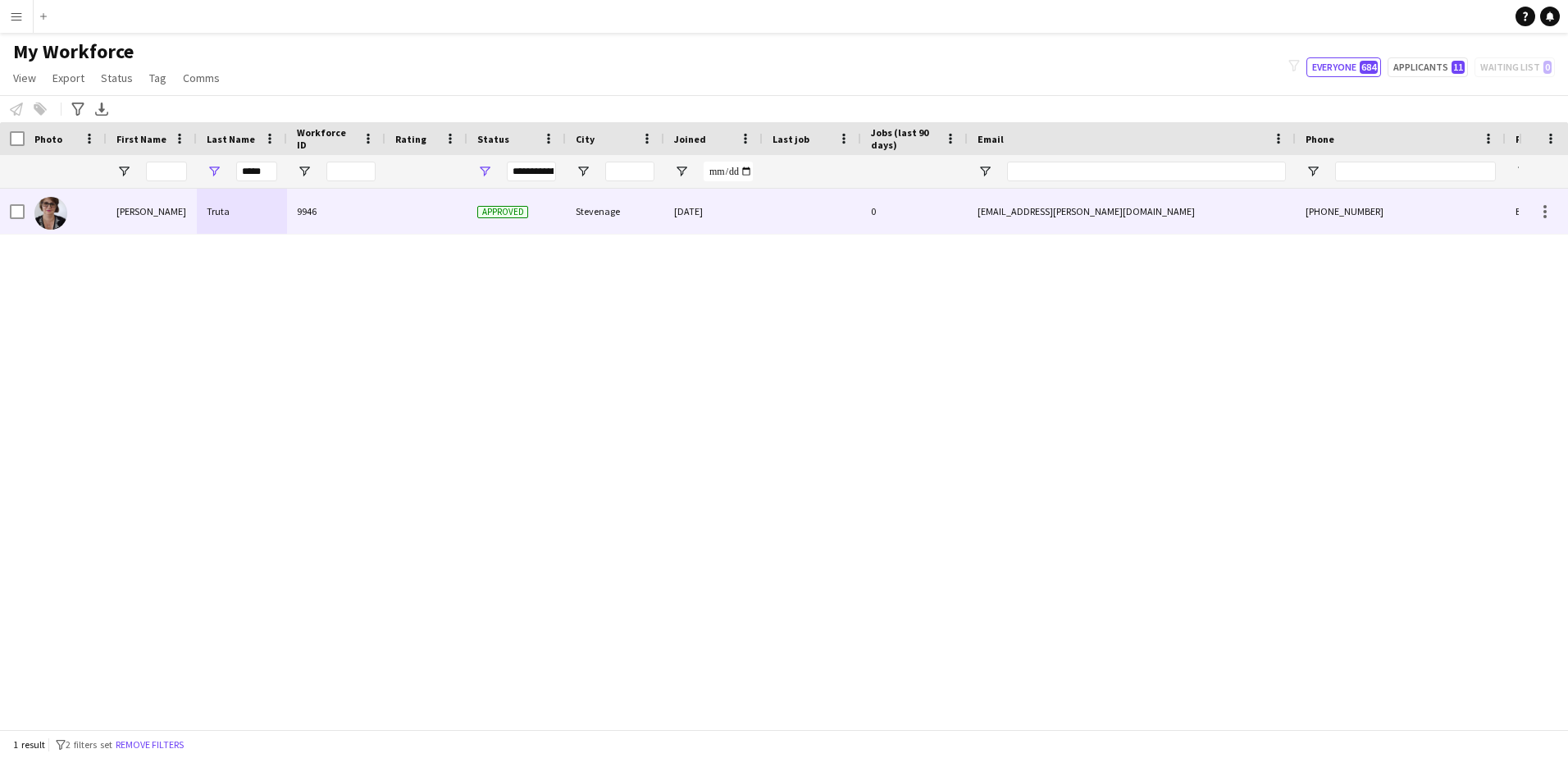
click at [207, 206] on div "Truta" at bounding box center [241, 211] width 90 height 45
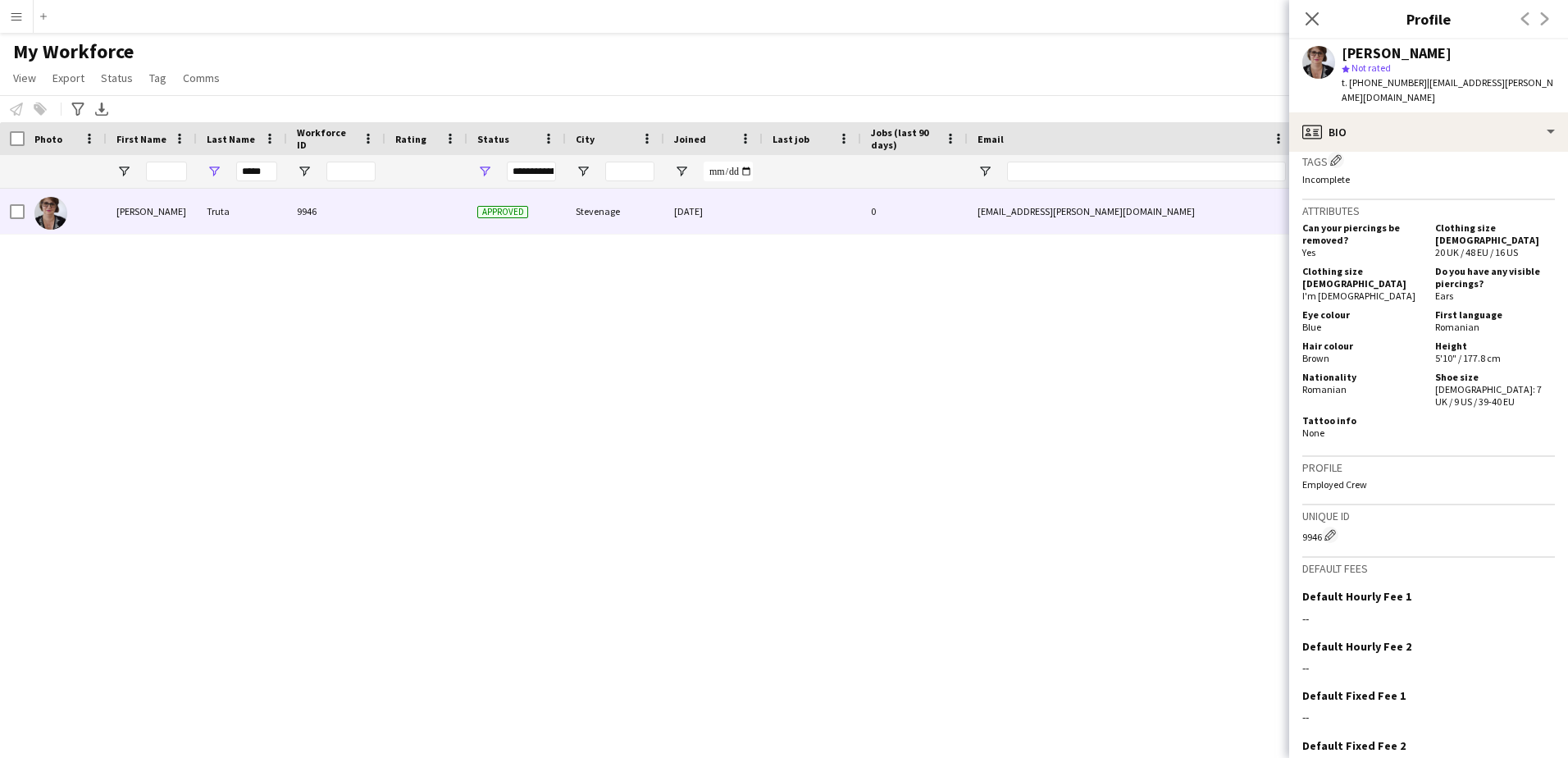
scroll to position [714, 0]
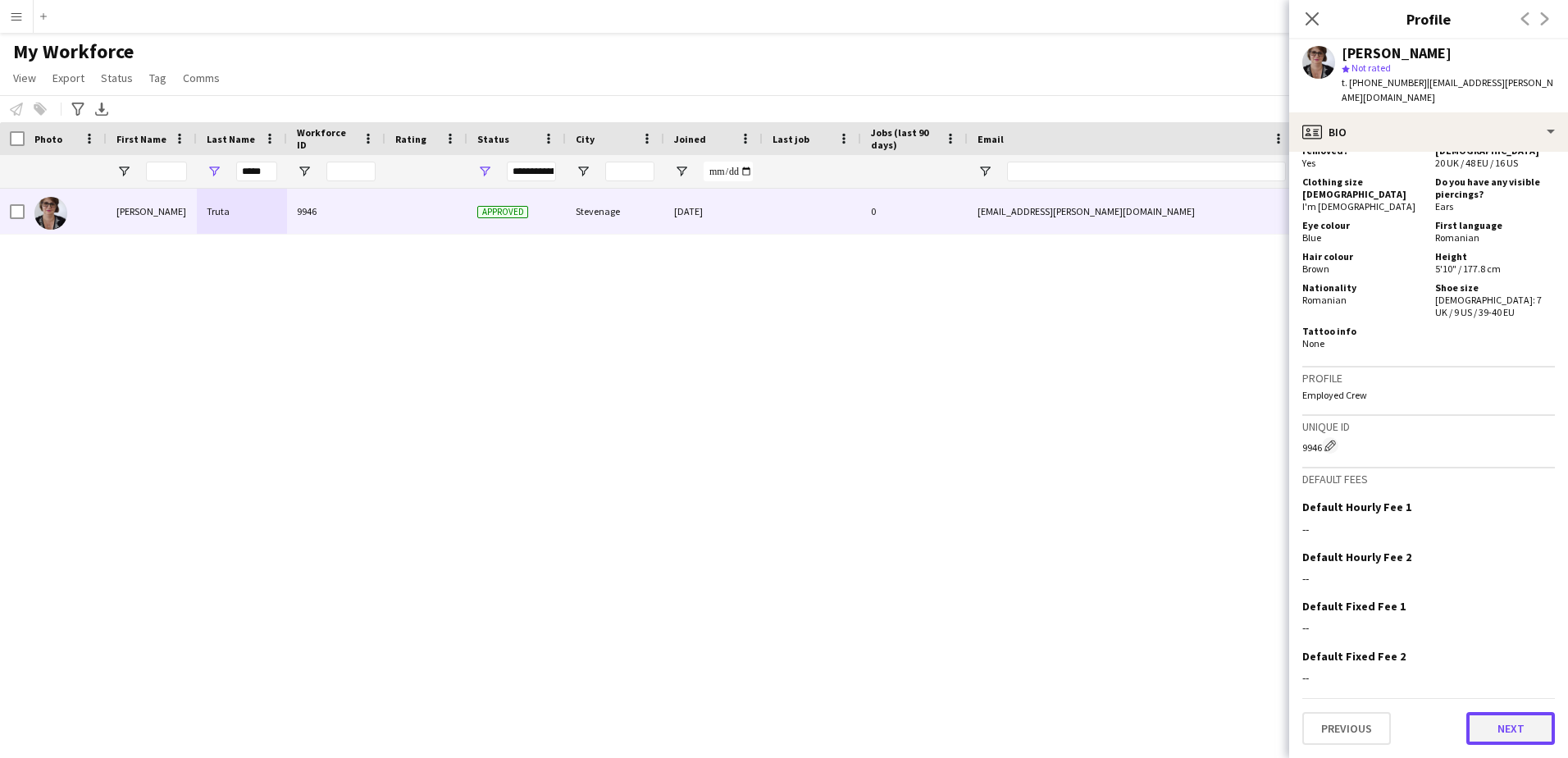
click at [1489, 723] on button "Next" at bounding box center [1510, 728] width 89 height 33
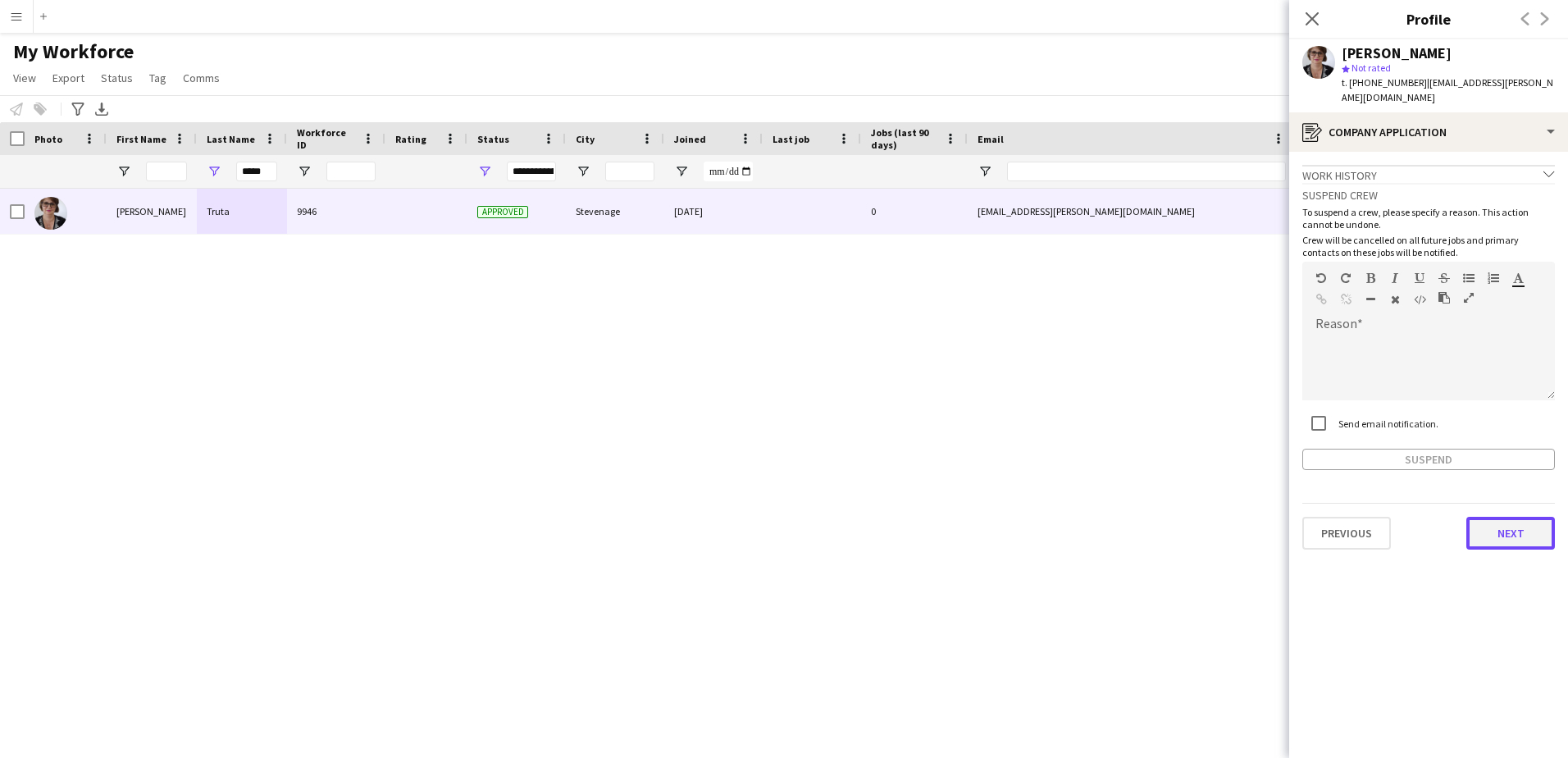
click at [1510, 526] on button "Next" at bounding box center [1510, 533] width 89 height 33
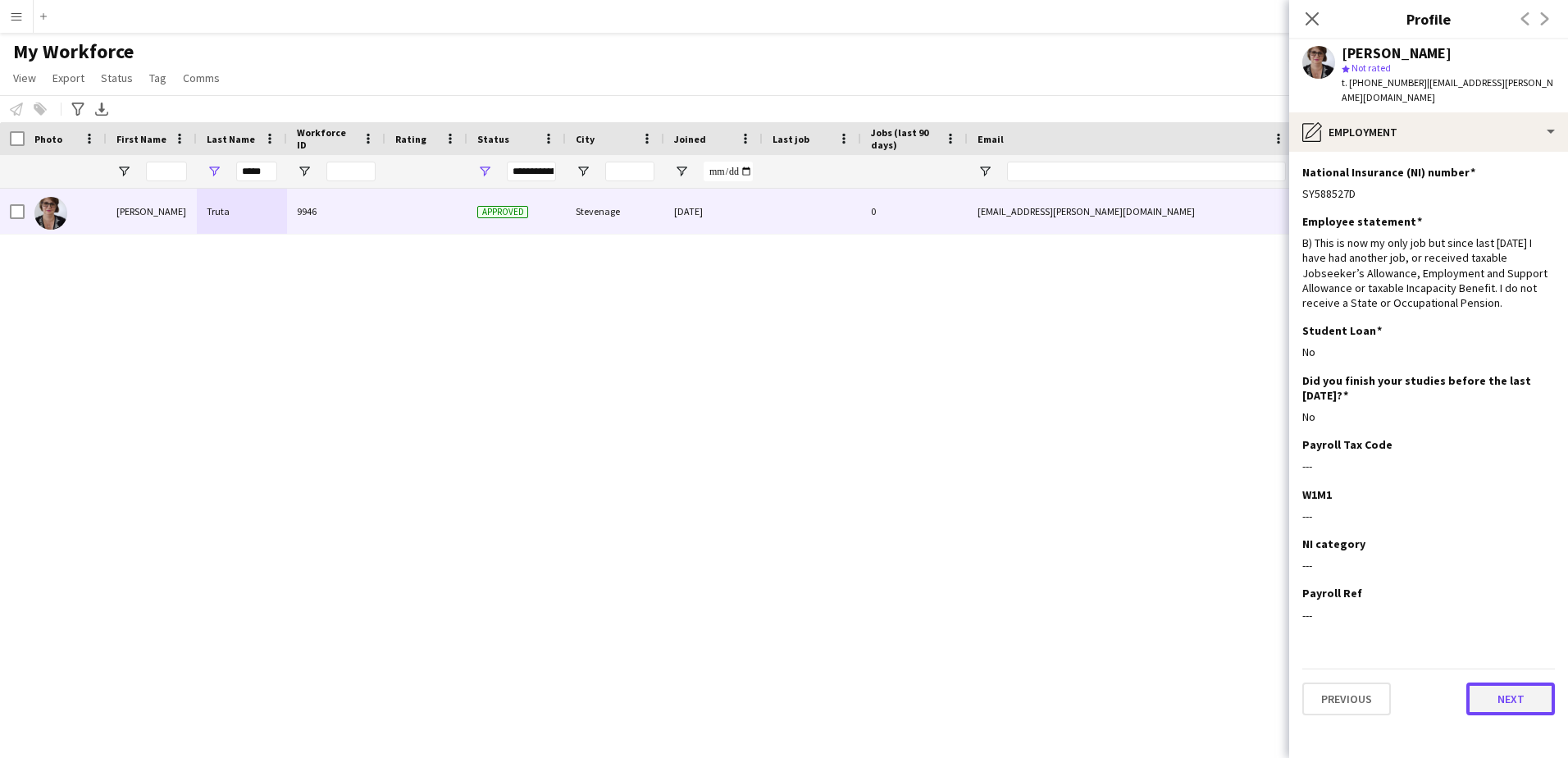
click at [1503, 687] on button "Next" at bounding box center [1510, 699] width 89 height 33
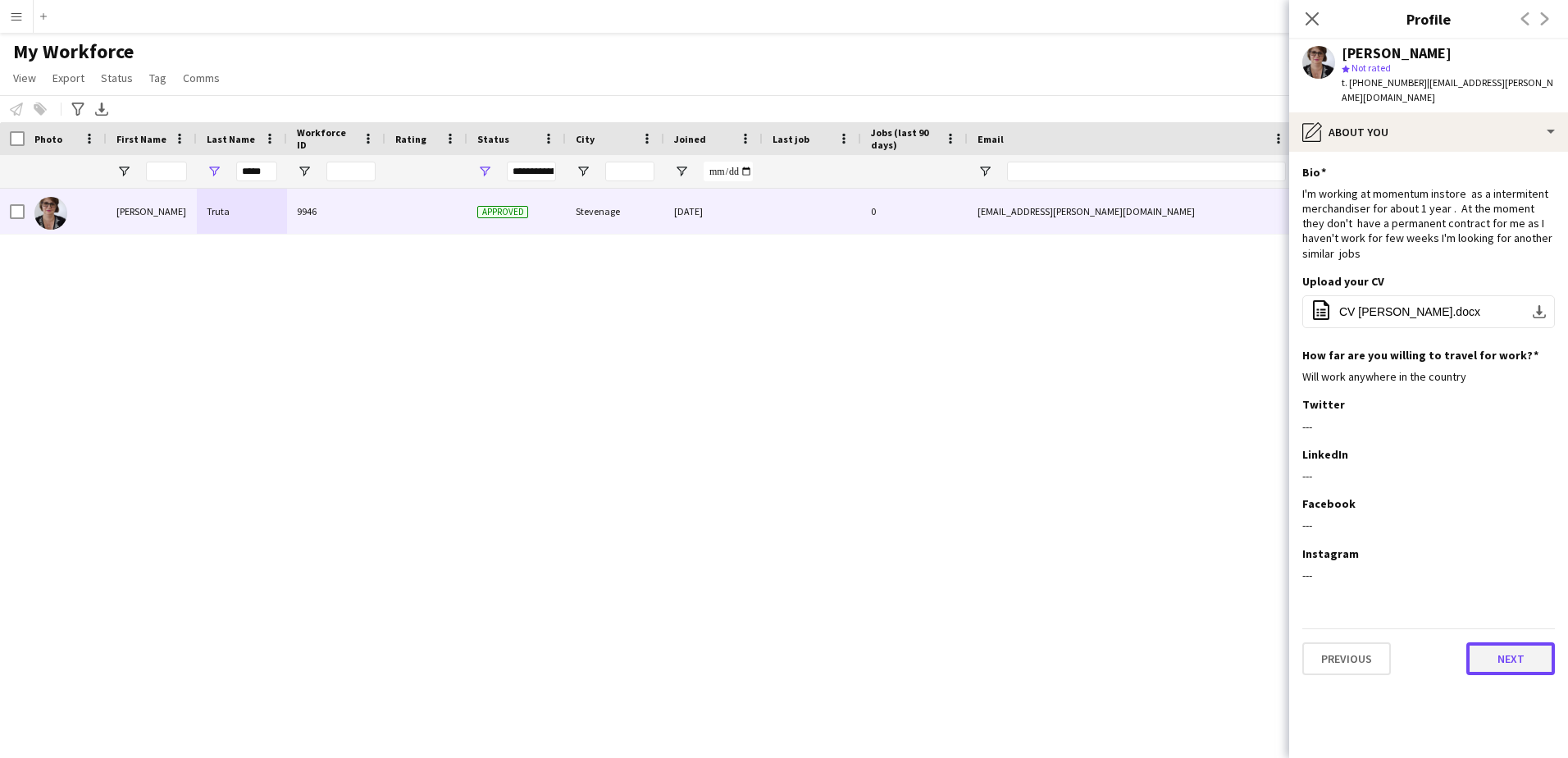
click at [1495, 642] on button "Next" at bounding box center [1510, 658] width 89 height 33
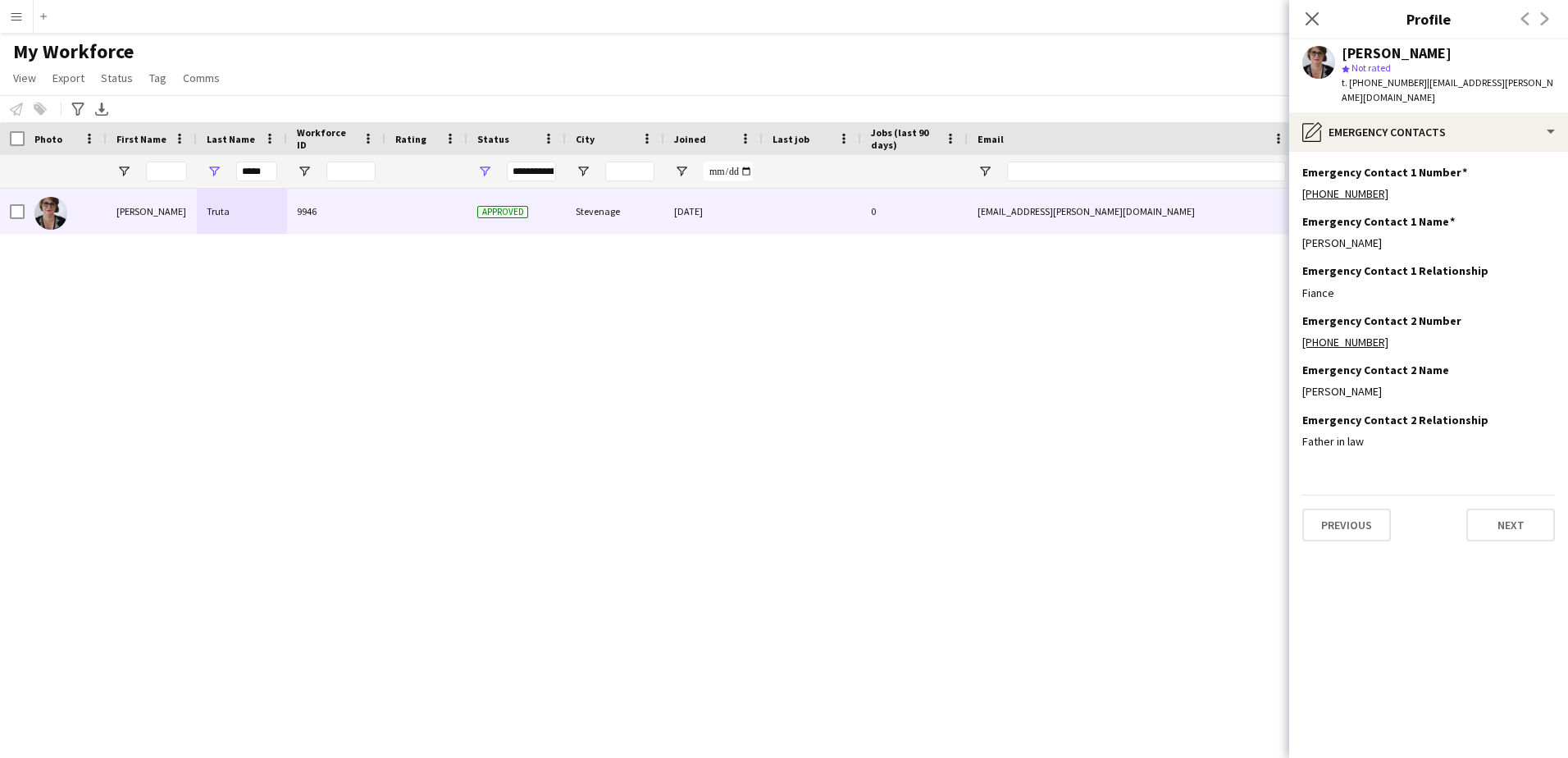
click at [1515, 531] on app-section-data-types "Emergency Contact 1 Number Edit this field [PHONE_NUMBER] Emergency Contact 1 N…" at bounding box center [1428, 454] width 279 height 606
click at [1514, 526] on button "Next" at bounding box center [1510, 524] width 89 height 33
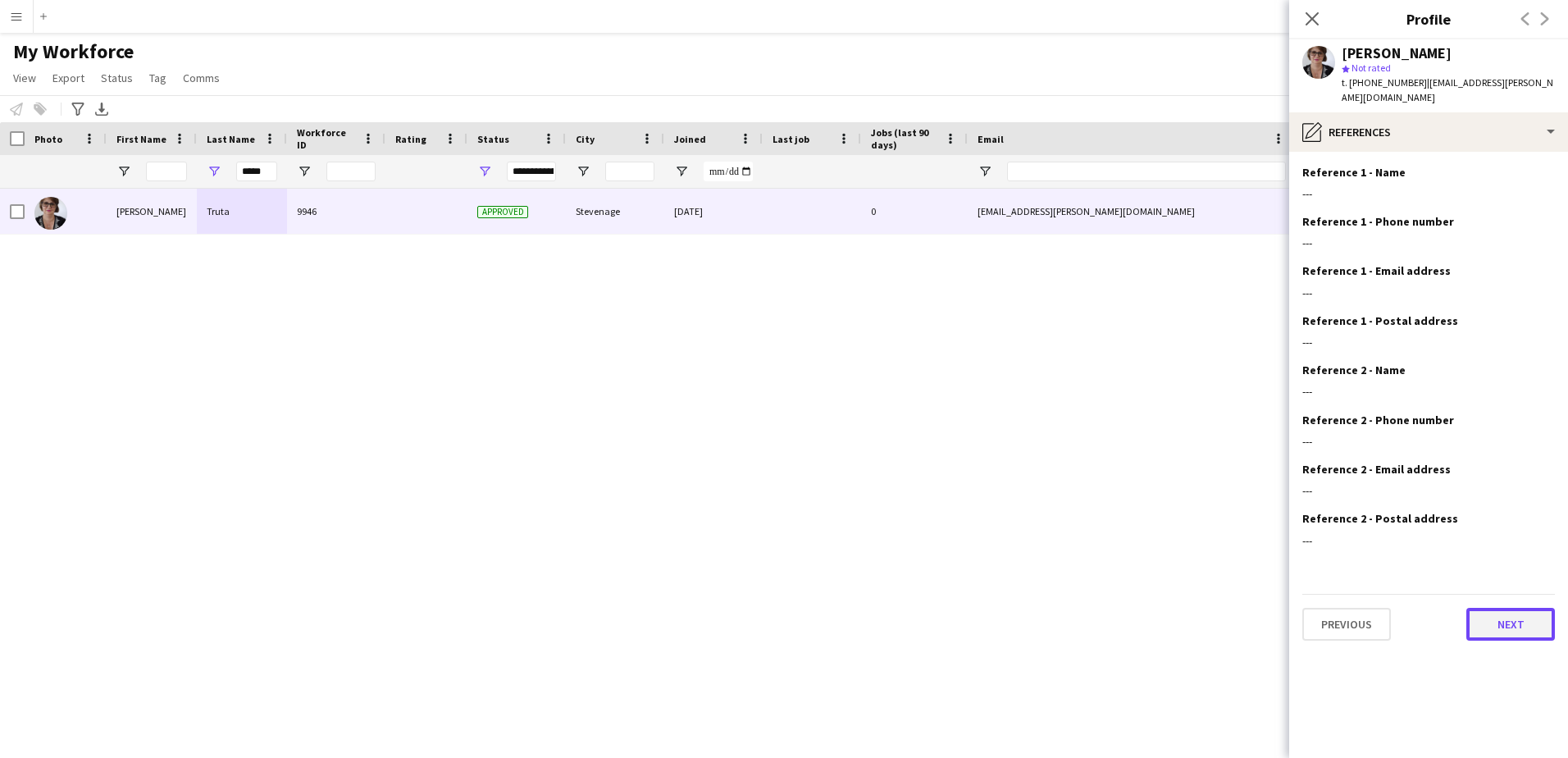
click at [1499, 608] on button "Next" at bounding box center [1510, 624] width 89 height 33
